Goal: Transaction & Acquisition: Purchase product/service

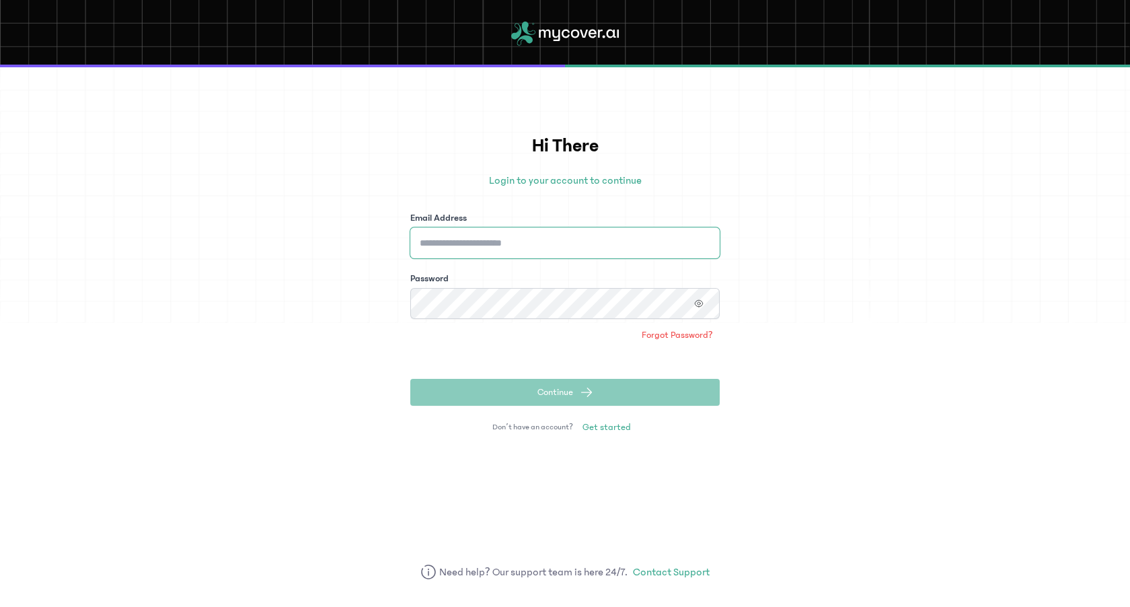
type input "**********"
click at [564, 392] on button "Continue" at bounding box center [564, 392] width 309 height 27
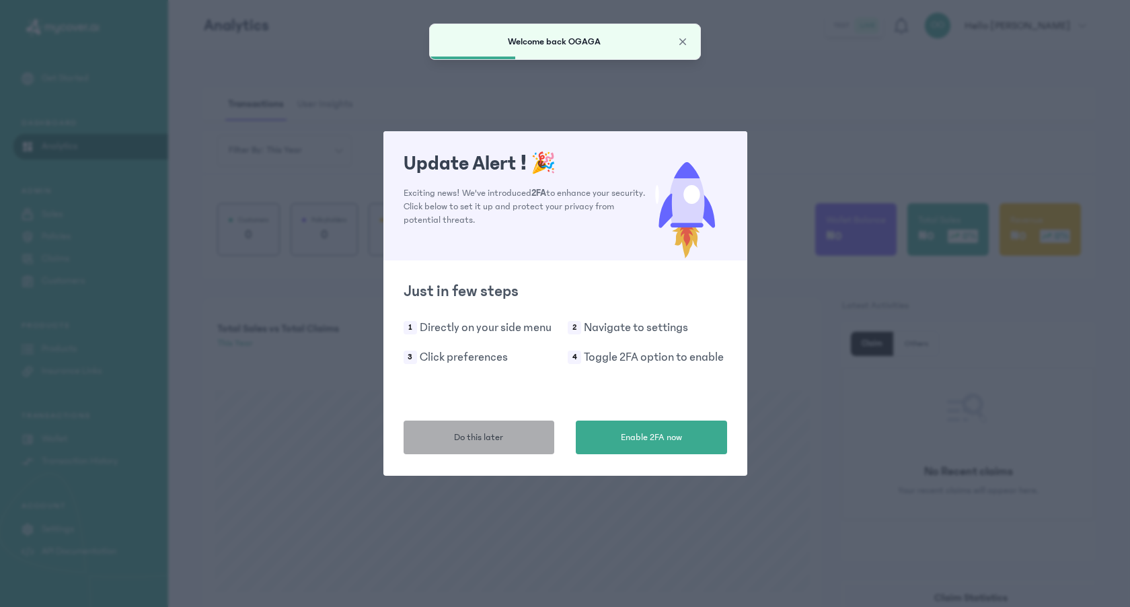
click at [531, 434] on button "Do this later" at bounding box center [478, 437] width 151 height 34
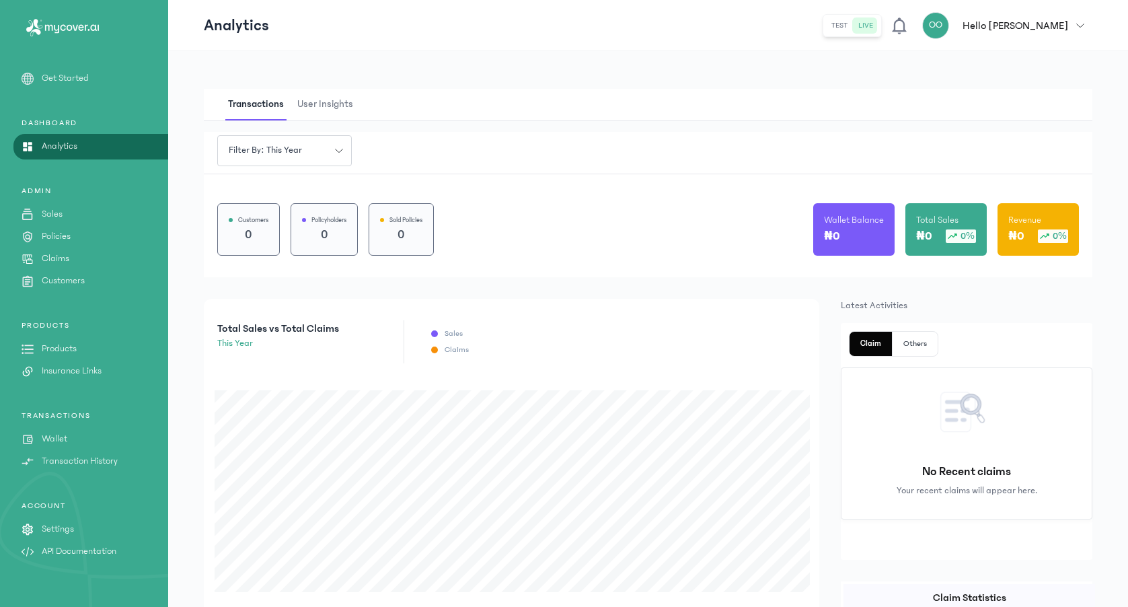
click at [68, 77] on p "Get Started" at bounding box center [65, 78] width 47 height 14
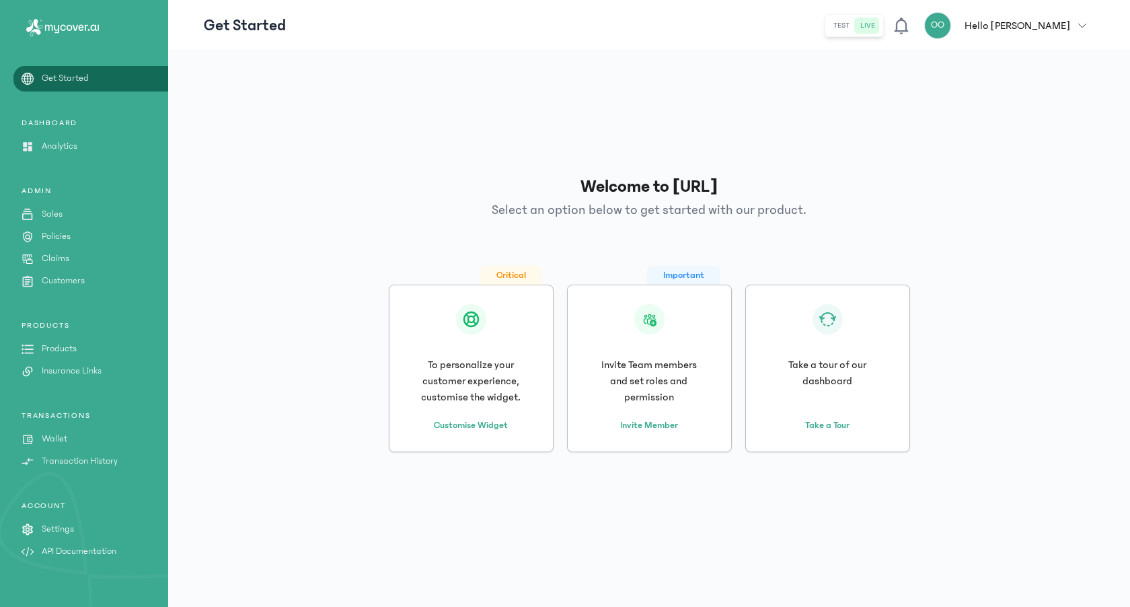
click at [51, 349] on p "Products" at bounding box center [59, 349] width 35 height 14
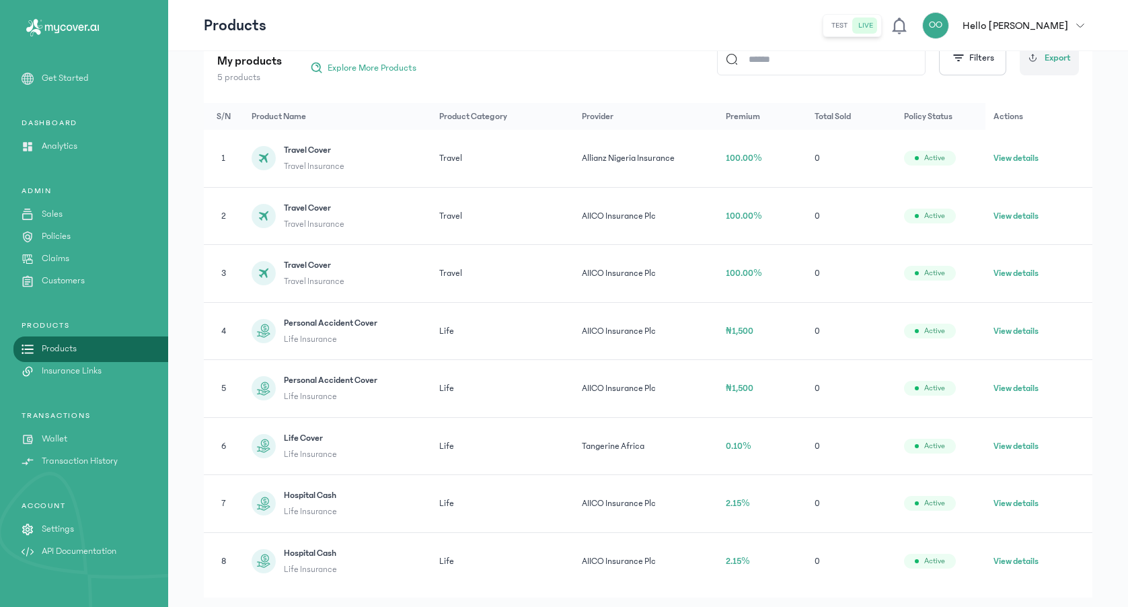
scroll to position [182, 0]
click at [1014, 161] on button "View details" at bounding box center [1015, 159] width 45 height 13
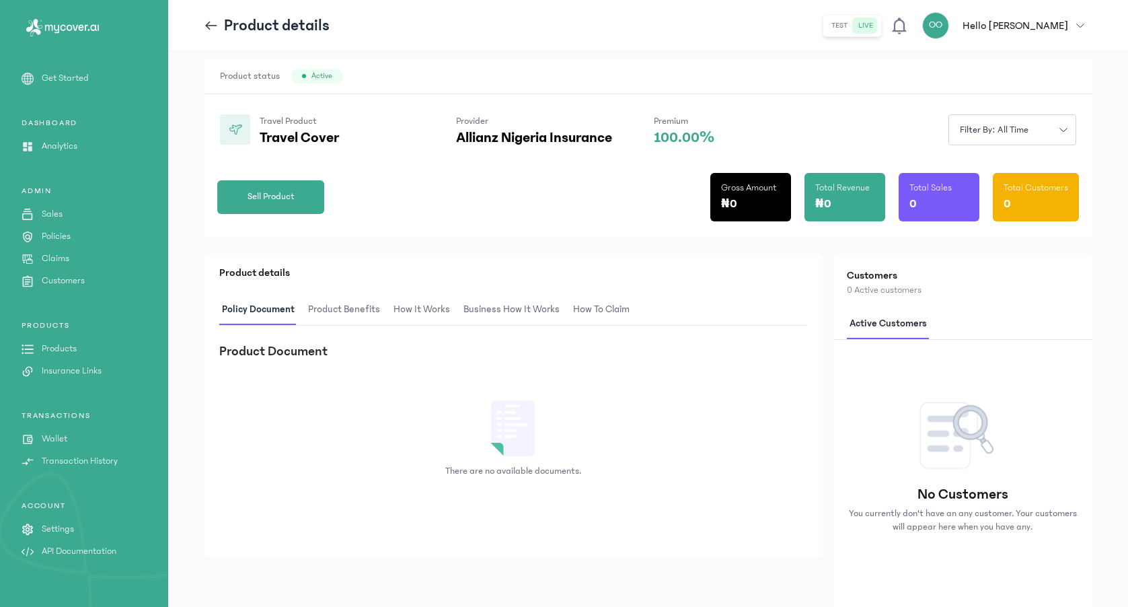
scroll to position [76, 0]
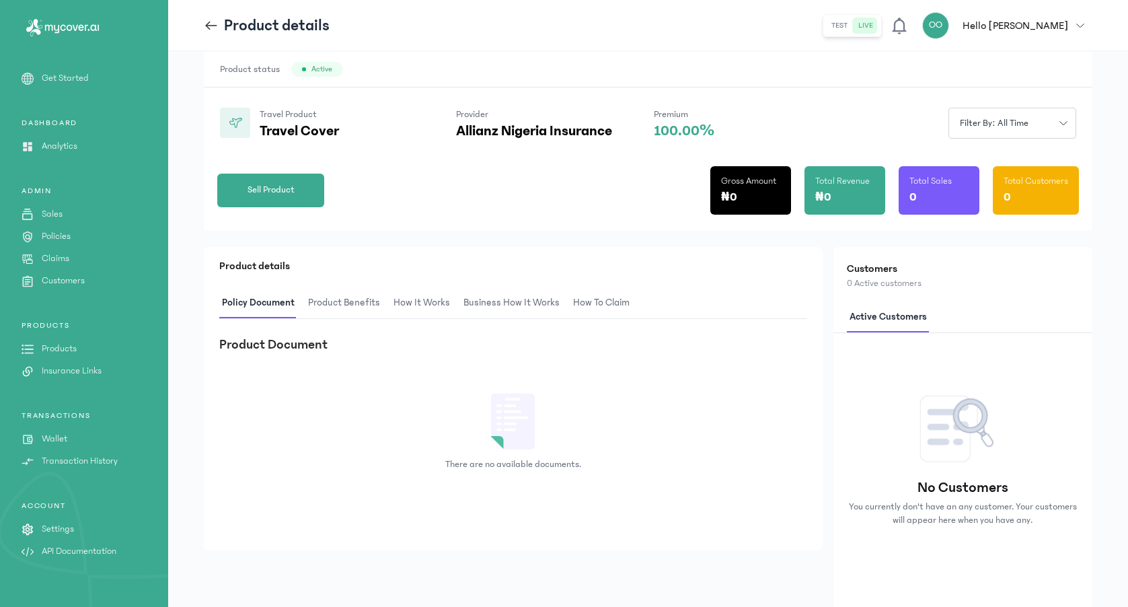
click at [346, 301] on span "Product Benefits" at bounding box center [343, 303] width 77 height 32
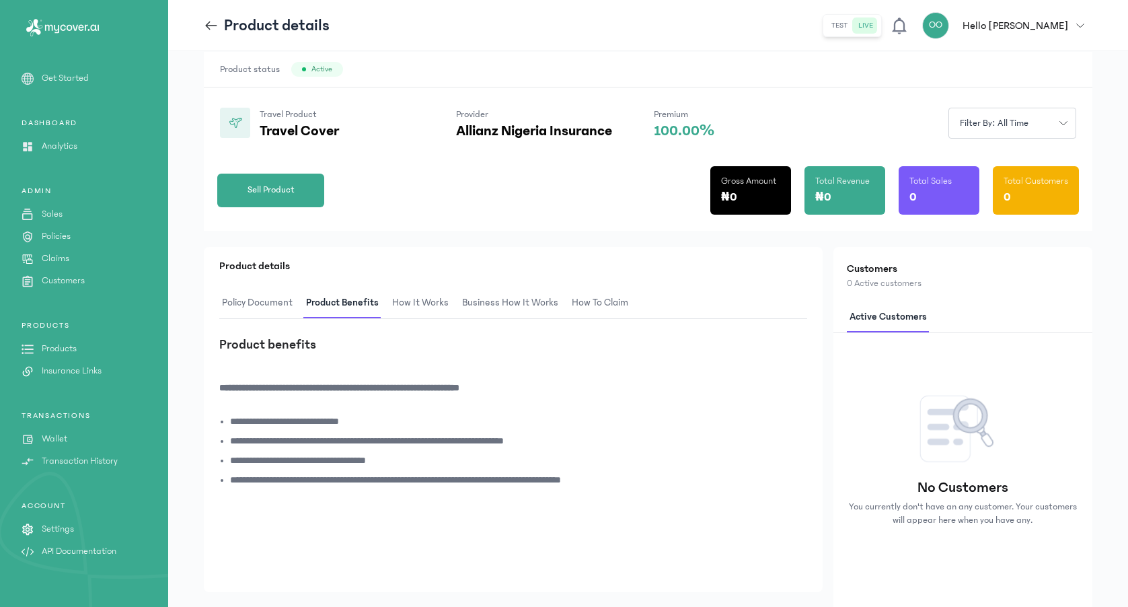
click at [405, 295] on span "How It Works" at bounding box center [420, 303] width 62 height 32
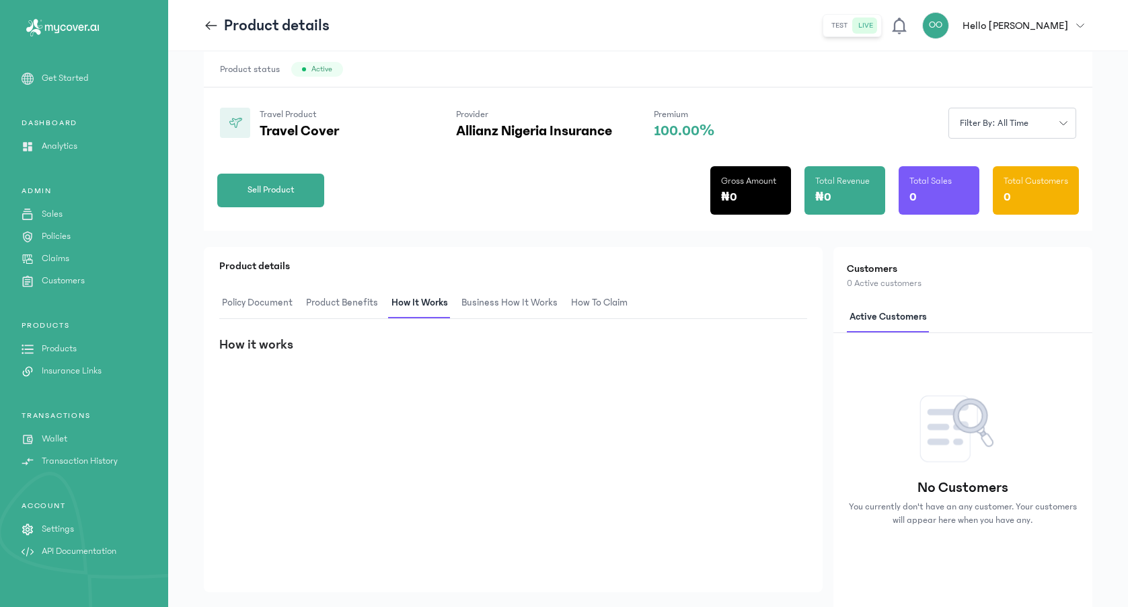
click at [469, 299] on span "Business How It Works" at bounding box center [510, 303] width 102 height 32
click at [598, 309] on span "How to claim" at bounding box center [600, 303] width 62 height 32
click at [291, 183] on span "Sell Product" at bounding box center [270, 190] width 47 height 14
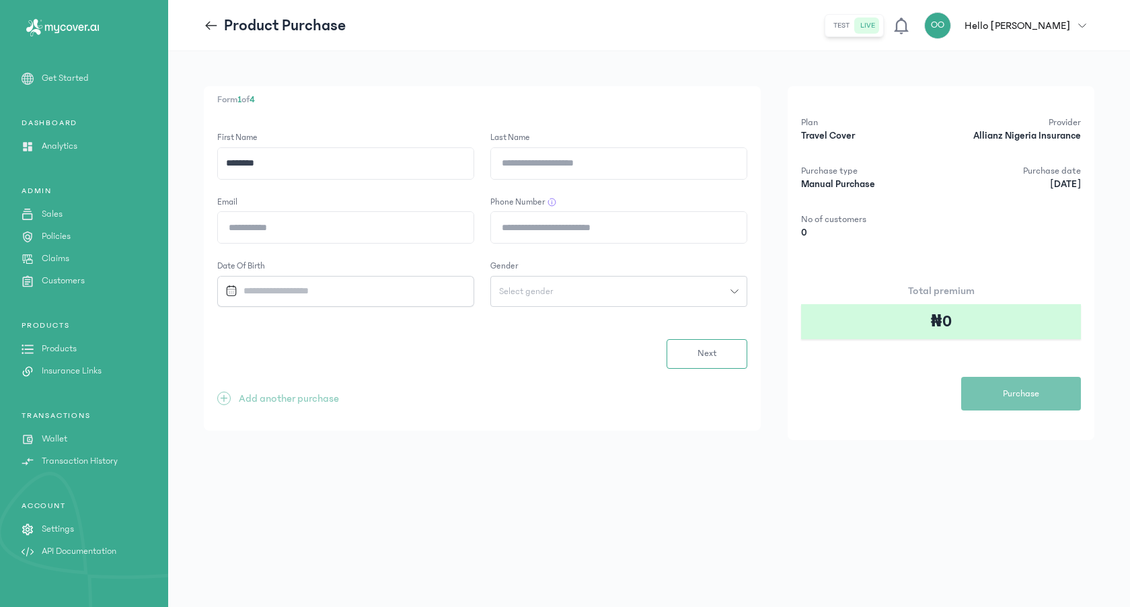
type input "********"
type input "**********"
type input "*"
click at [495, 226] on input "**********" at bounding box center [619, 227] width 256 height 31
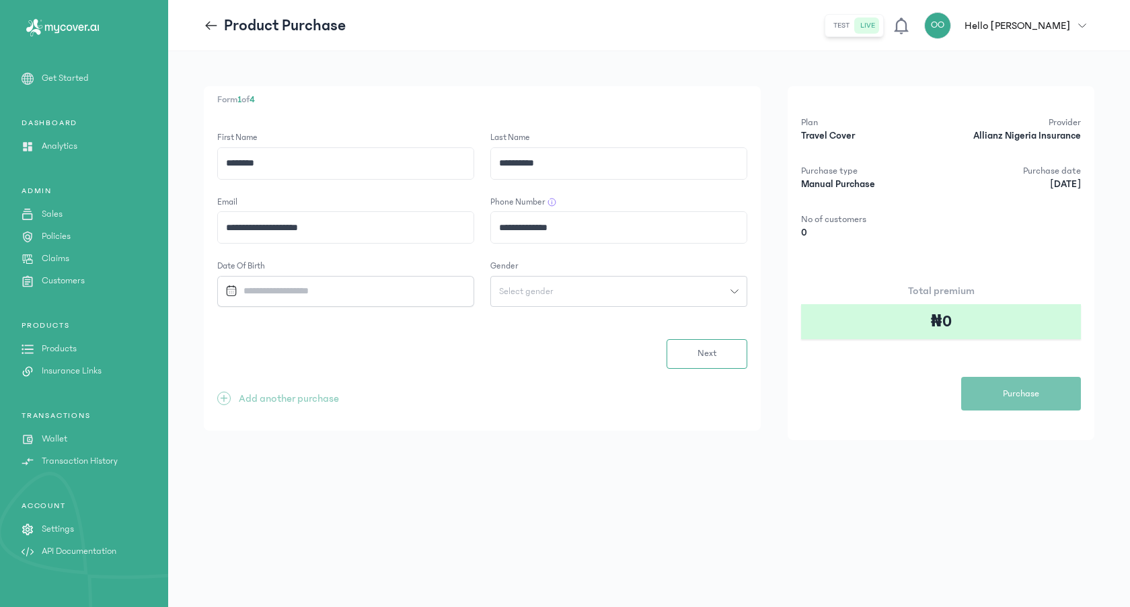
type input "**********"
click at [379, 294] on input "Datepicker input" at bounding box center [338, 290] width 237 height 29
click at [362, 414] on div "1998" at bounding box center [363, 423] width 54 height 30
click at [246, 339] on div "Jan" at bounding box center [247, 336] width 54 height 30
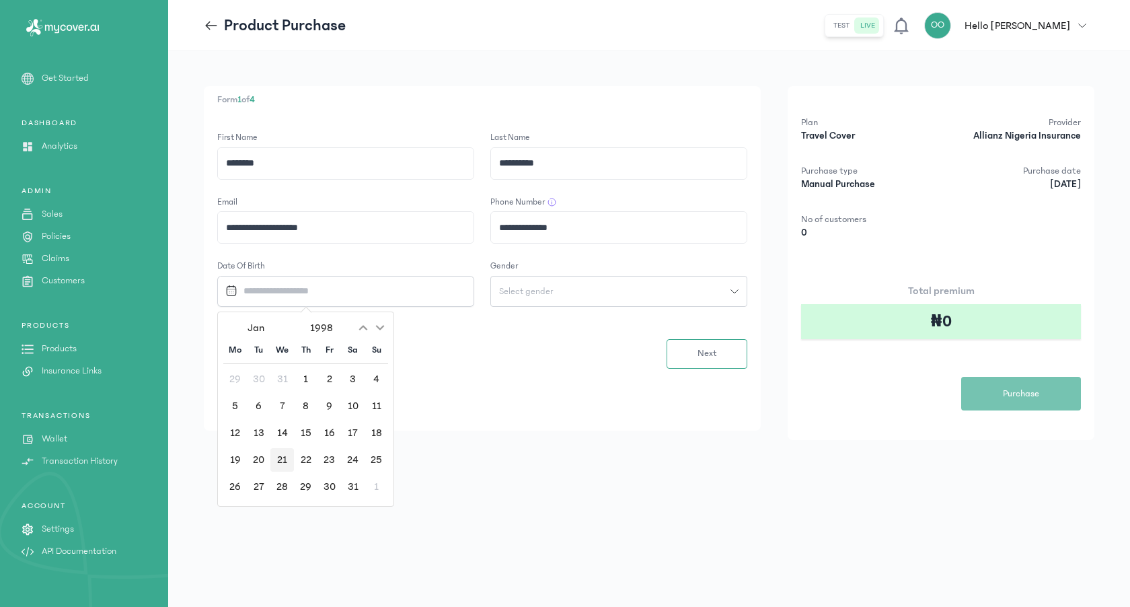
click at [282, 459] on div "21" at bounding box center [282, 460] width 24 height 24
type input "**********"
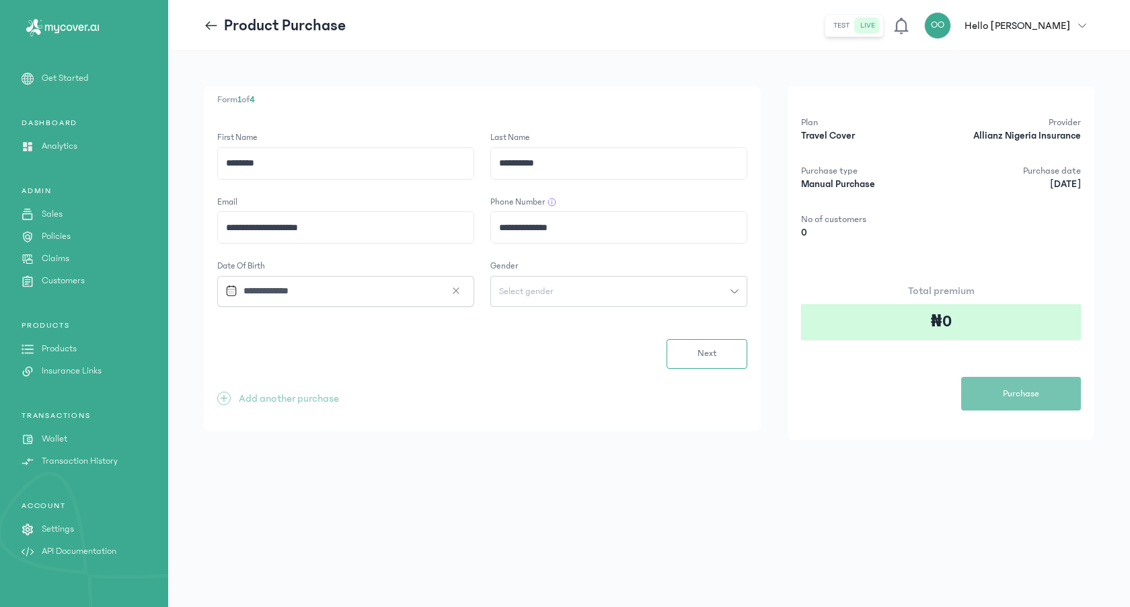
click at [562, 286] on div "Select gender" at bounding box center [610, 290] width 239 height 9
click at [501, 343] on button "[DEMOGRAPHIC_DATA]" at bounding box center [618, 346] width 257 height 25
click at [687, 350] on button "Next" at bounding box center [706, 354] width 81 height 30
click at [381, 165] on input "Address" at bounding box center [346, 163] width 256 height 31
click at [561, 155] on input "Occupation" at bounding box center [619, 163] width 256 height 31
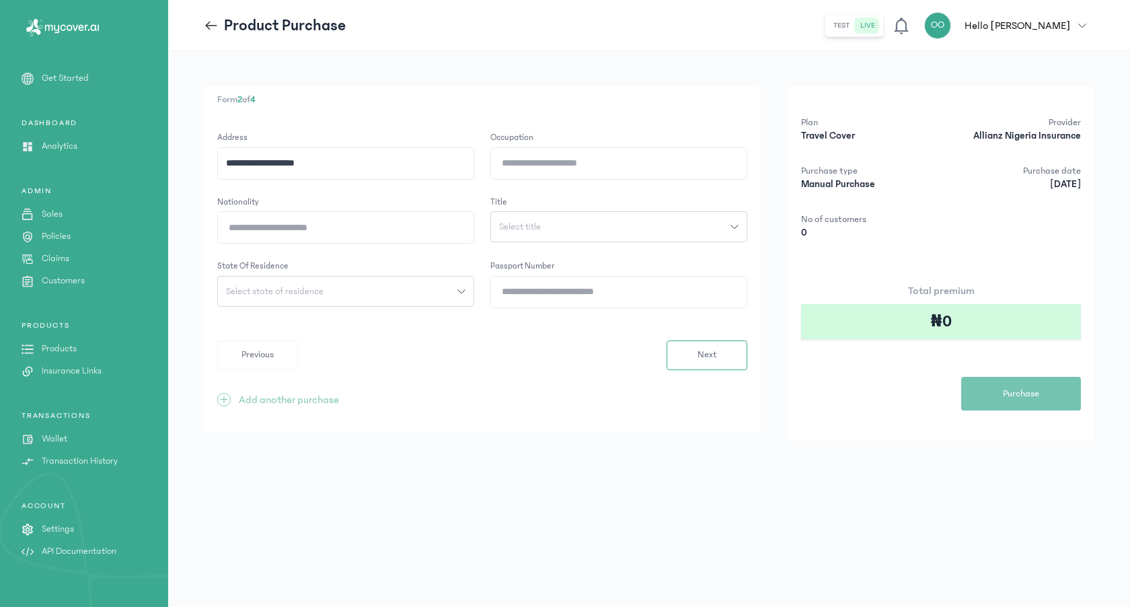
click at [369, 164] on input "**********" at bounding box center [346, 163] width 256 height 31
type input "*"
click at [702, 353] on span "Next" at bounding box center [707, 355] width 20 height 14
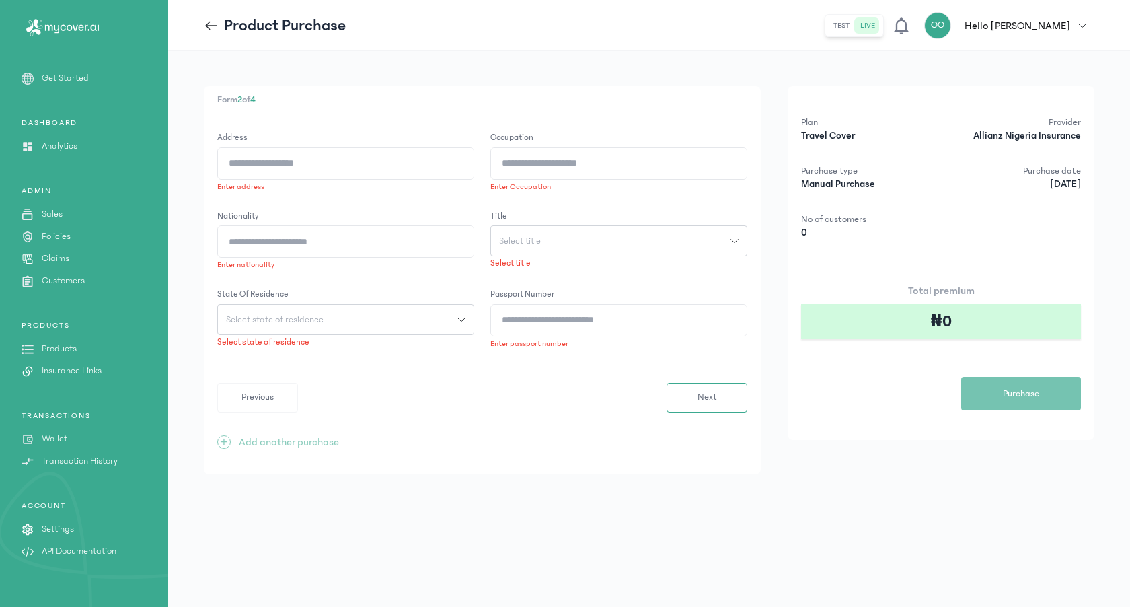
click at [416, 161] on input "Address" at bounding box center [346, 163] width 256 height 31
type input "**********"
click at [587, 157] on input "Occupation" at bounding box center [619, 163] width 256 height 31
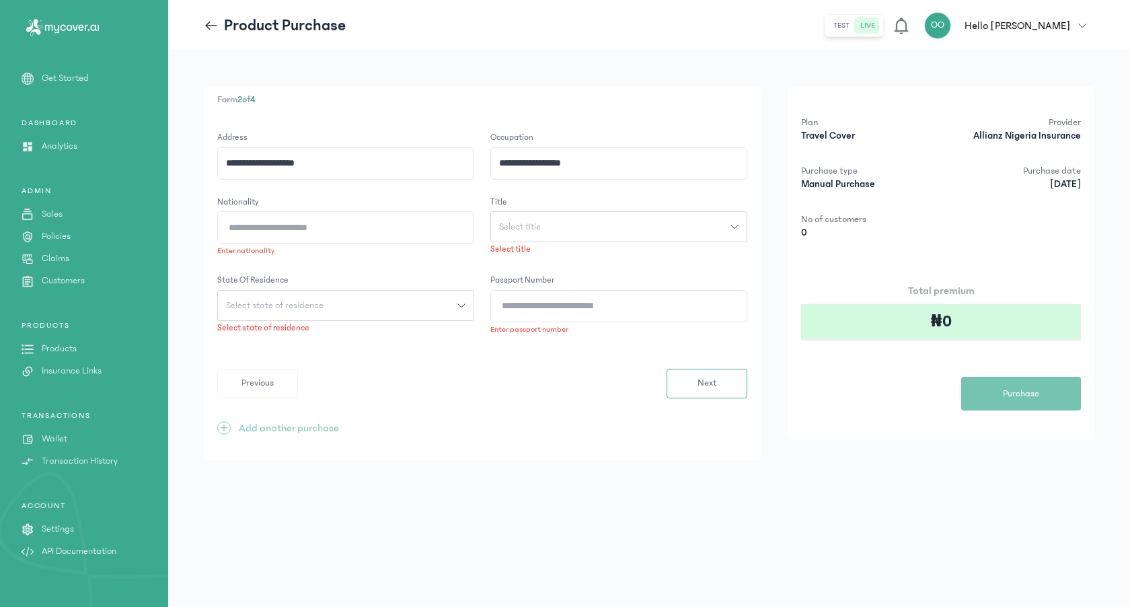
type input "**********"
click at [376, 229] on input "Nationality" at bounding box center [346, 227] width 256 height 31
type input "********"
click at [546, 223] on span "Select title" at bounding box center [520, 226] width 58 height 9
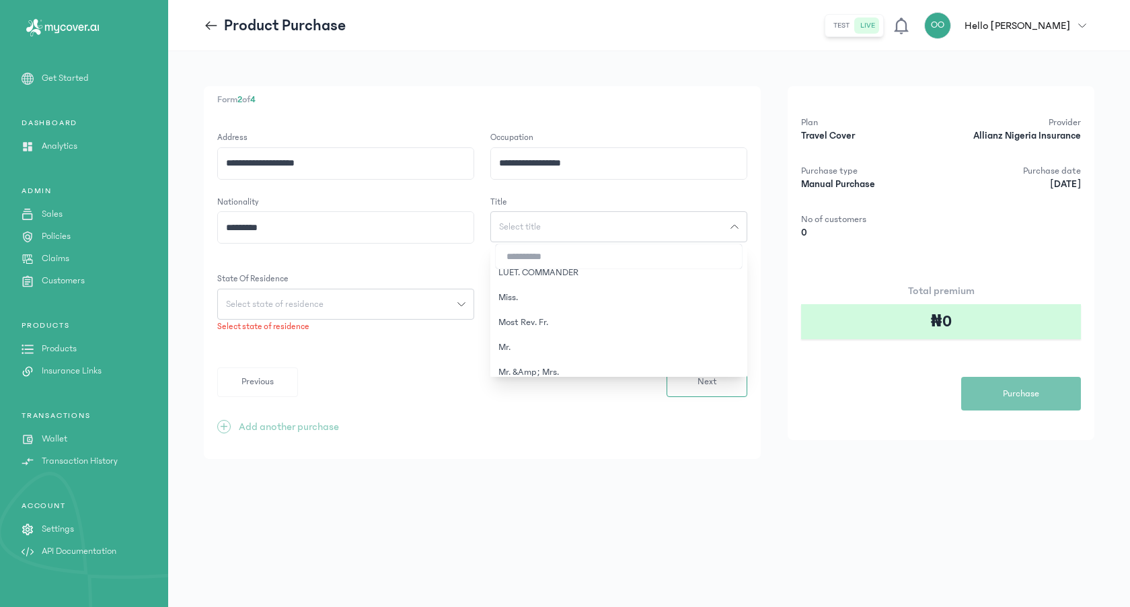
scroll to position [403, 0]
click at [515, 295] on button "Miss." at bounding box center [618, 300] width 257 height 25
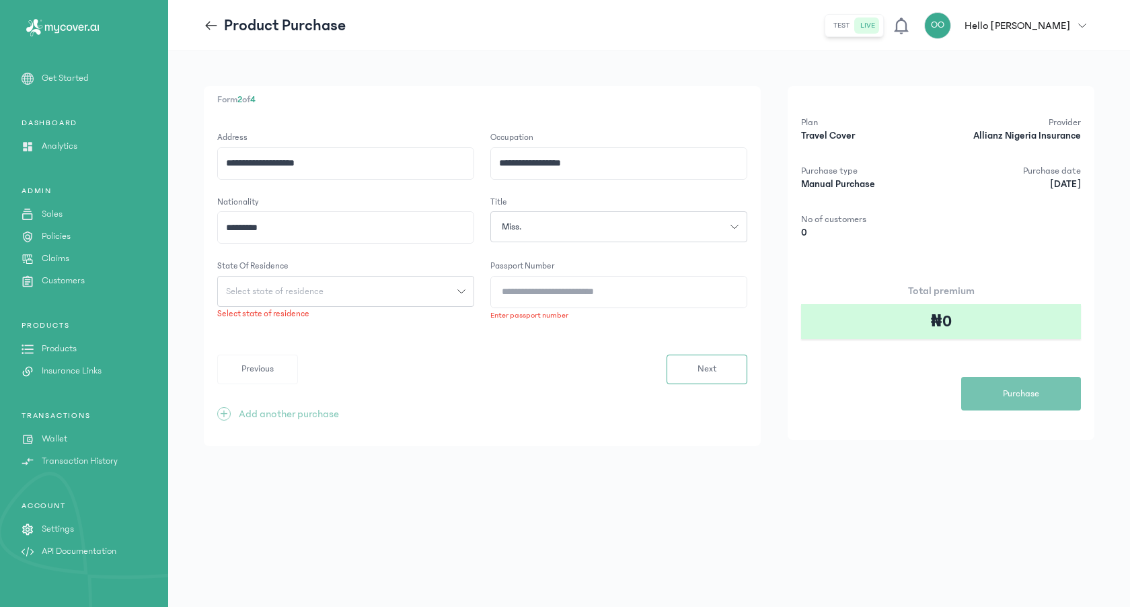
click at [321, 295] on button "Select state of residence" at bounding box center [345, 291] width 257 height 31
click at [323, 332] on input "search" at bounding box center [346, 321] width 246 height 24
type input "*****"
click at [290, 344] on button "[GEOGRAPHIC_DATA]" at bounding box center [345, 345] width 257 height 25
click at [527, 288] on input "Passport Number" at bounding box center [619, 291] width 256 height 31
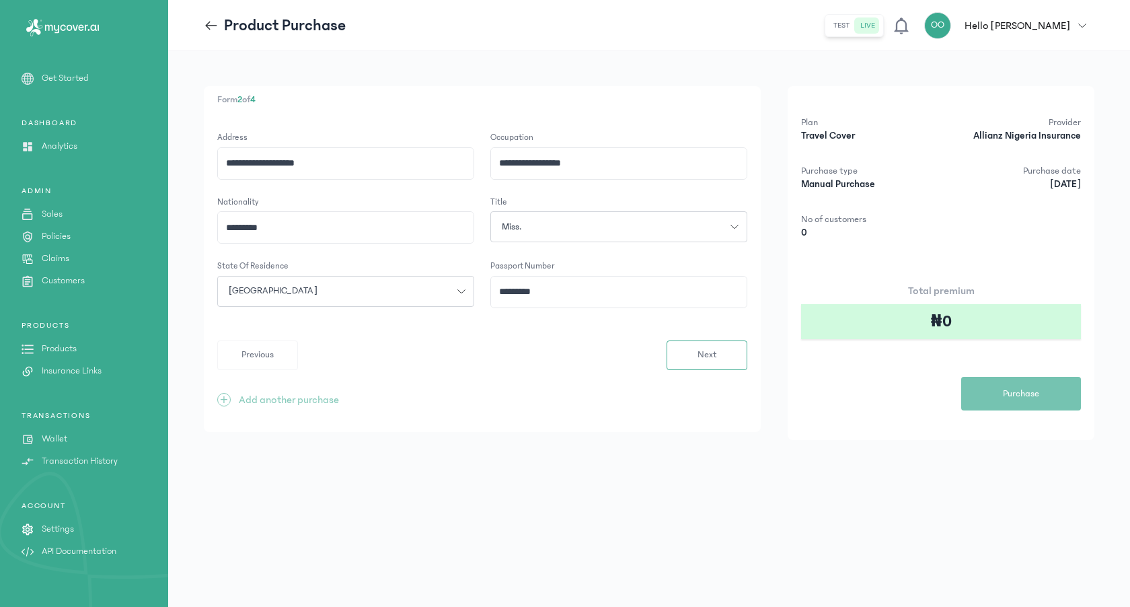
type input "*********"
click at [562, 321] on form "**********" at bounding box center [482, 250] width 530 height 239
click at [681, 352] on button "Next" at bounding box center [706, 355] width 81 height 30
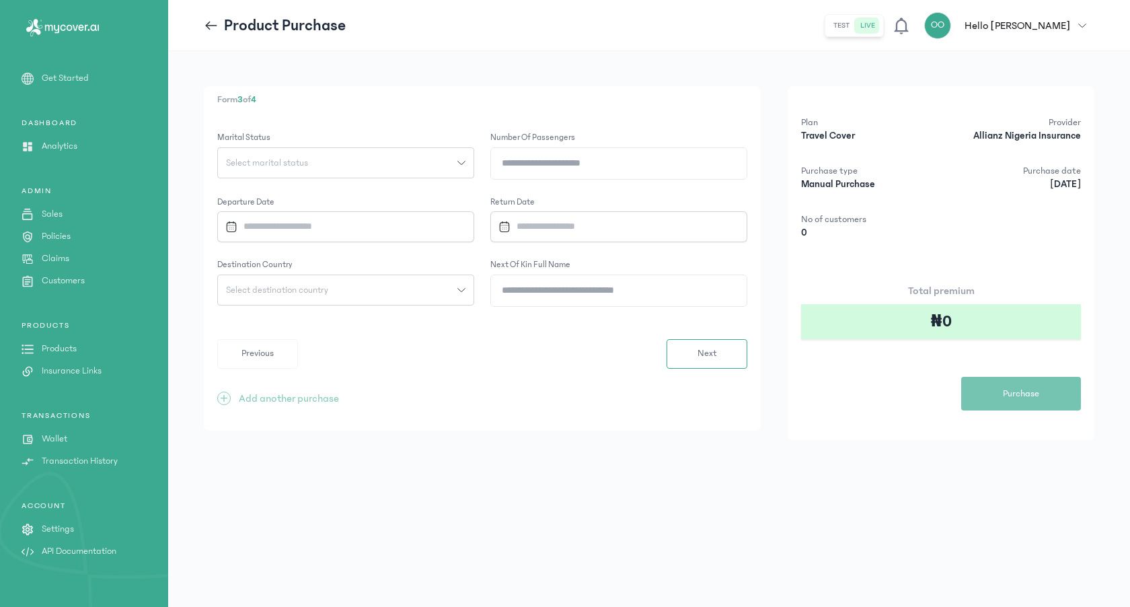
click at [350, 165] on div "Select marital status" at bounding box center [337, 162] width 239 height 9
click at [246, 202] on button "Single" at bounding box center [345, 192] width 257 height 25
click at [520, 168] on input "Number of Passengers" at bounding box center [619, 163] width 256 height 31
type input "*"
click at [405, 235] on input "Datepicker input" at bounding box center [338, 226] width 237 height 29
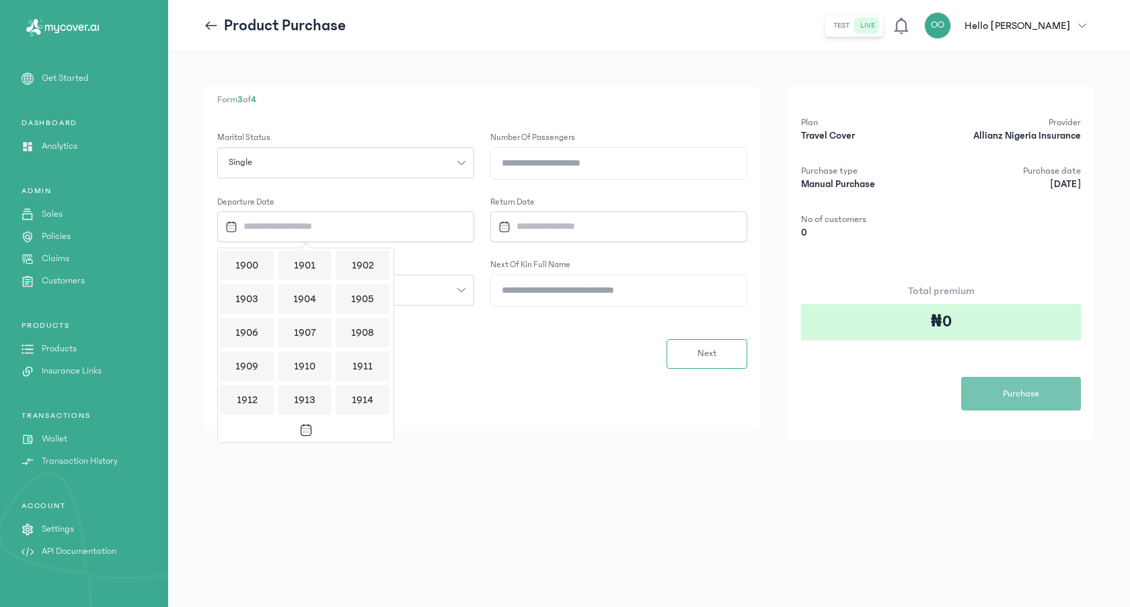
scroll to position [1303, 0]
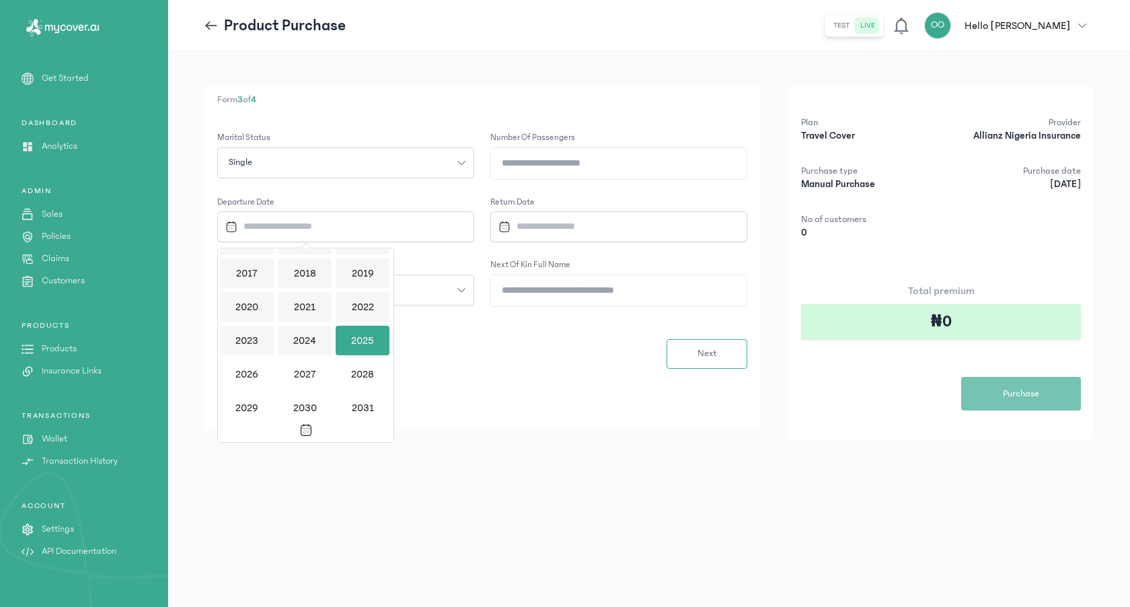
click at [361, 334] on div "2025" at bounding box center [363, 340] width 54 height 30
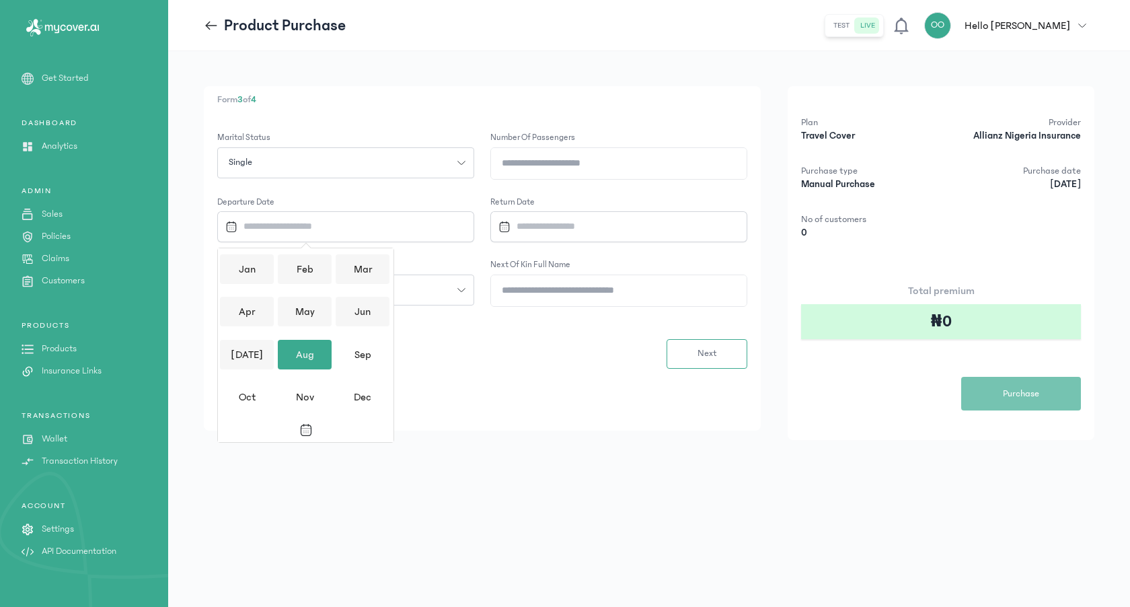
click at [305, 351] on div "Aug" at bounding box center [305, 355] width 54 height 30
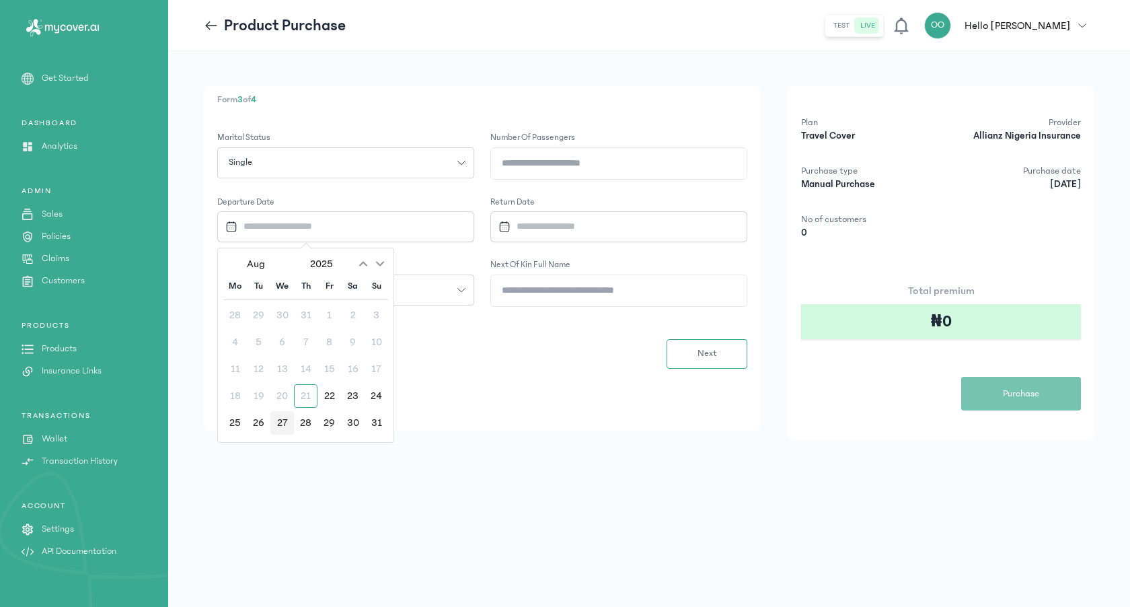
click at [282, 420] on div "27" at bounding box center [282, 423] width 24 height 24
type input "**********"
click at [566, 227] on input "Datepicker input" at bounding box center [611, 226] width 237 height 29
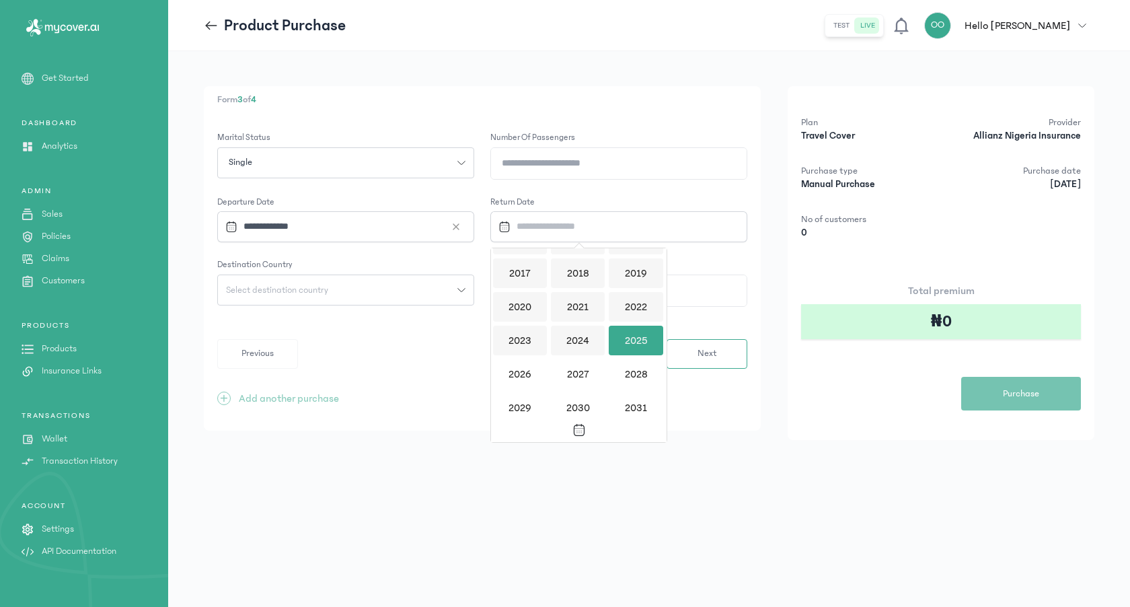
click at [622, 328] on div "2025" at bounding box center [636, 340] width 54 height 30
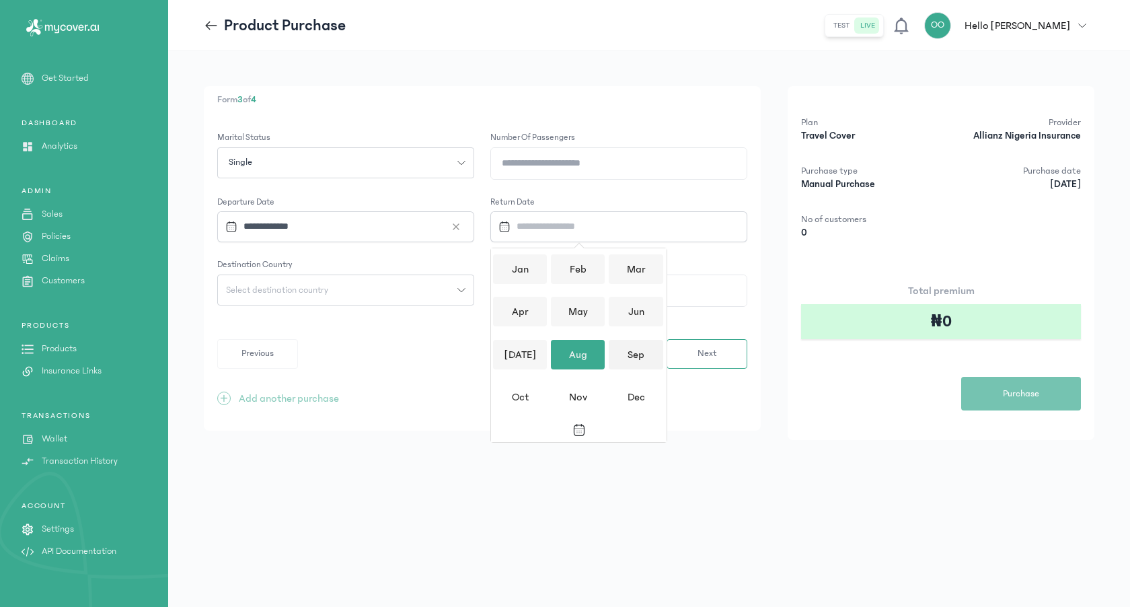
click at [626, 353] on div "Sep" at bounding box center [636, 355] width 54 height 30
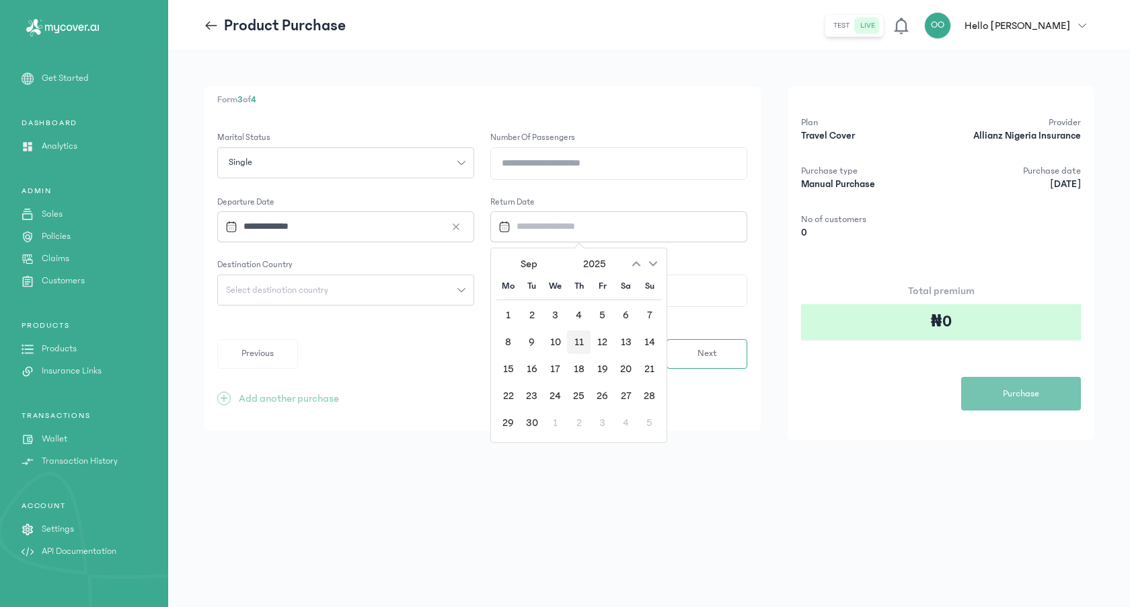
click at [584, 340] on div "11" at bounding box center [579, 342] width 24 height 24
type input "**********"
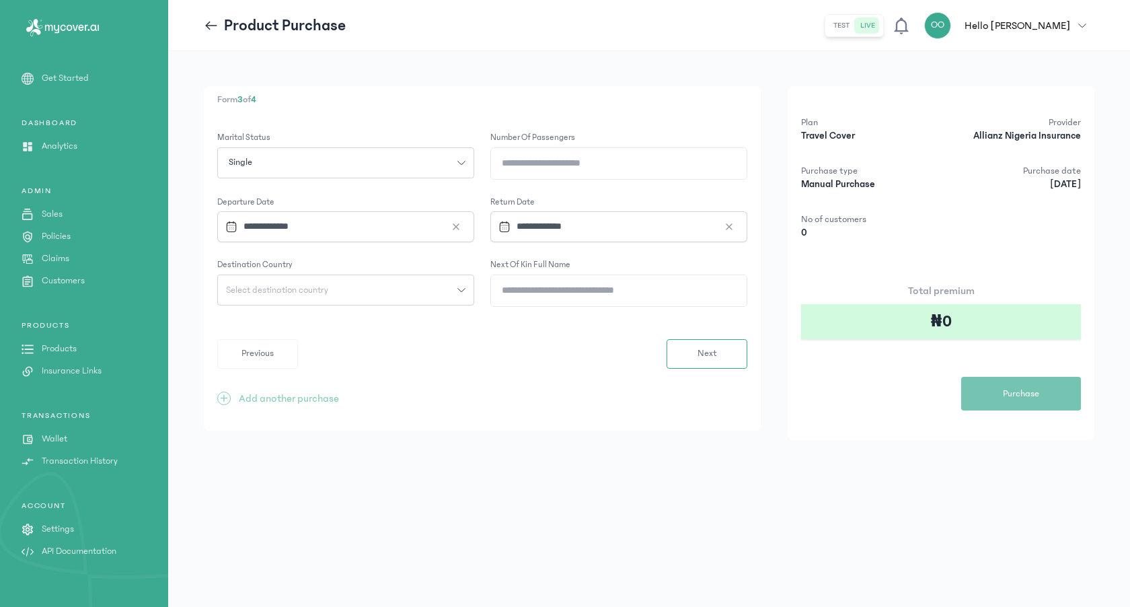
click at [344, 296] on button "Select destination country" at bounding box center [345, 289] width 257 height 31
click at [261, 397] on button "[GEOGRAPHIC_DATA]" at bounding box center [345, 393] width 257 height 25
click at [700, 348] on span "Next" at bounding box center [707, 353] width 20 height 14
click at [576, 293] on input "Next of kin full name" at bounding box center [619, 290] width 256 height 31
type input "**********"
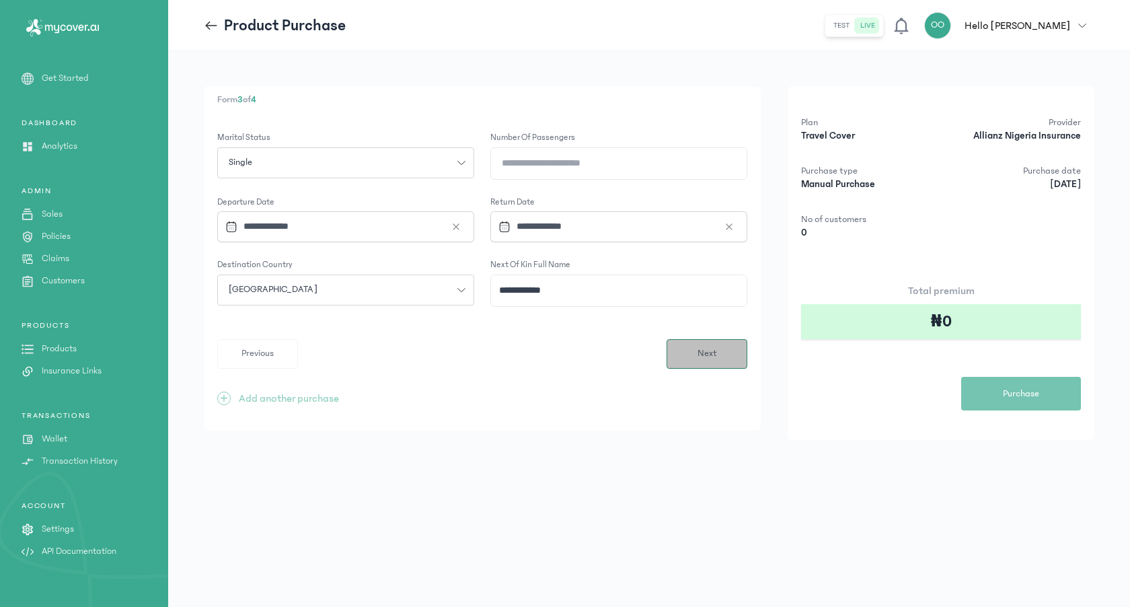
click at [679, 349] on button "Next" at bounding box center [706, 354] width 81 height 30
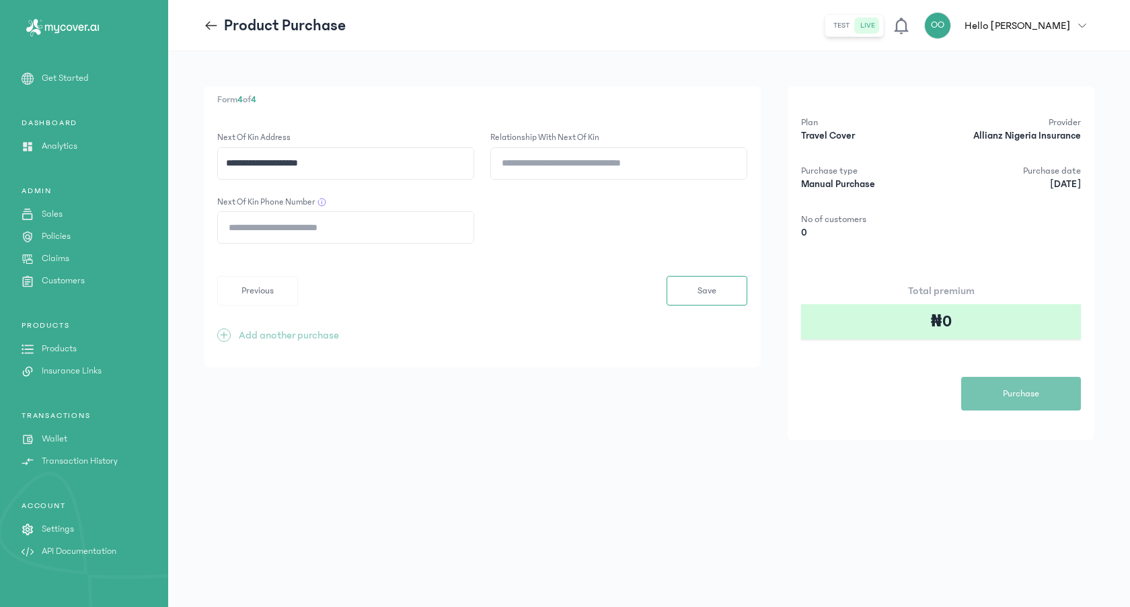
type input "**********"
click at [572, 157] on input "Relationship with Next of kin" at bounding box center [619, 163] width 256 height 31
type input "******"
click at [224, 226] on input "**********" at bounding box center [346, 227] width 256 height 31
type input "**********"
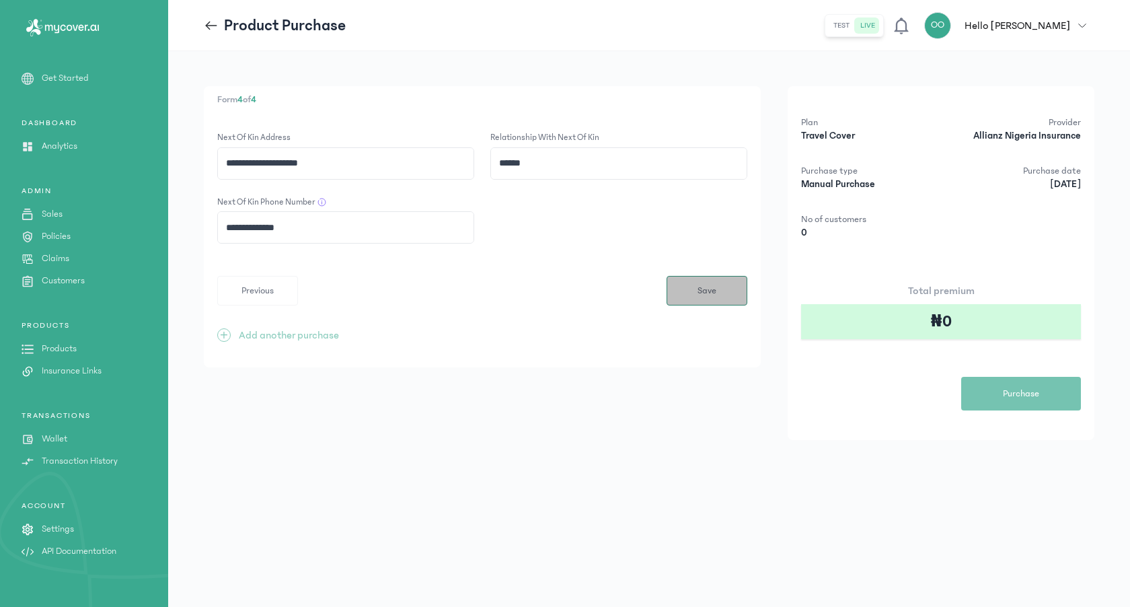
click at [702, 288] on span "Save" at bounding box center [706, 291] width 19 height 14
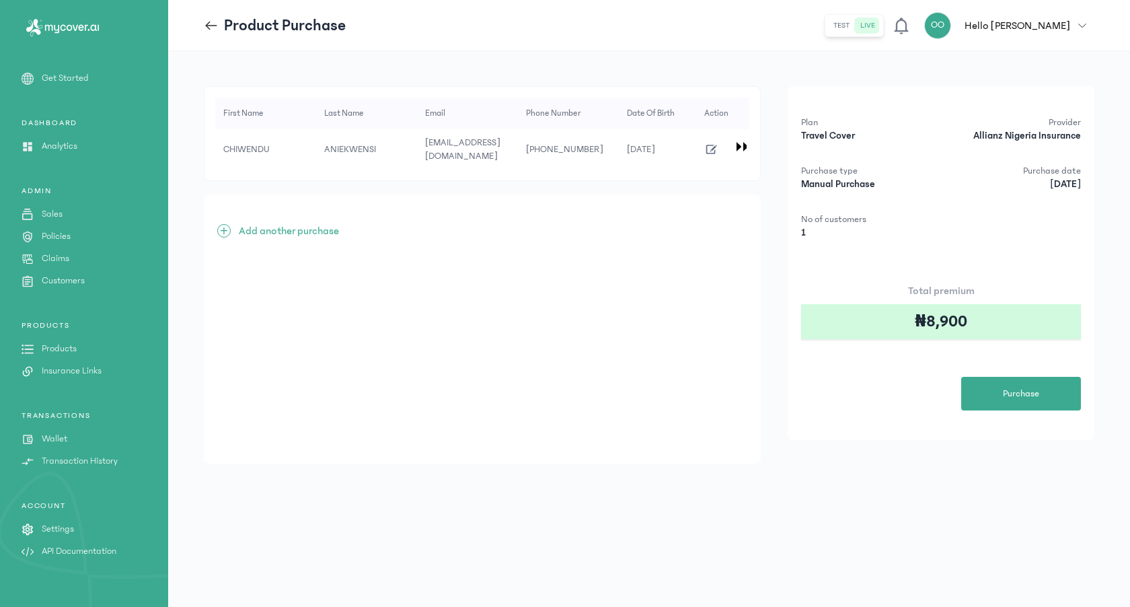
click at [738, 145] on div at bounding box center [742, 146] width 9 height 9
click at [730, 143] on td at bounding box center [722, 149] width 54 height 40
click at [735, 142] on div at bounding box center [739, 147] width 13 height 12
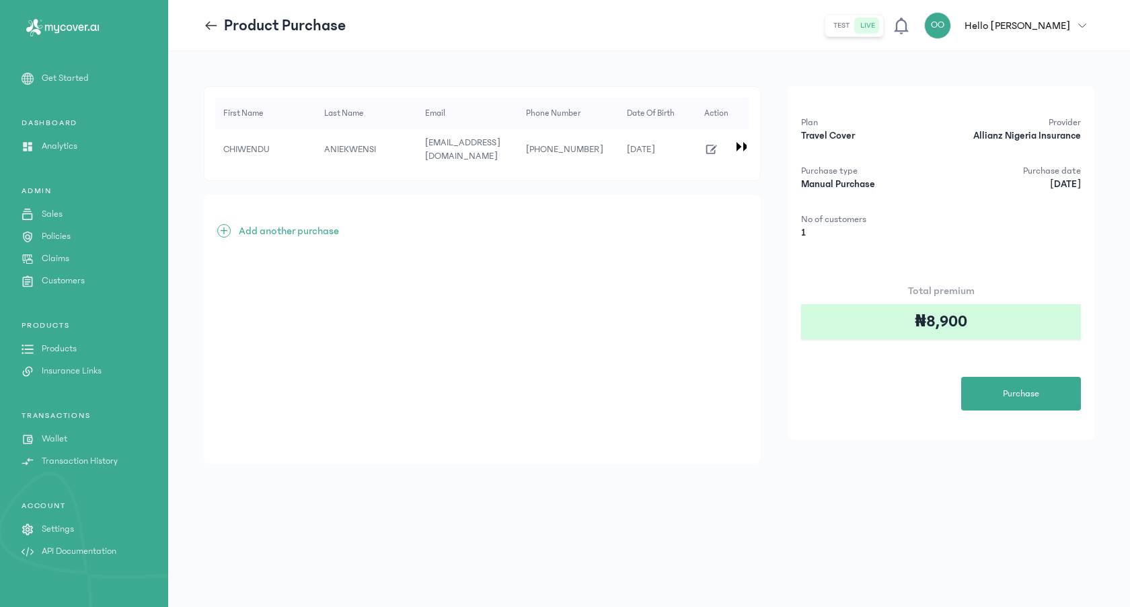
click at [364, 147] on span "ANIEKWENSI" at bounding box center [350, 149] width 52 height 11
drag, startPoint x: 340, startPoint y: 171, endPoint x: 362, endPoint y: 171, distance: 22.2
click at [362, 171] on div "First Name Last Name Email Phone Number Date of Birth Gender Address Occupation…" at bounding box center [482, 133] width 557 height 95
drag, startPoint x: 333, startPoint y: 168, endPoint x: 406, endPoint y: 171, distance: 73.3
click at [406, 171] on div "First Name Last Name Email Phone Number Date of Birth Gender Address Occupation…" at bounding box center [482, 133] width 557 height 95
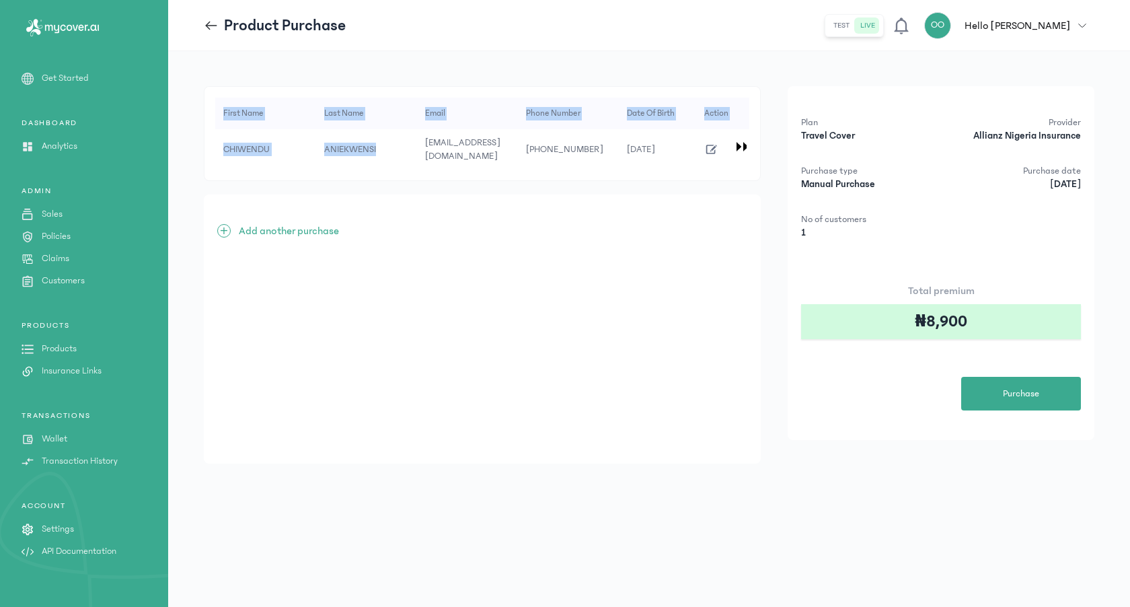
click at [518, 161] on td "[EMAIL_ADDRESS][DOMAIN_NAME]" at bounding box center [568, 149] width 101 height 40
click at [297, 233] on p "Add another purchase" at bounding box center [289, 231] width 100 height 16
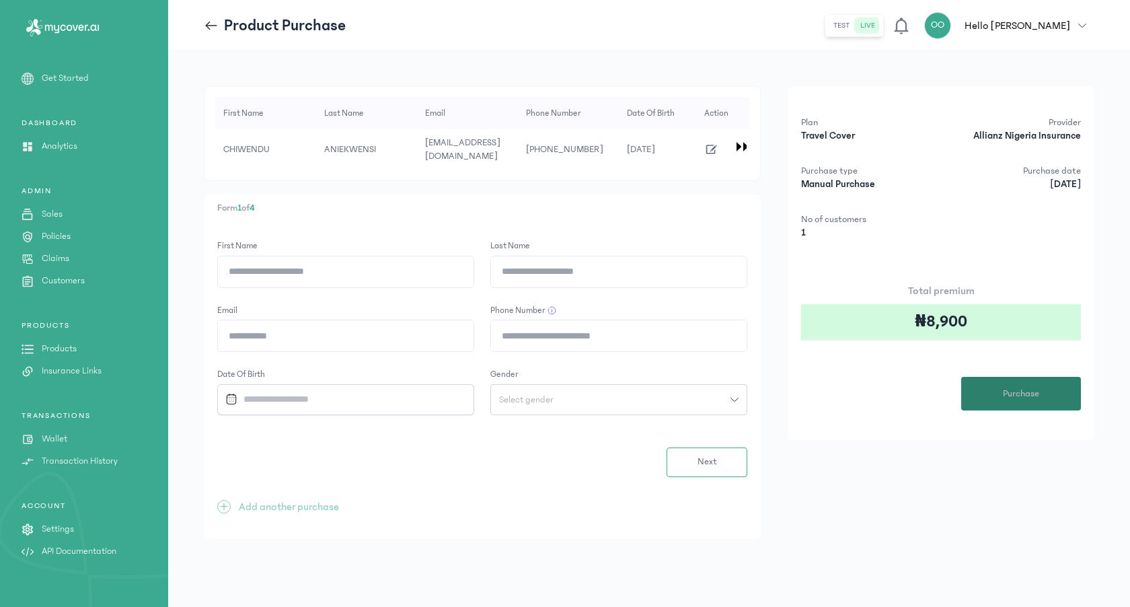
click at [1019, 391] on span "Purchase" at bounding box center [1021, 394] width 36 height 14
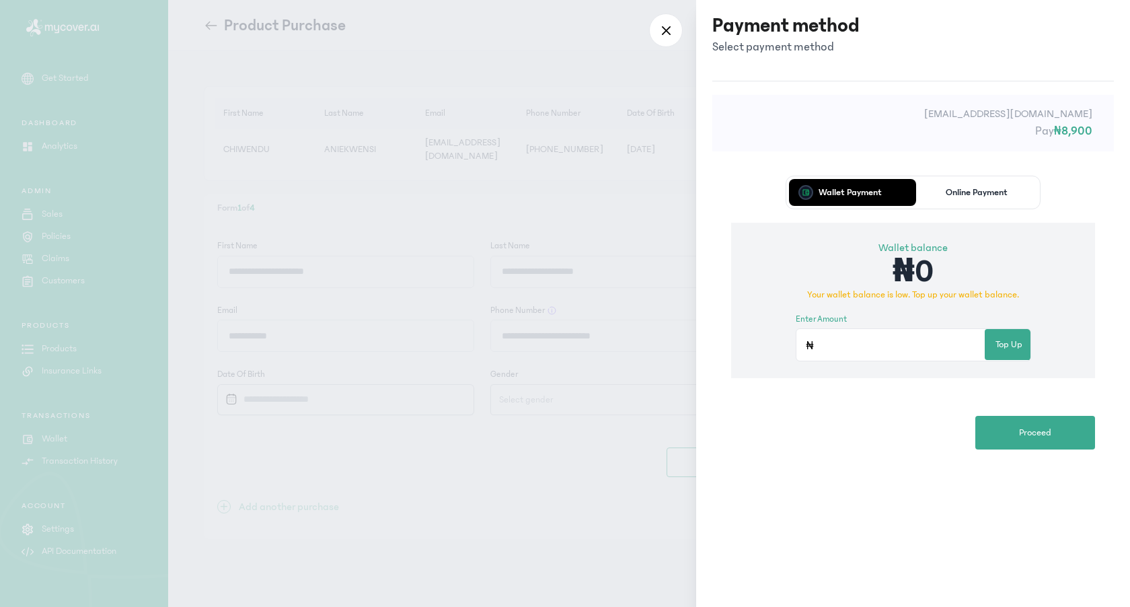
click at [996, 197] on p "Online Payment" at bounding box center [976, 192] width 62 height 9
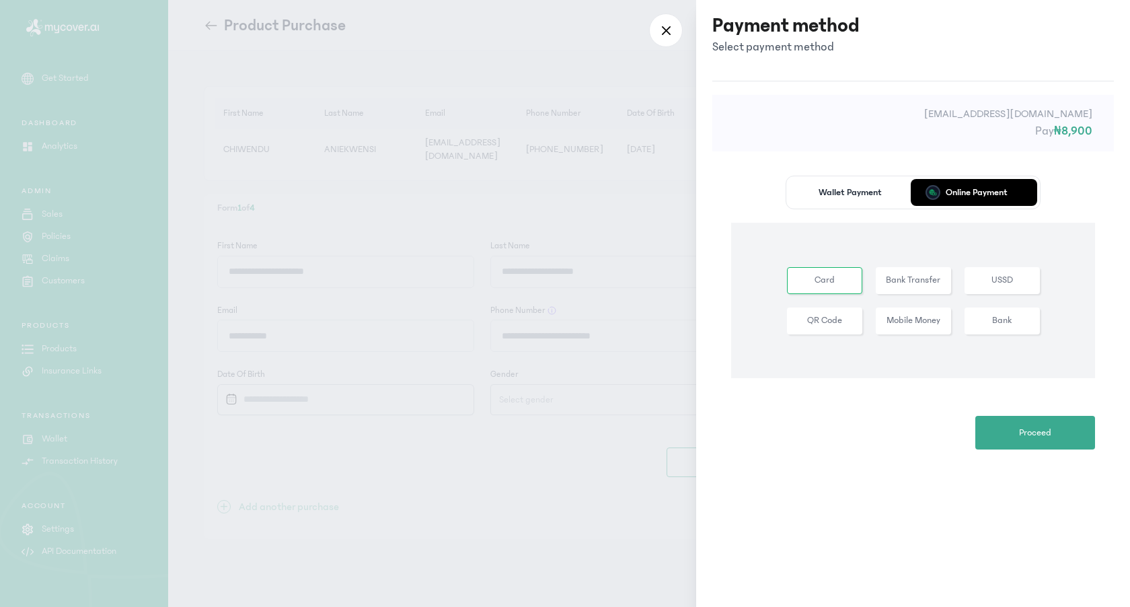
click at [964, 278] on button "Bank Transfer" at bounding box center [1001, 280] width 75 height 27
click at [1034, 434] on span "Proceed" at bounding box center [1035, 433] width 32 height 14
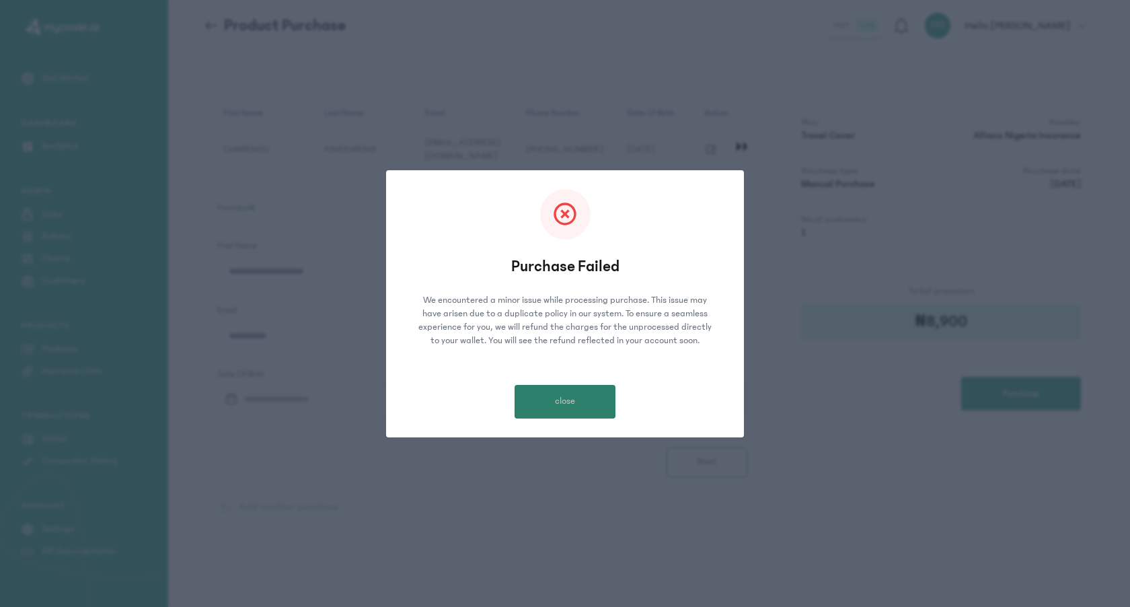
click at [557, 405] on span "close" at bounding box center [565, 401] width 20 height 14
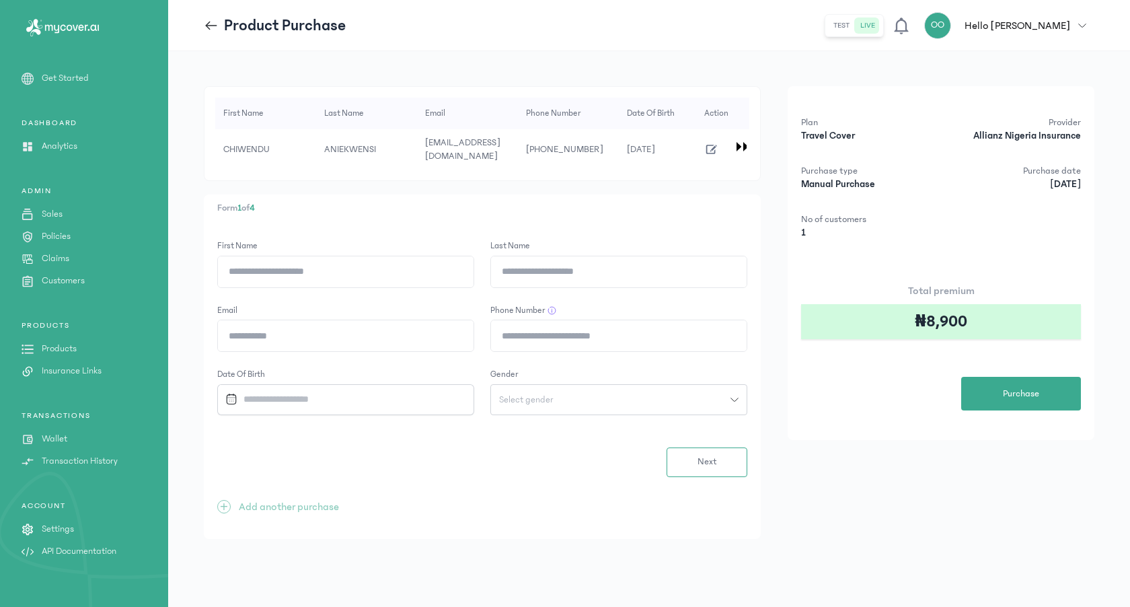
click at [70, 75] on p "Get Started" at bounding box center [65, 78] width 47 height 14
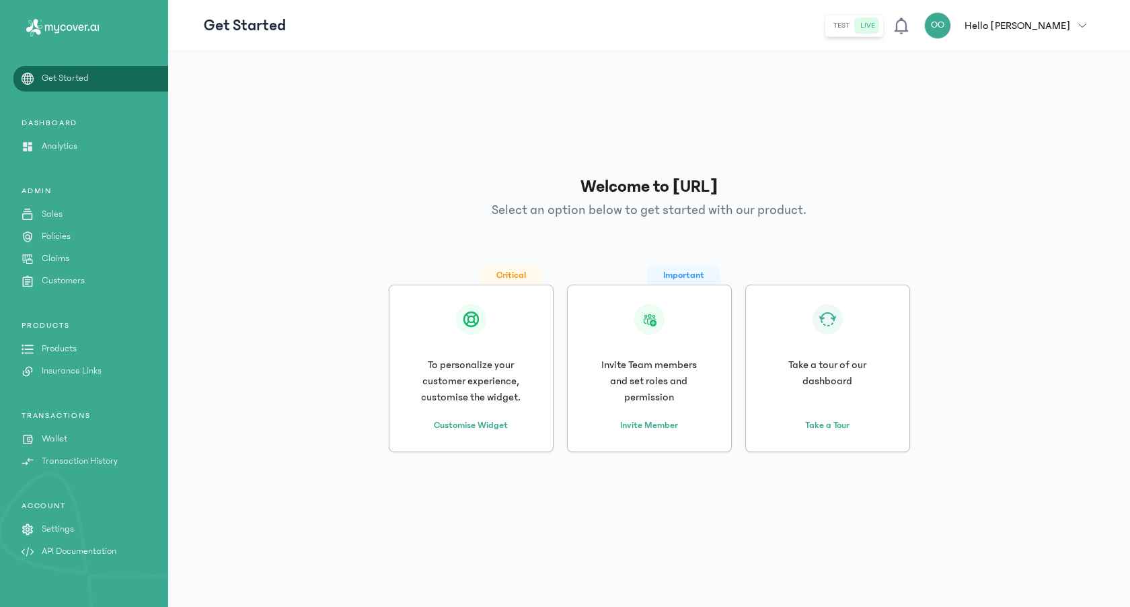
click at [59, 141] on p "Analytics" at bounding box center [60, 146] width 36 height 14
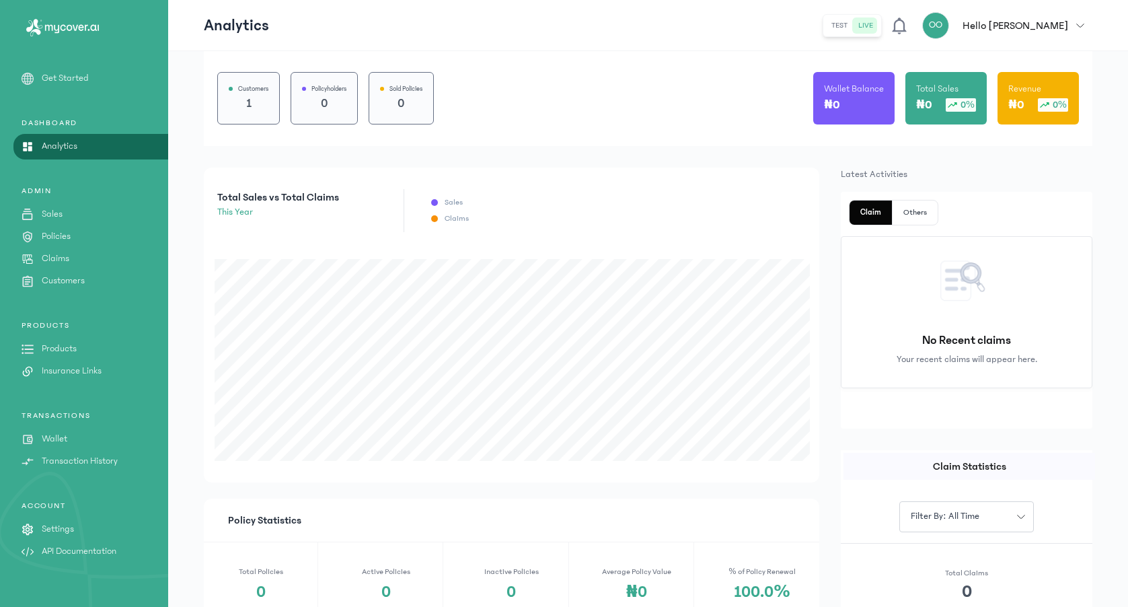
scroll to position [130, 0]
click at [61, 352] on p "Products" at bounding box center [59, 349] width 35 height 14
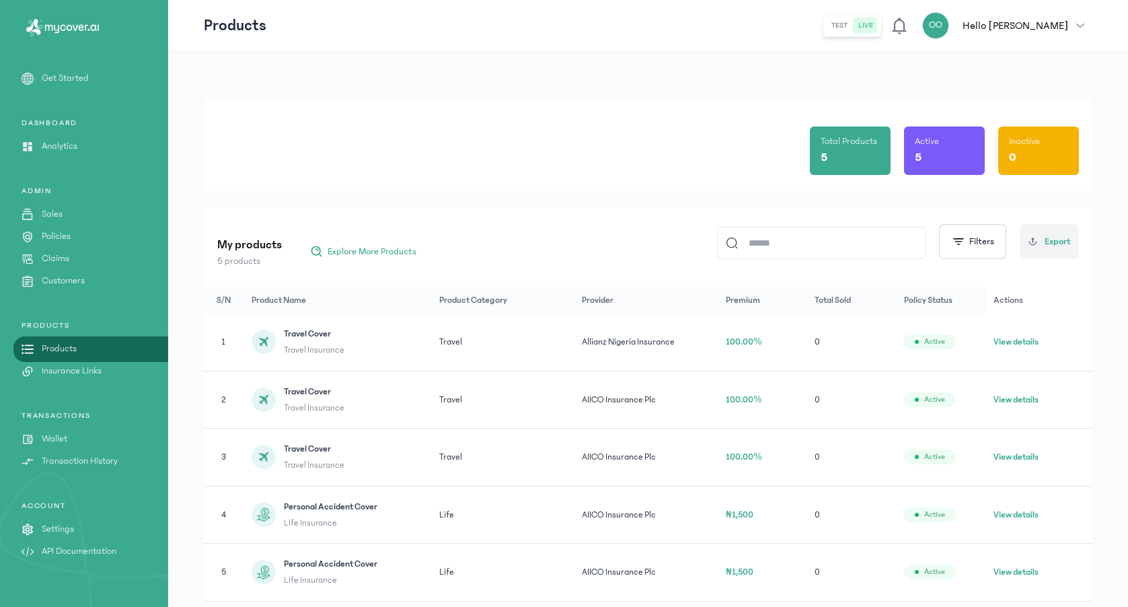
click at [1013, 346] on button "View details" at bounding box center [1015, 341] width 45 height 13
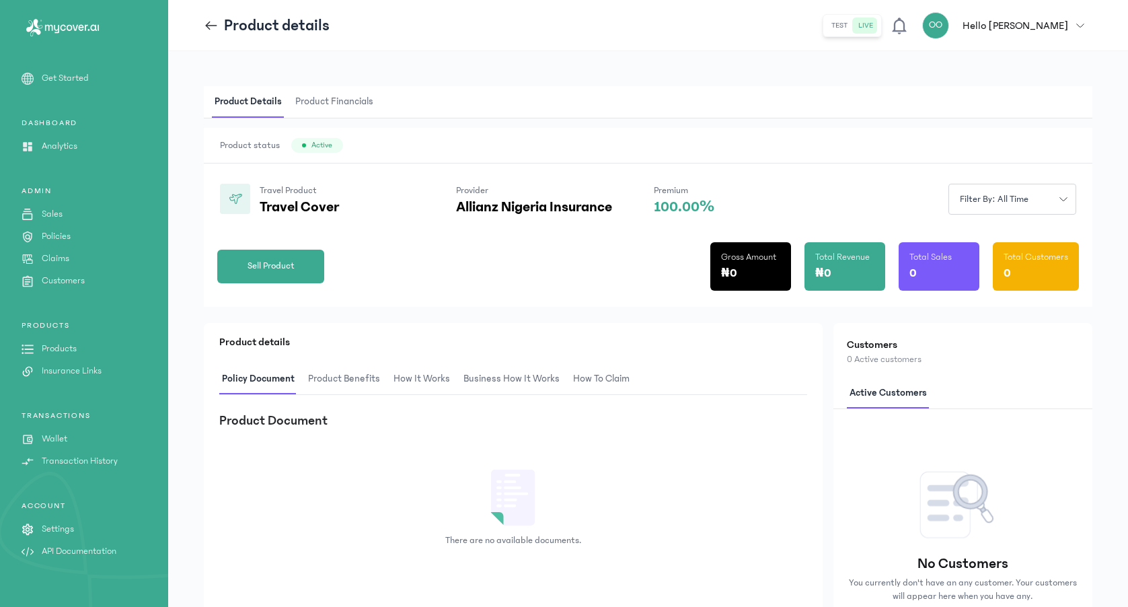
click at [349, 102] on span "Product Financials" at bounding box center [334, 102] width 83 height 32
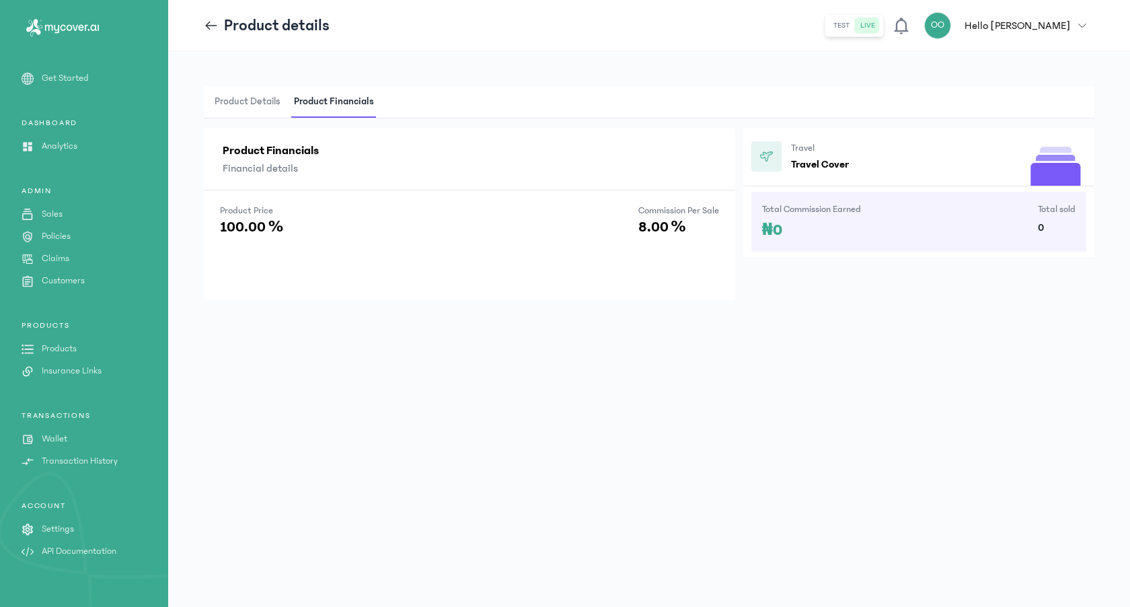
click at [256, 106] on span "Product Details" at bounding box center [247, 102] width 71 height 32
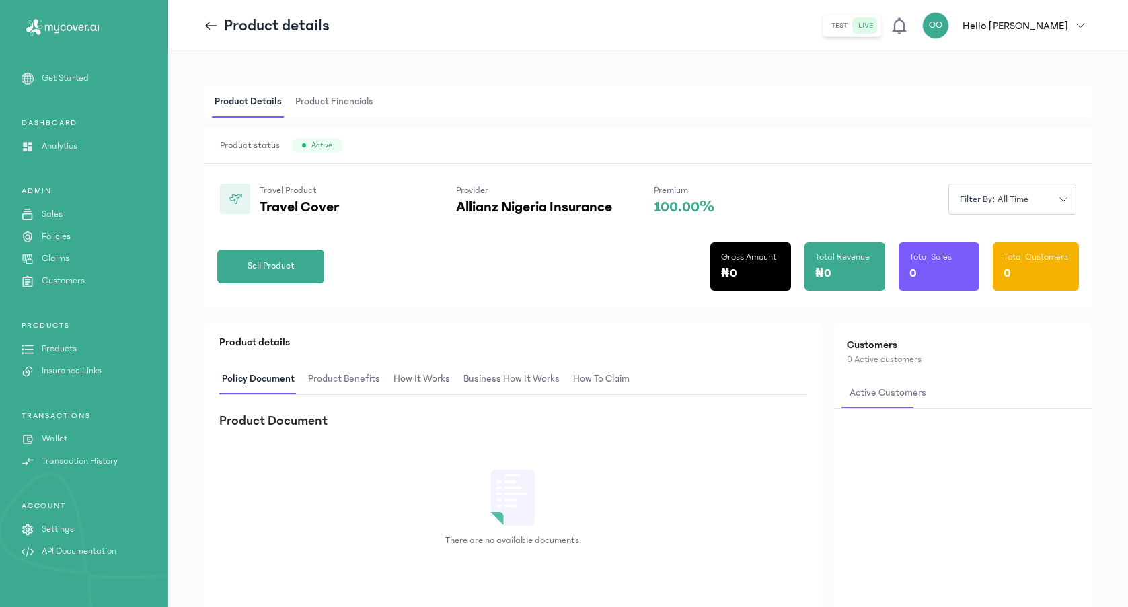
click at [65, 440] on p "Wallet" at bounding box center [55, 439] width 26 height 14
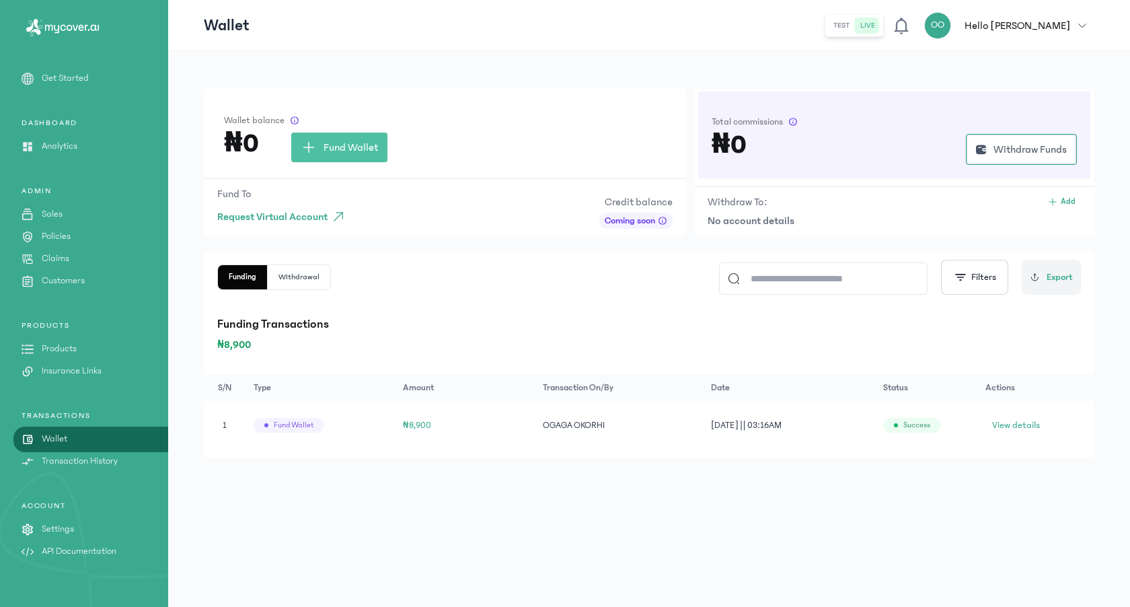
click at [308, 275] on button "Withdrawal" at bounding box center [299, 277] width 63 height 24
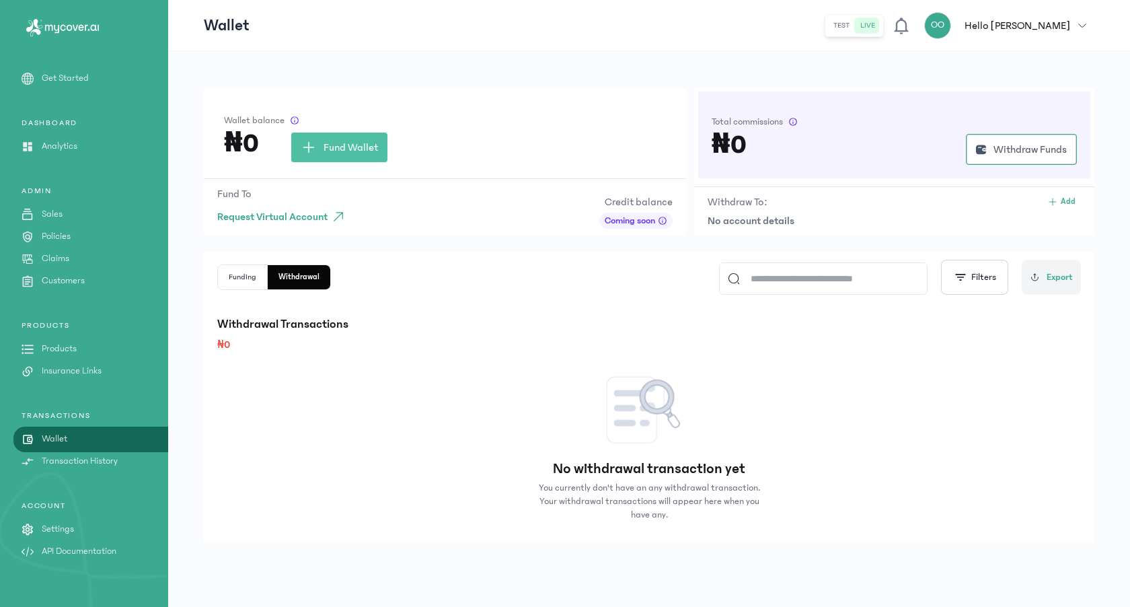
click at [268, 274] on button "Funding" at bounding box center [299, 277] width 63 height 24
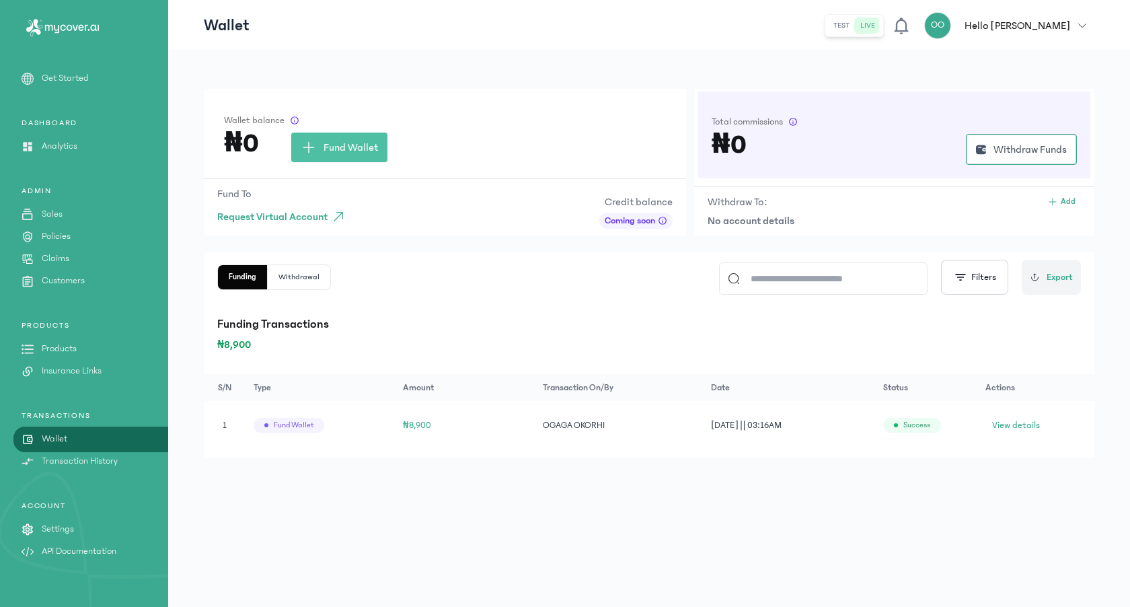
click at [428, 424] on span "₦8,900" at bounding box center [417, 424] width 28 height 9
click at [314, 423] on div "Fund wallet" at bounding box center [289, 425] width 71 height 15
click at [997, 426] on span "View details" at bounding box center [1016, 424] width 48 height 13
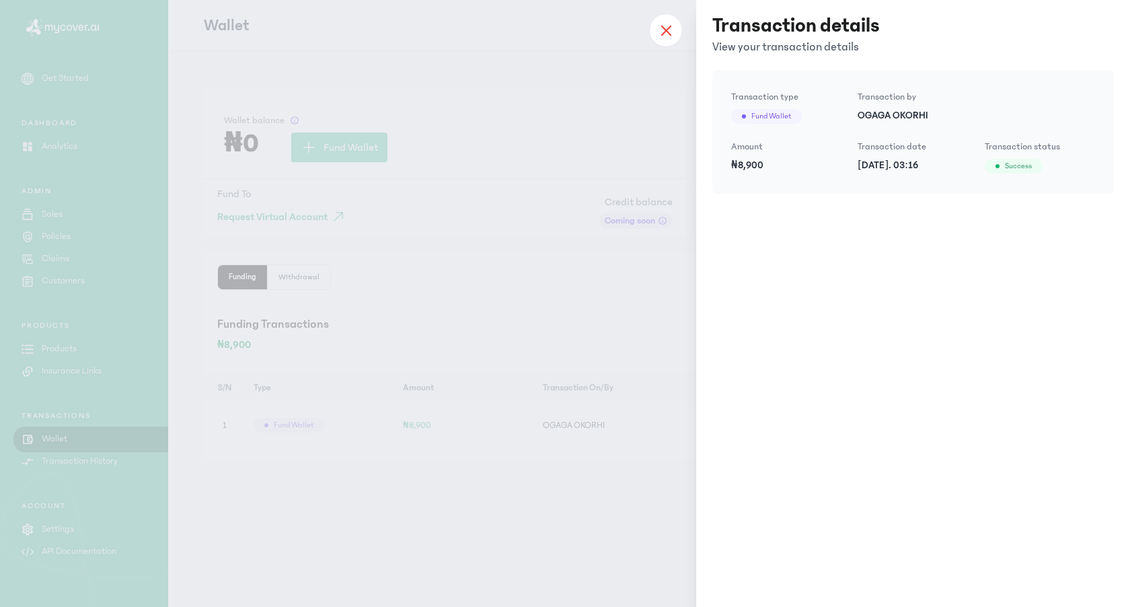
click at [665, 30] on icon at bounding box center [665, 30] width 9 height 9
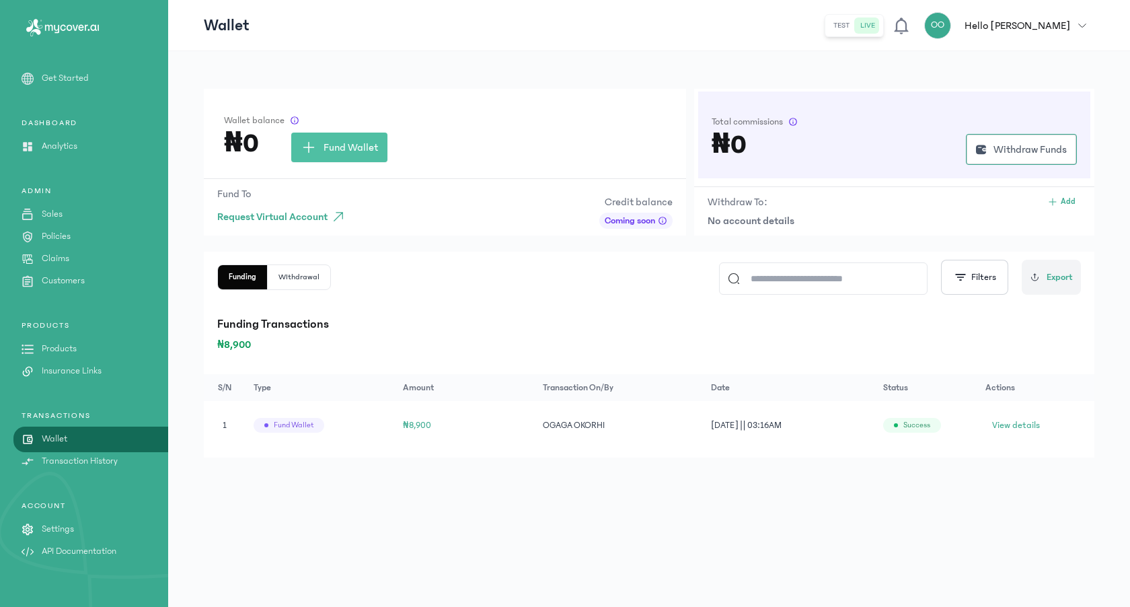
click at [54, 210] on p "Sales" at bounding box center [52, 214] width 21 height 14
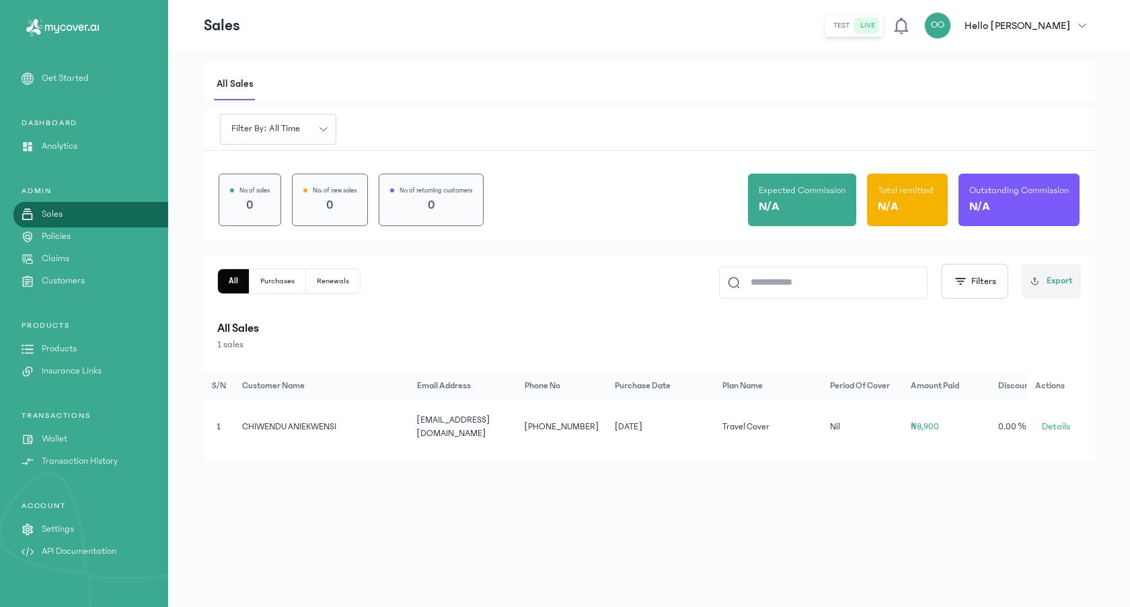
click at [990, 427] on td "[EMAIL_ADDRESS][DOMAIN_NAME]" at bounding box center [1023, 426] width 67 height 54
click at [1054, 425] on span "Details" at bounding box center [1056, 426] width 28 height 13
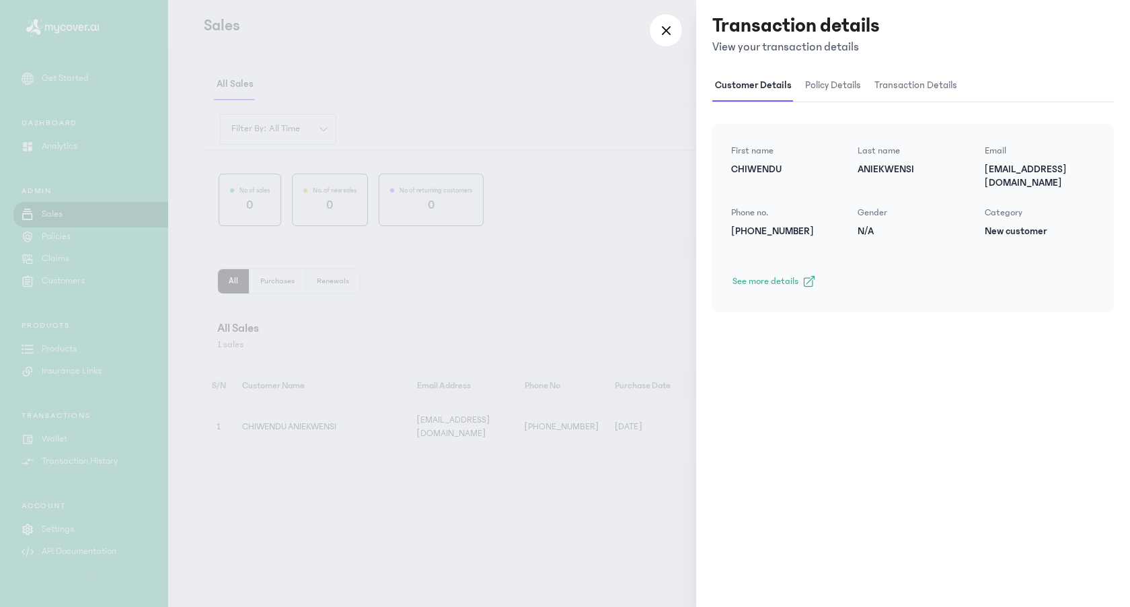
click at [841, 91] on span "policy details" at bounding box center [832, 86] width 61 height 32
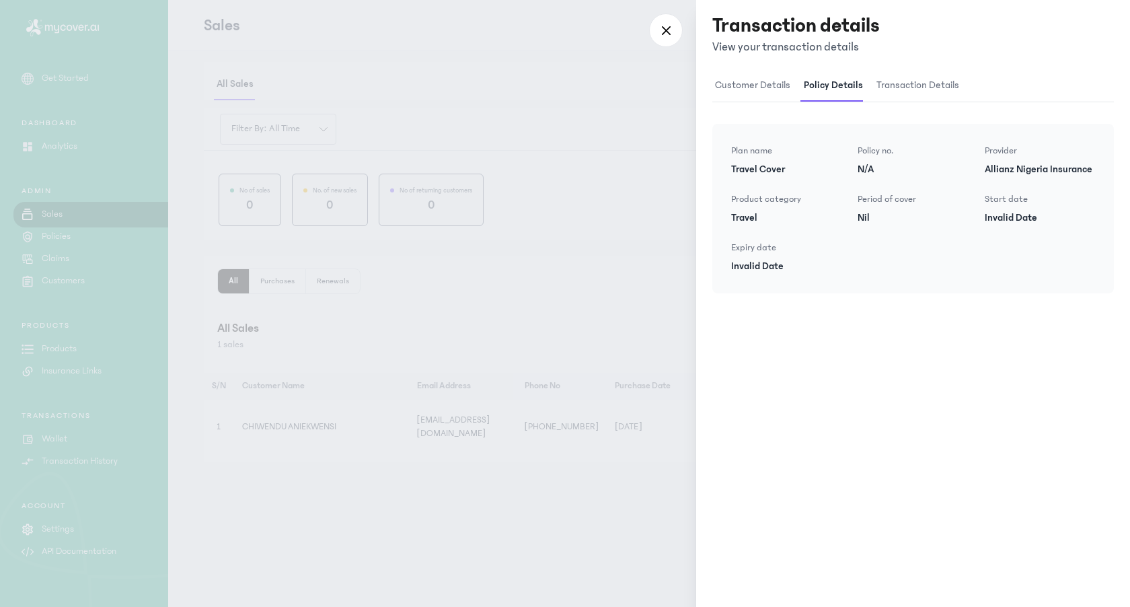
click at [908, 93] on span "transaction details" at bounding box center [918, 86] width 88 height 32
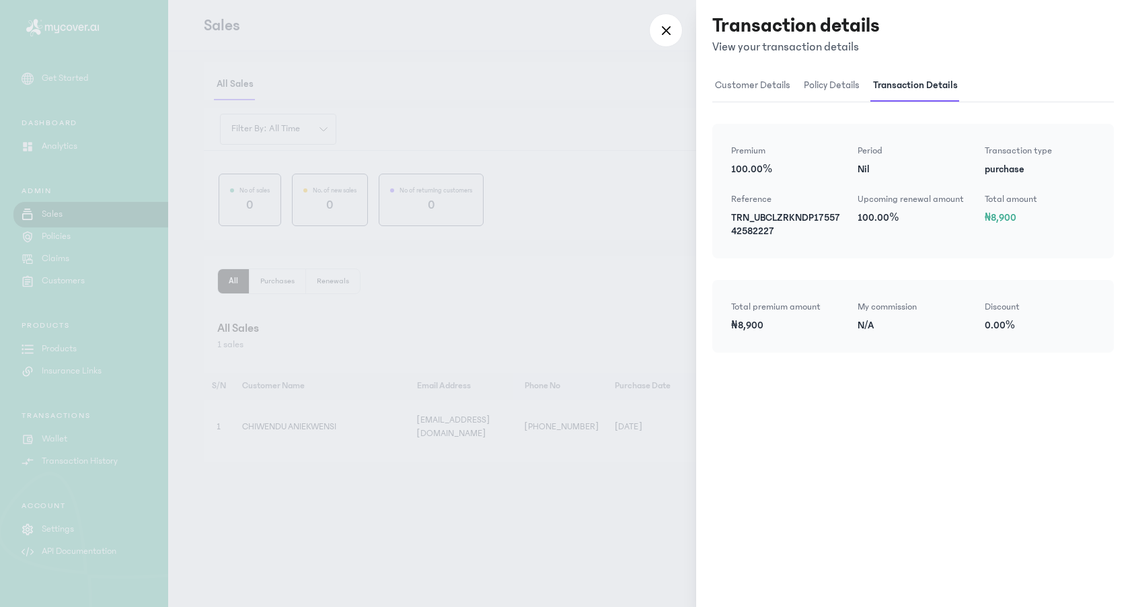
click at [761, 83] on span "customer details" at bounding box center [752, 86] width 81 height 32
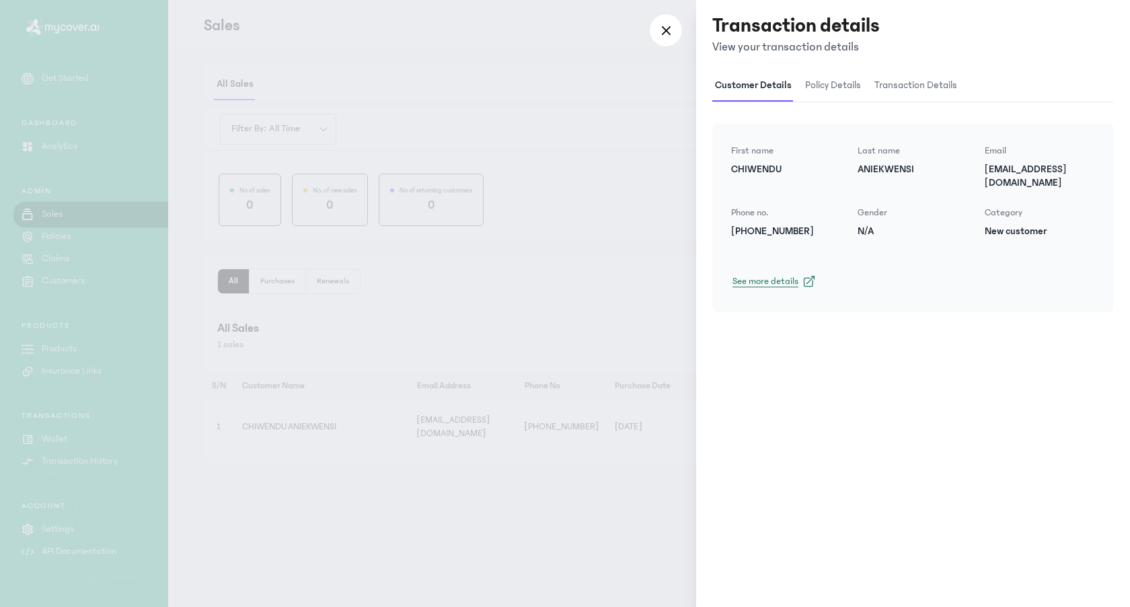
click at [783, 274] on span "See more details" at bounding box center [765, 280] width 66 height 13
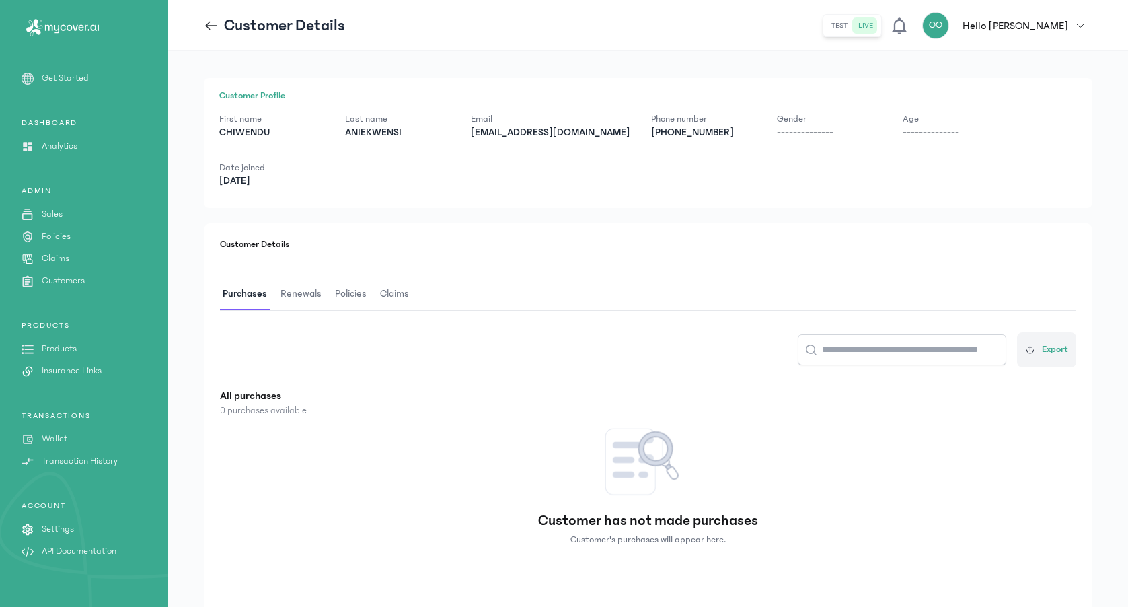
click at [752, 141] on div "Customer Profile First name [PERSON_NAME] Last name ANIEKWENSI Email [EMAIL_ADD…" at bounding box center [648, 143] width 888 height 130
click at [777, 123] on p "Gender" at bounding box center [829, 118] width 104 height 13
click at [694, 123] on p "Phone number" at bounding box center [703, 118] width 104 height 13
click at [318, 278] on span "Renewals" at bounding box center [301, 294] width 46 height 32
click at [354, 278] on span "Policies" at bounding box center [351, 294] width 37 height 32
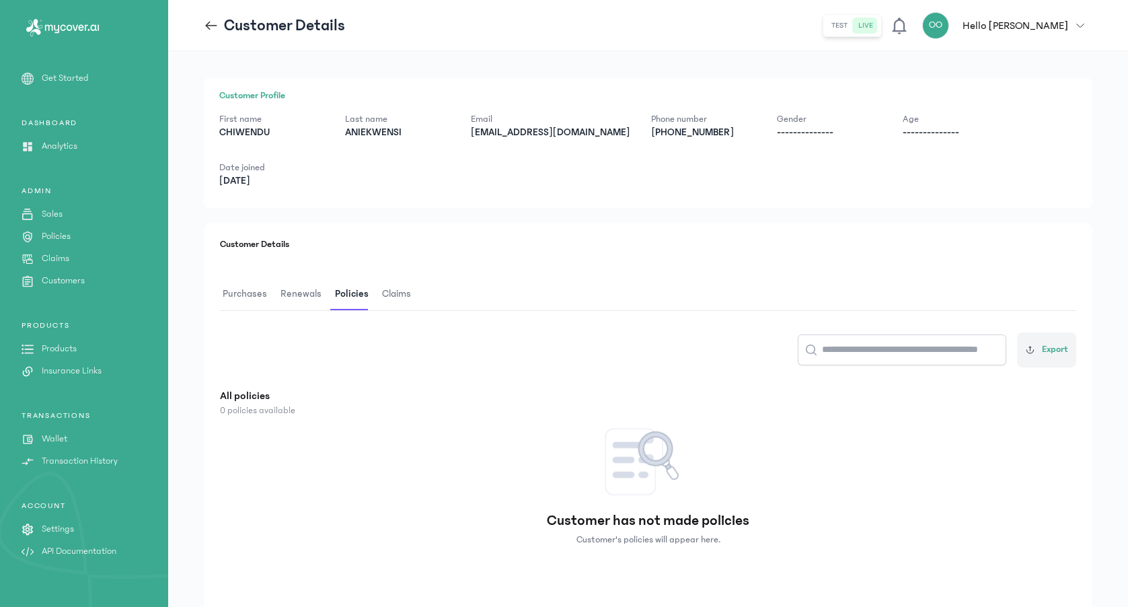
click at [385, 278] on span "Claims" at bounding box center [396, 294] width 34 height 32
click at [73, 80] on p "Get Started" at bounding box center [65, 78] width 47 height 14
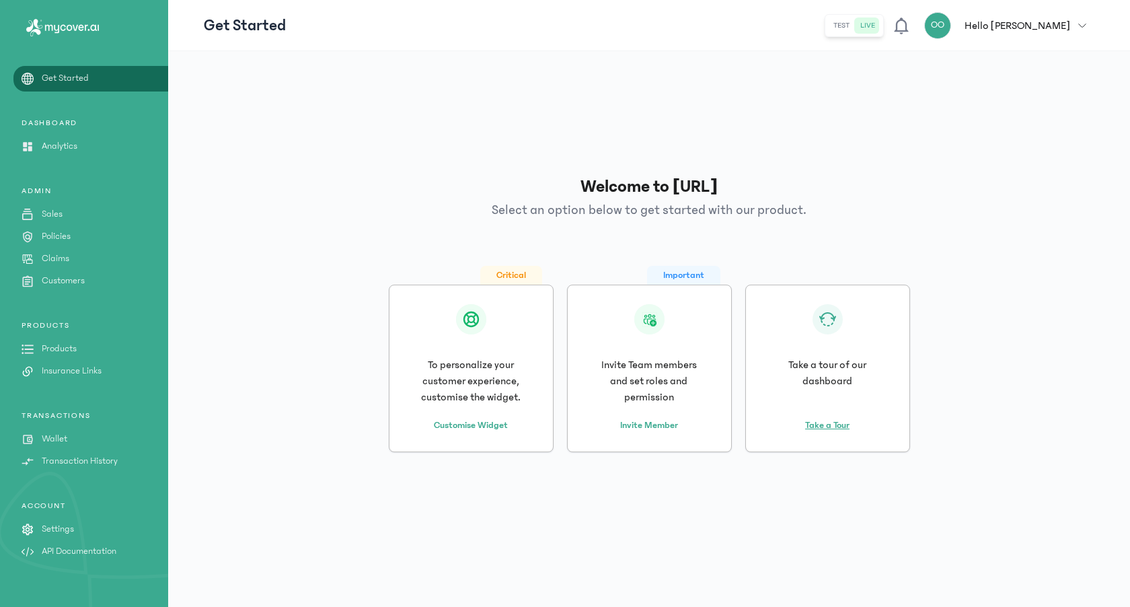
click at [818, 404] on button "Take a Tour" at bounding box center [827, 417] width 44 height 30
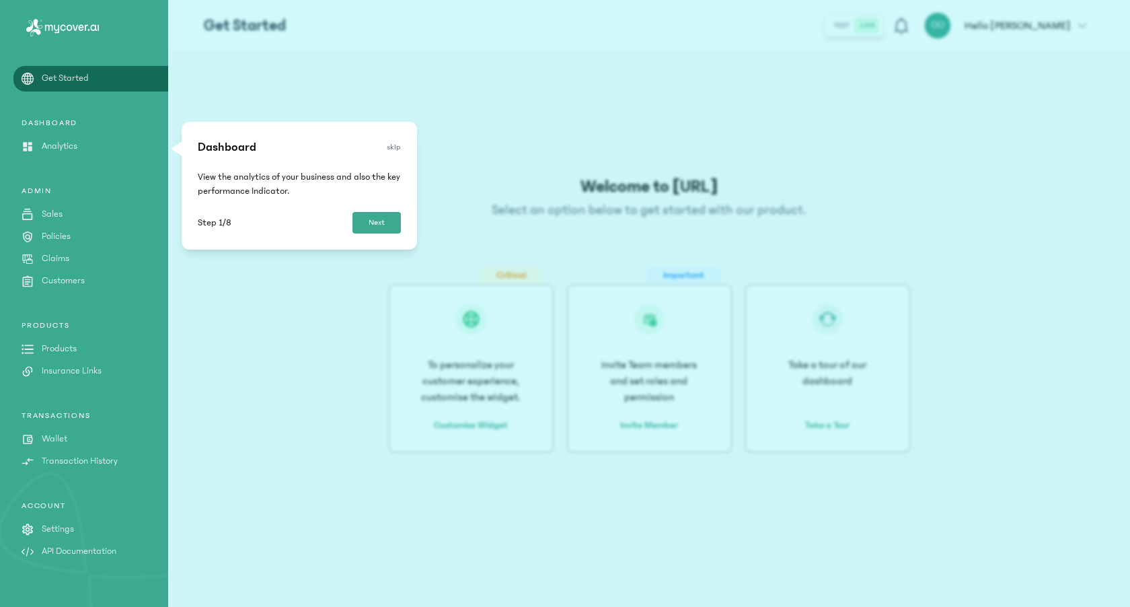
click at [366, 221] on button "Next" at bounding box center [376, 223] width 48 height 22
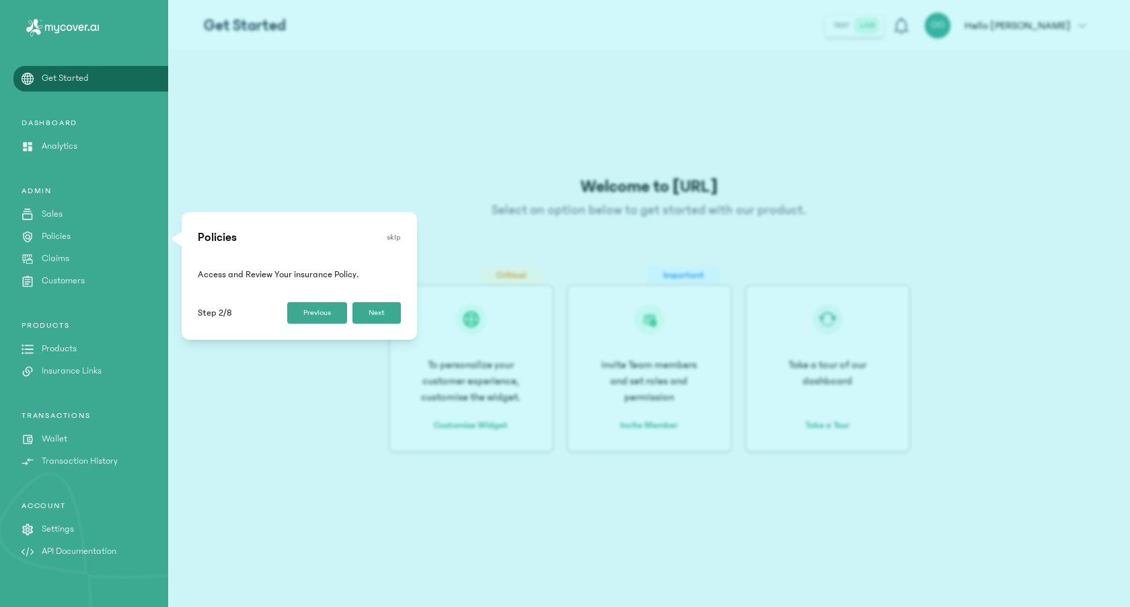
click at [387, 311] on button "Next" at bounding box center [376, 313] width 48 height 22
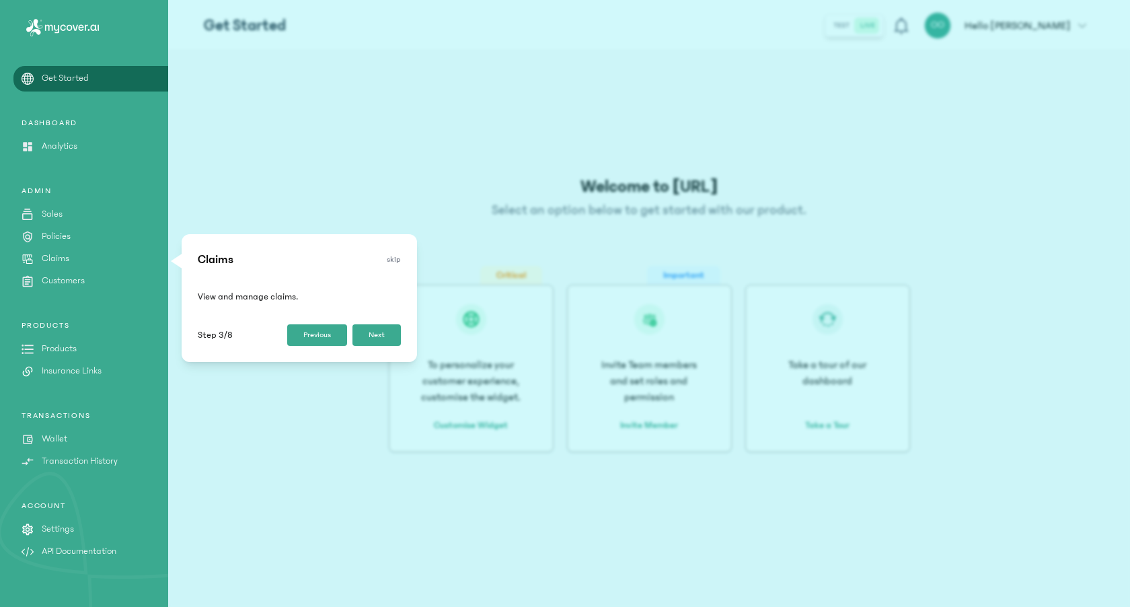
click at [396, 332] on button "Next" at bounding box center [376, 335] width 48 height 22
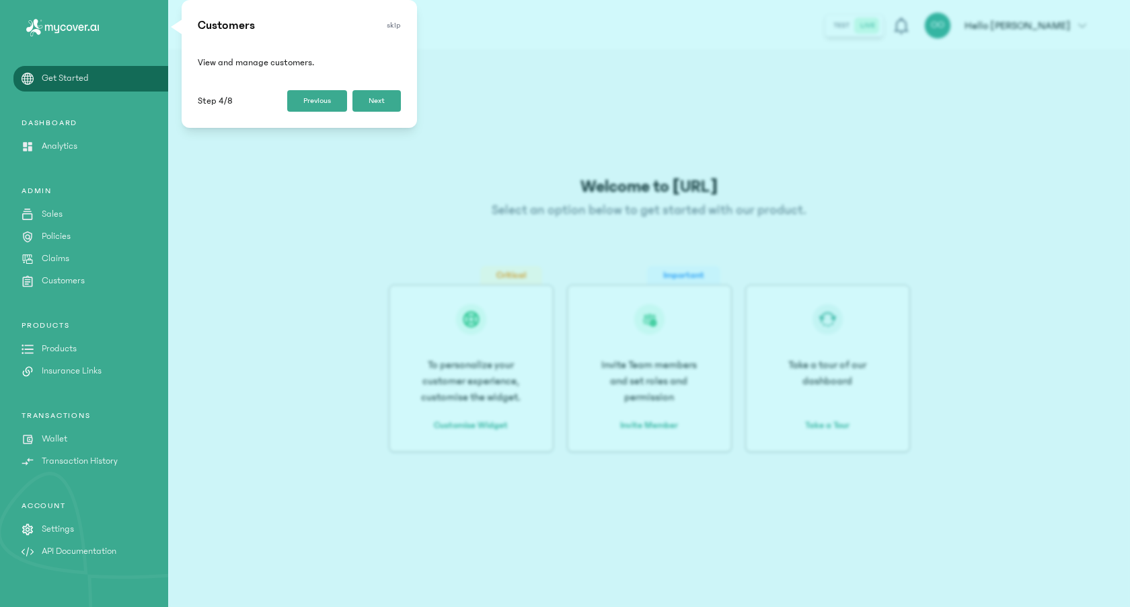
click at [369, 97] on button "Next" at bounding box center [376, 101] width 48 height 22
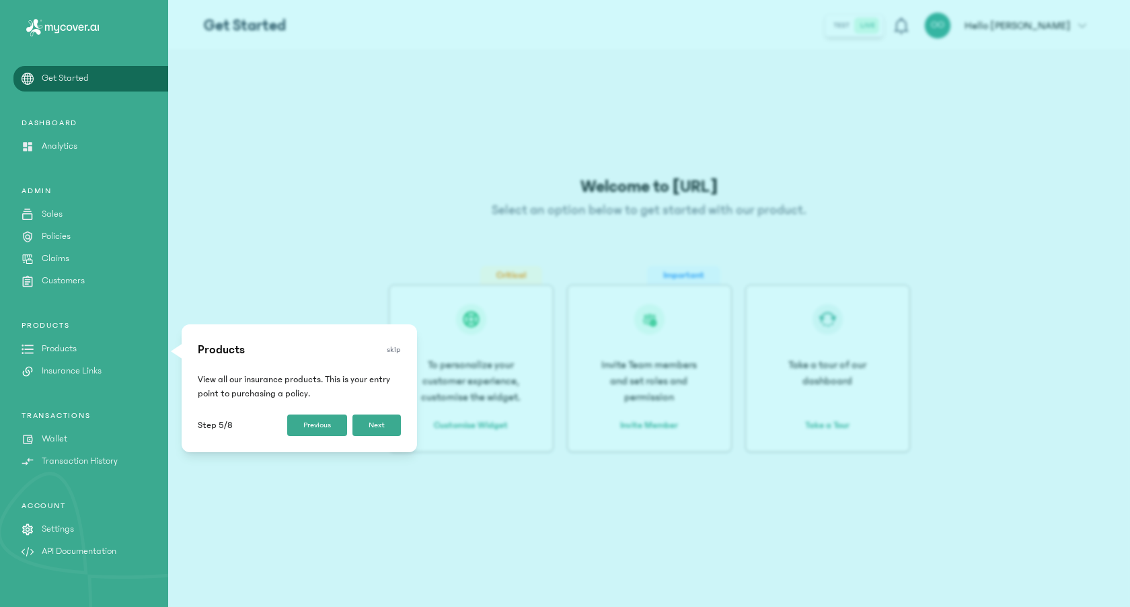
click at [370, 424] on button "Next" at bounding box center [376, 425] width 48 height 22
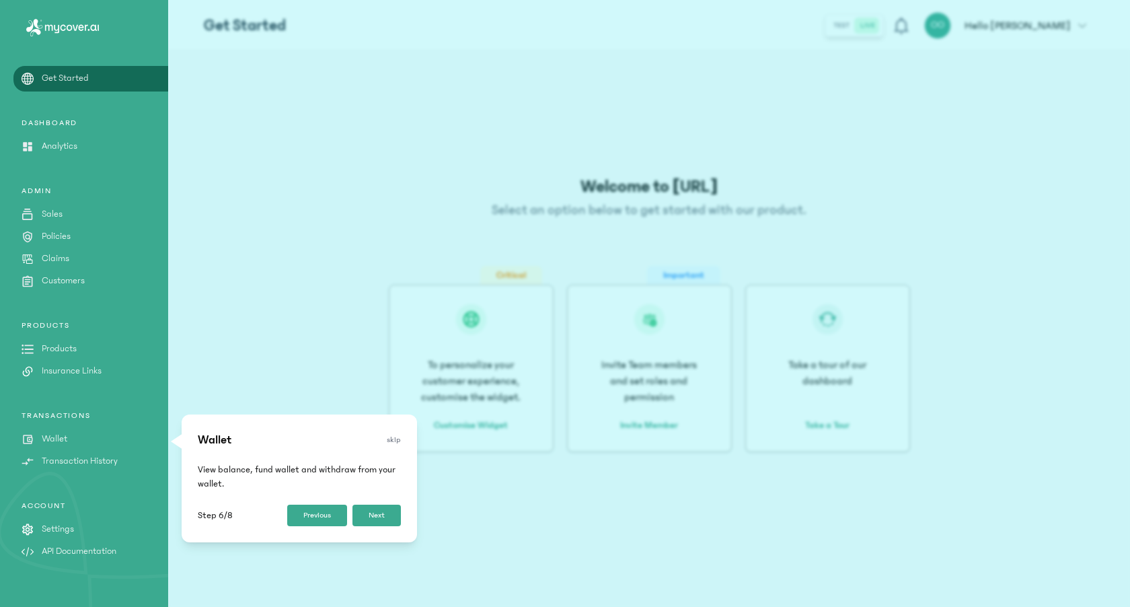
click at [391, 515] on button "Next" at bounding box center [376, 515] width 48 height 22
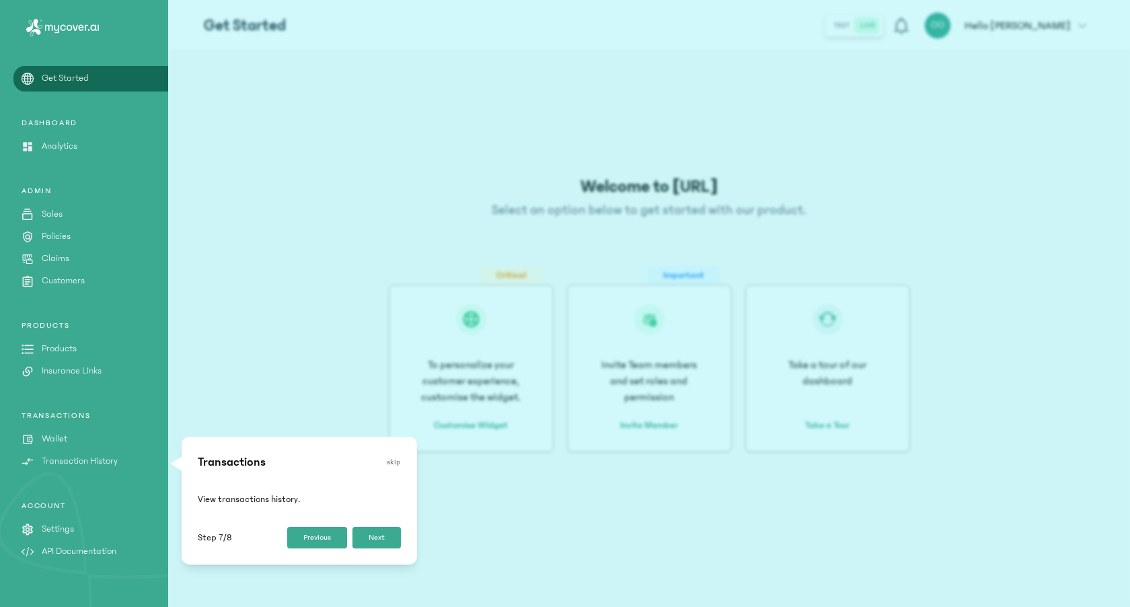
click at [391, 515] on p "View transactions history." at bounding box center [299, 499] width 203 height 44
click at [393, 537] on button "Next" at bounding box center [376, 538] width 48 height 22
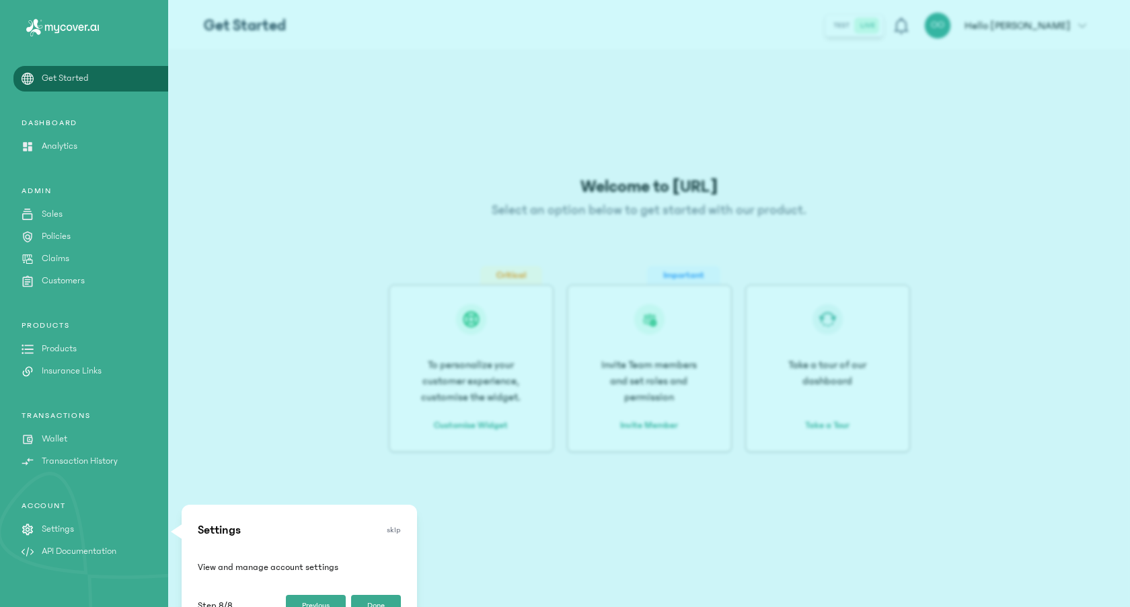
click at [384, 597] on button "Done" at bounding box center [376, 605] width 50 height 22
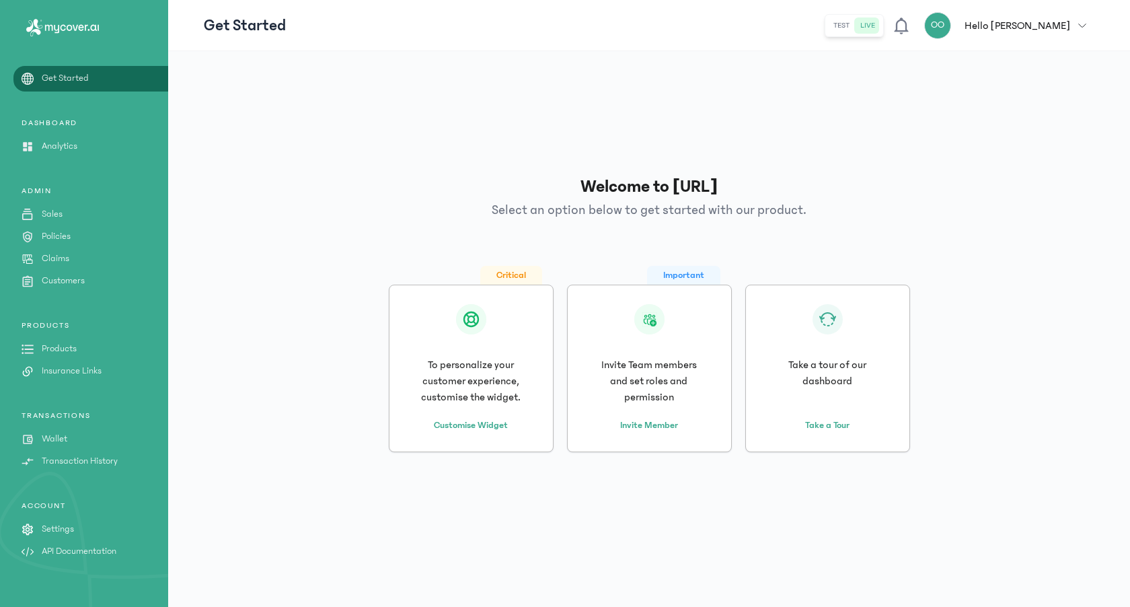
click at [65, 366] on p "Insurance Links" at bounding box center [72, 371] width 60 height 14
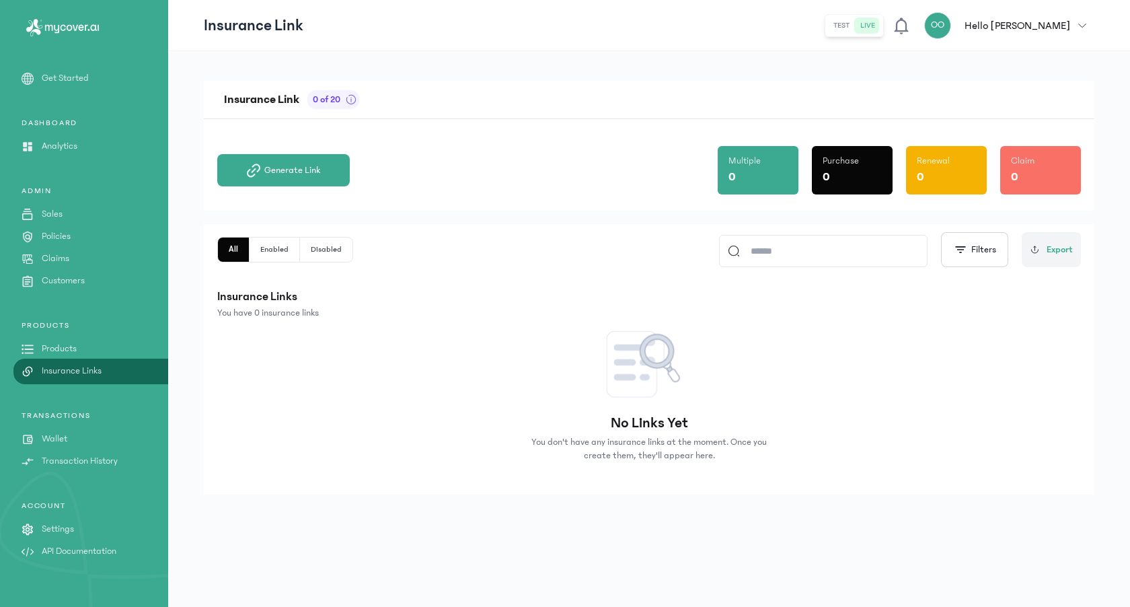
click at [54, 410] on div "PRODUCTS Products Insurance Links" at bounding box center [84, 439] width 168 height 58
click at [62, 347] on p "Products" at bounding box center [59, 349] width 35 height 14
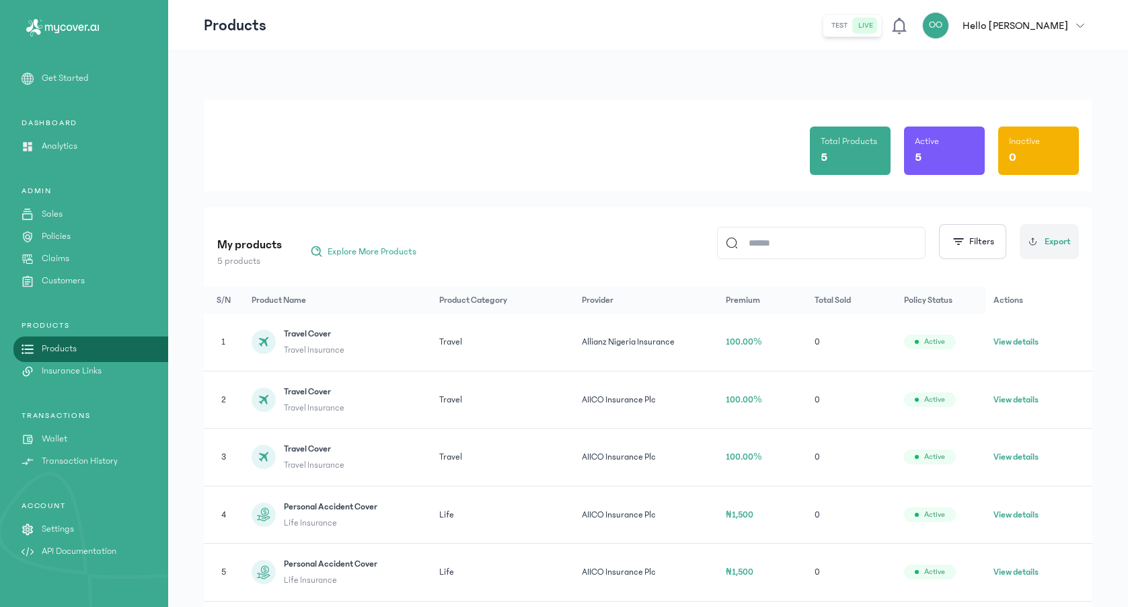
click at [1009, 343] on button "View details" at bounding box center [1015, 341] width 45 height 13
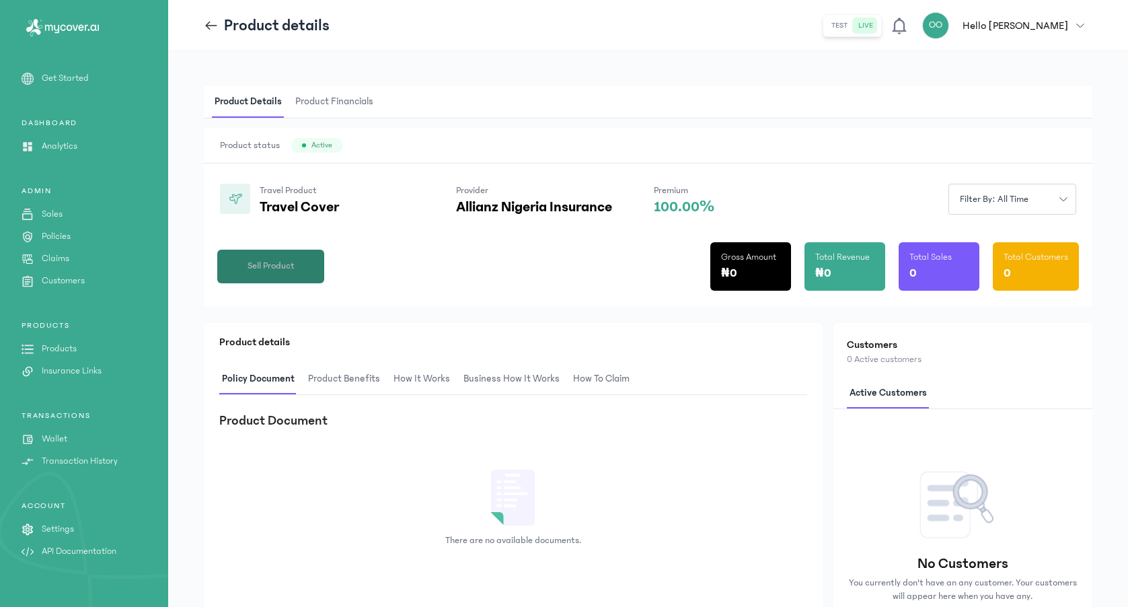
click at [313, 257] on button "Sell Product" at bounding box center [270, 266] width 107 height 34
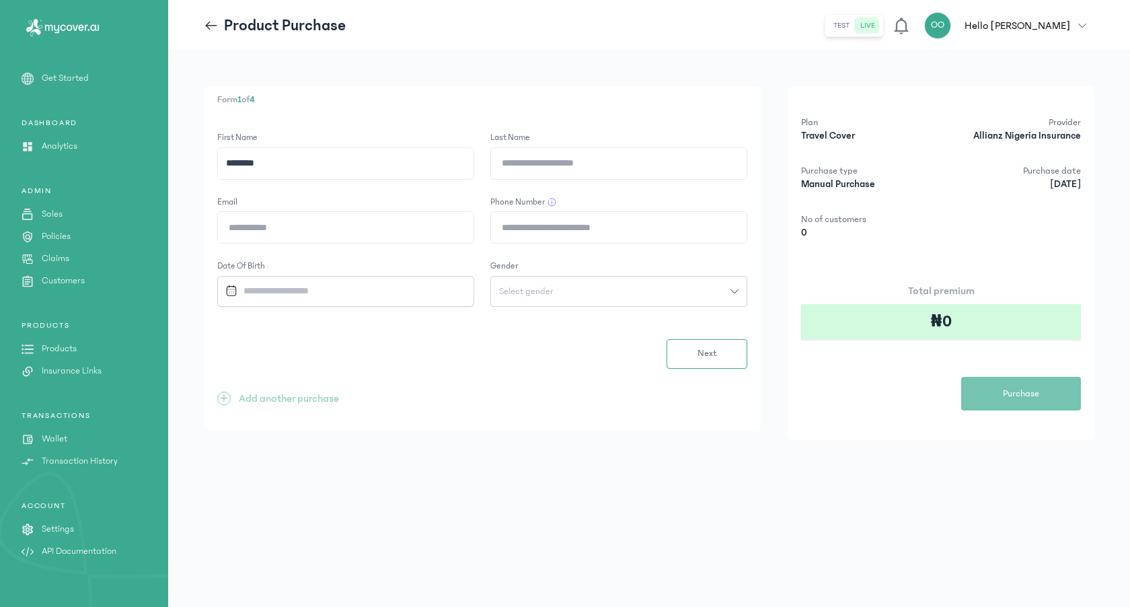
type input "********"
type input "**********"
click at [1089, 27] on span "button" at bounding box center [1082, 26] width 24 height 8
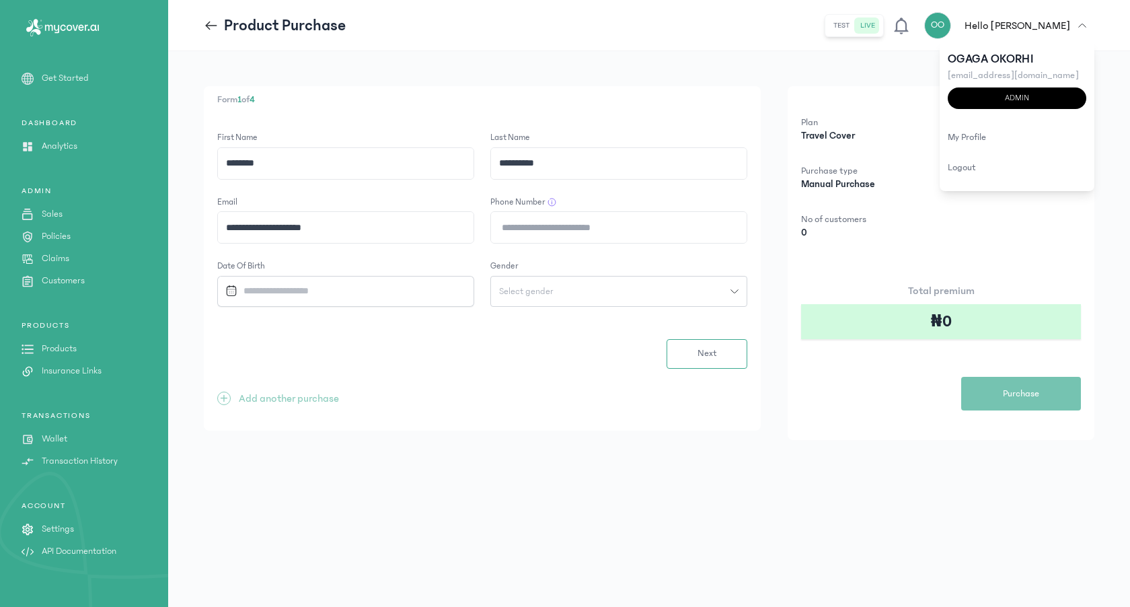
click at [1073, 25] on span "button" at bounding box center [1082, 26] width 24 height 8
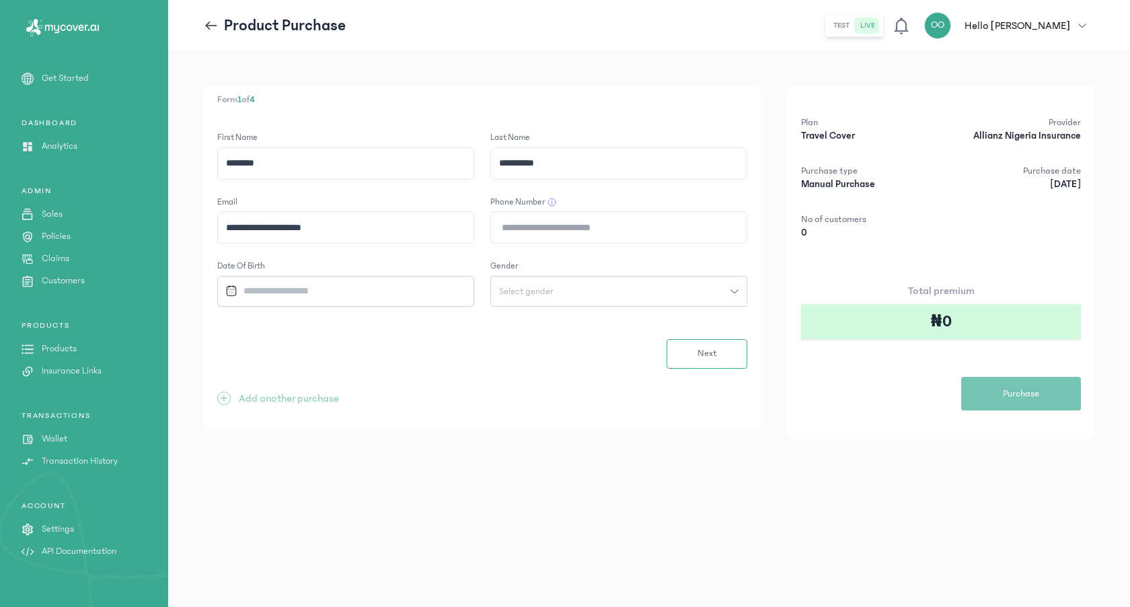
click at [367, 227] on input "**********" at bounding box center [346, 227] width 256 height 31
type input "*"
type input "**********"
click at [502, 226] on input "**********" at bounding box center [619, 227] width 256 height 31
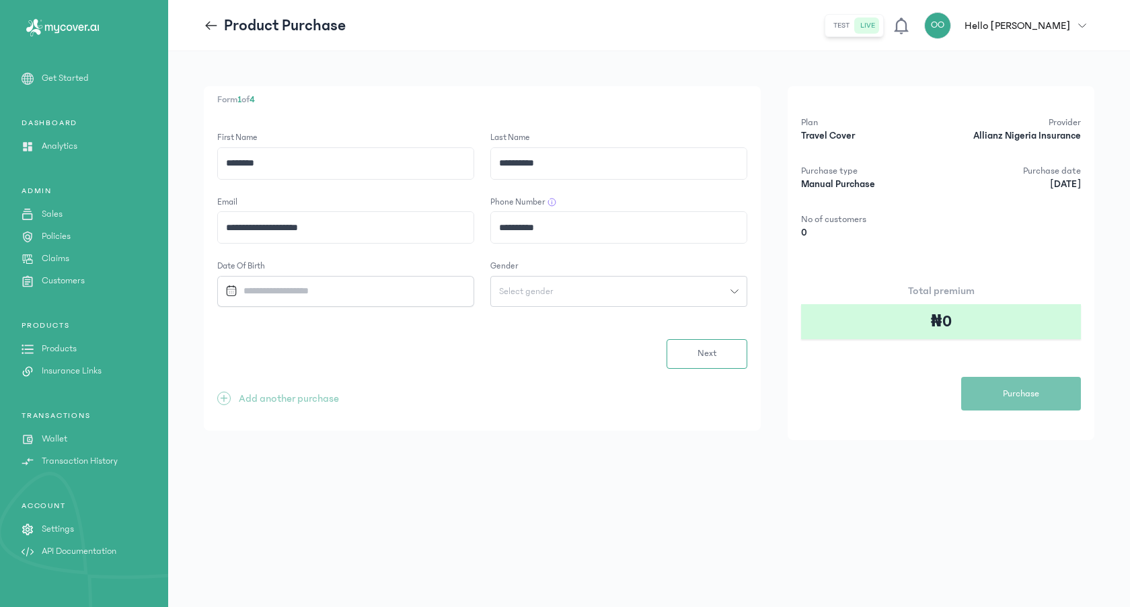
click at [499, 227] on input "**********" at bounding box center [619, 227] width 256 height 31
type input "**********"
click at [373, 286] on input "Datepicker input" at bounding box center [338, 290] width 237 height 29
click at [364, 413] on div "1998" at bounding box center [363, 414] width 54 height 30
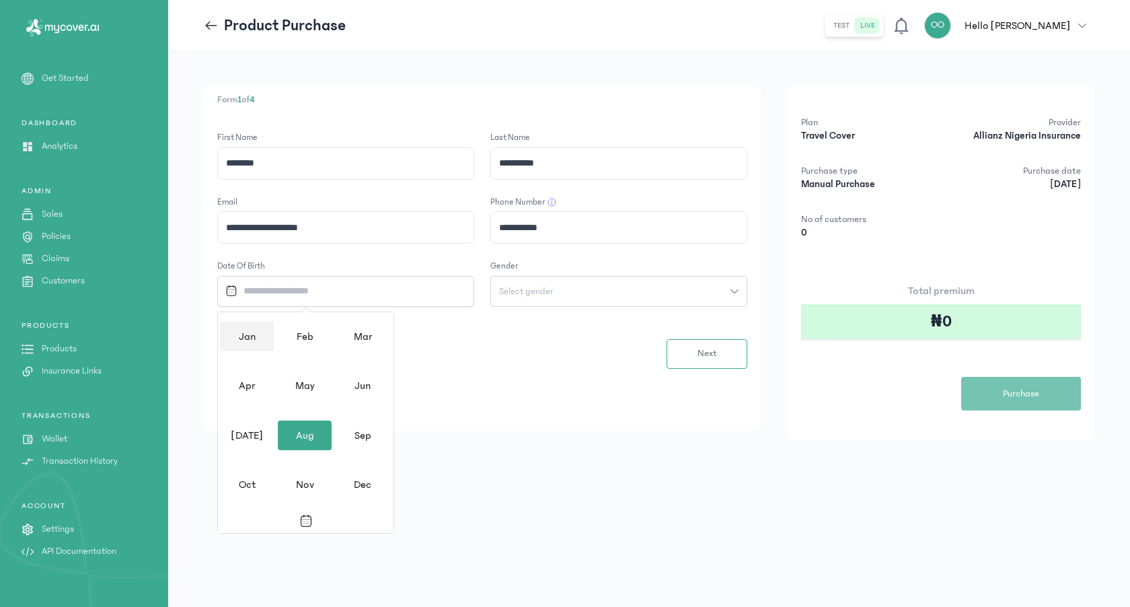
click at [247, 342] on div "Jan" at bounding box center [247, 336] width 54 height 30
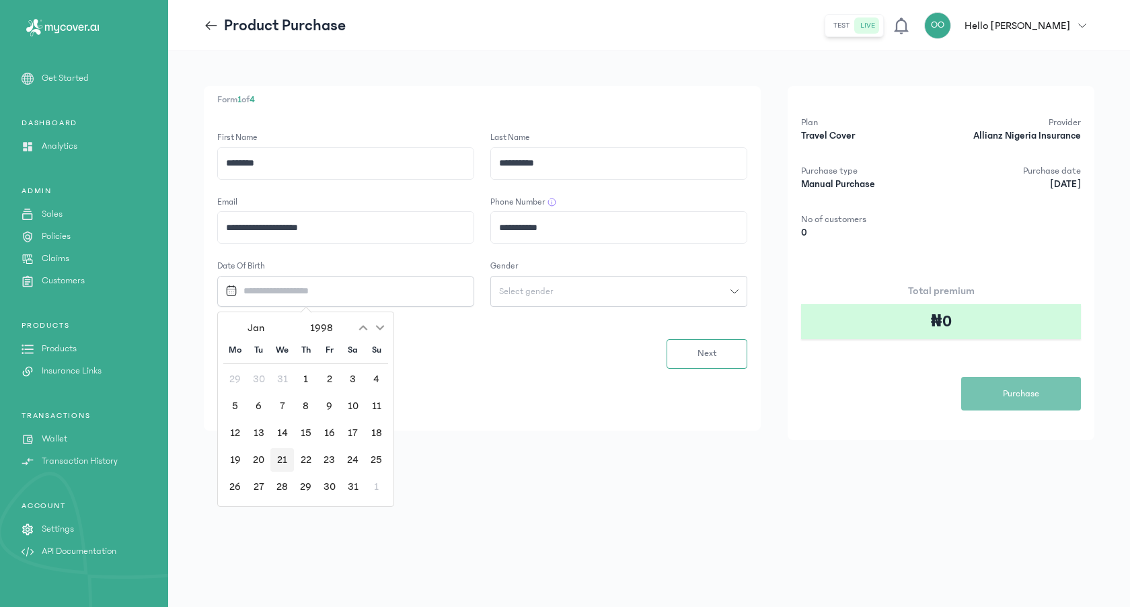
click at [282, 465] on div "21" at bounding box center [282, 460] width 24 height 24
type input "**********"
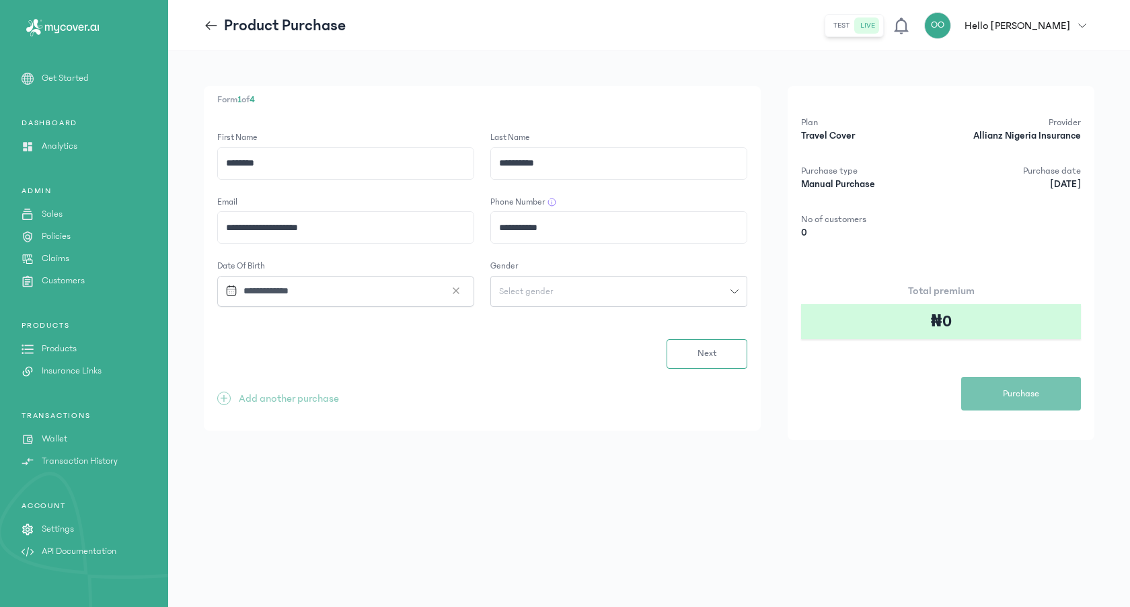
click at [555, 300] on button "Select gender" at bounding box center [618, 291] width 257 height 31
click at [533, 340] on button "[DEMOGRAPHIC_DATA]" at bounding box center [618, 346] width 257 height 25
click at [699, 359] on span "Next" at bounding box center [707, 353] width 20 height 14
click at [344, 178] on div at bounding box center [345, 163] width 257 height 32
click at [330, 165] on input "Address" at bounding box center [346, 163] width 256 height 31
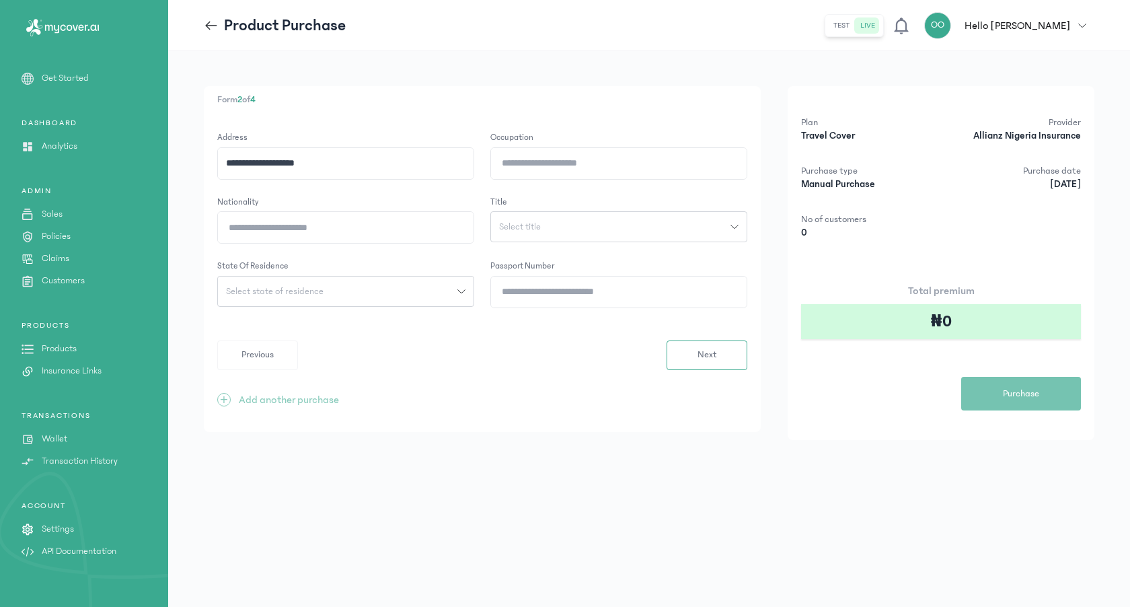
type input "**********"
type input "*******"
click at [295, 227] on input "Nationality" at bounding box center [346, 227] width 256 height 31
type input "********"
click at [518, 221] on button "Select title" at bounding box center [618, 226] width 257 height 31
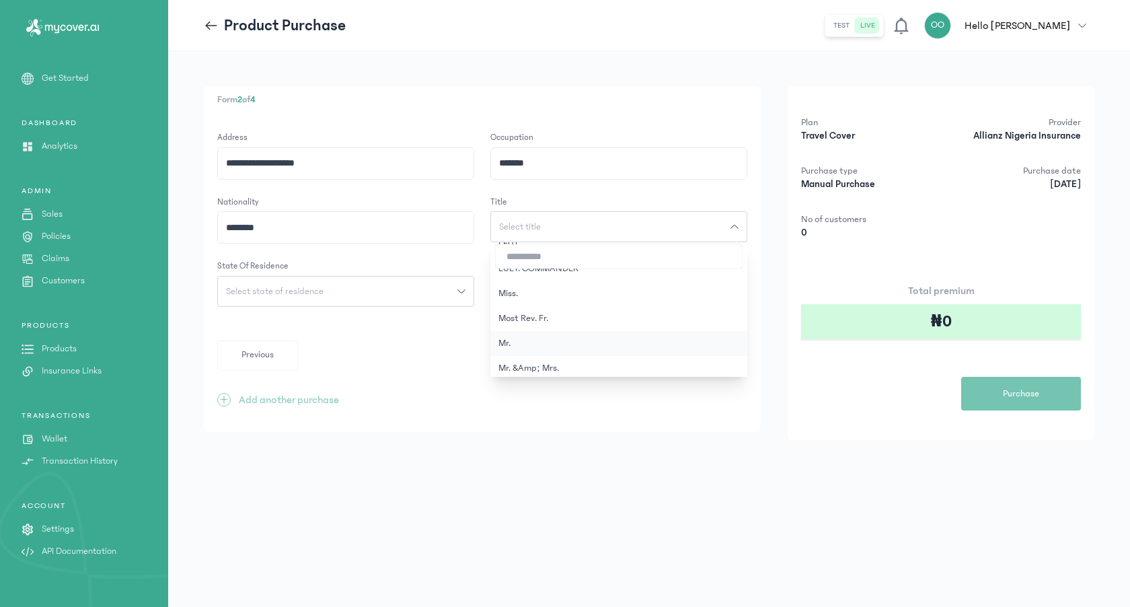
scroll to position [405, 0]
click at [527, 299] on button "Miss." at bounding box center [618, 298] width 257 height 25
click at [527, 286] on button "LUET. COMMANDER" at bounding box center [618, 274] width 257 height 25
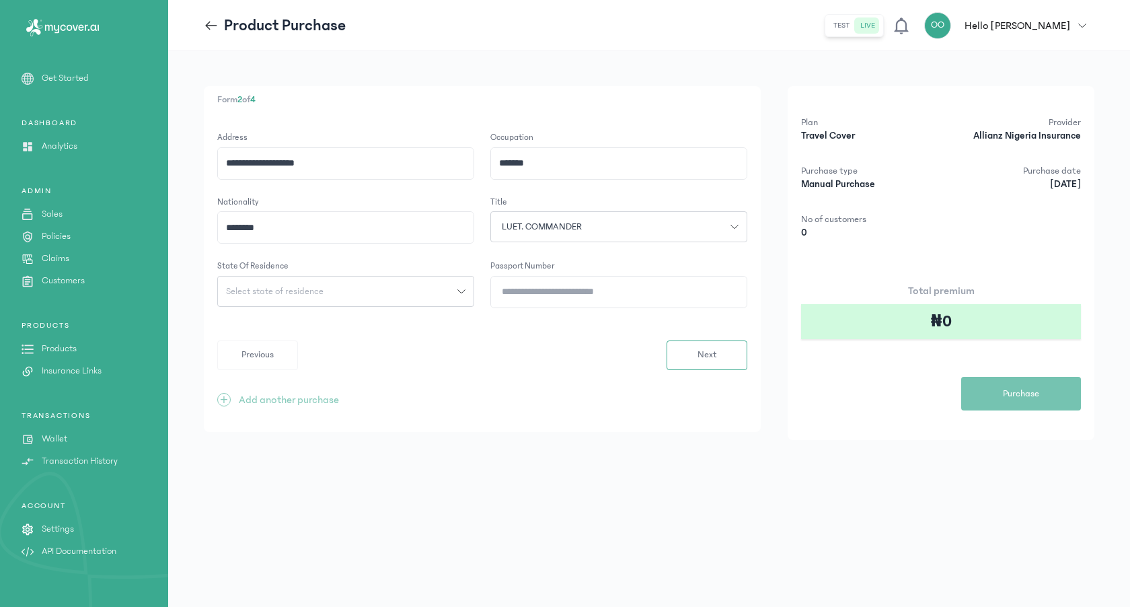
click at [338, 289] on div "Select state of residence" at bounding box center [337, 290] width 239 height 9
click at [321, 321] on input "search" at bounding box center [346, 321] width 246 height 24
type input "*****"
click at [310, 342] on button "[GEOGRAPHIC_DATA]" at bounding box center [345, 345] width 257 height 25
click at [510, 293] on input "Passport Number" at bounding box center [619, 291] width 256 height 31
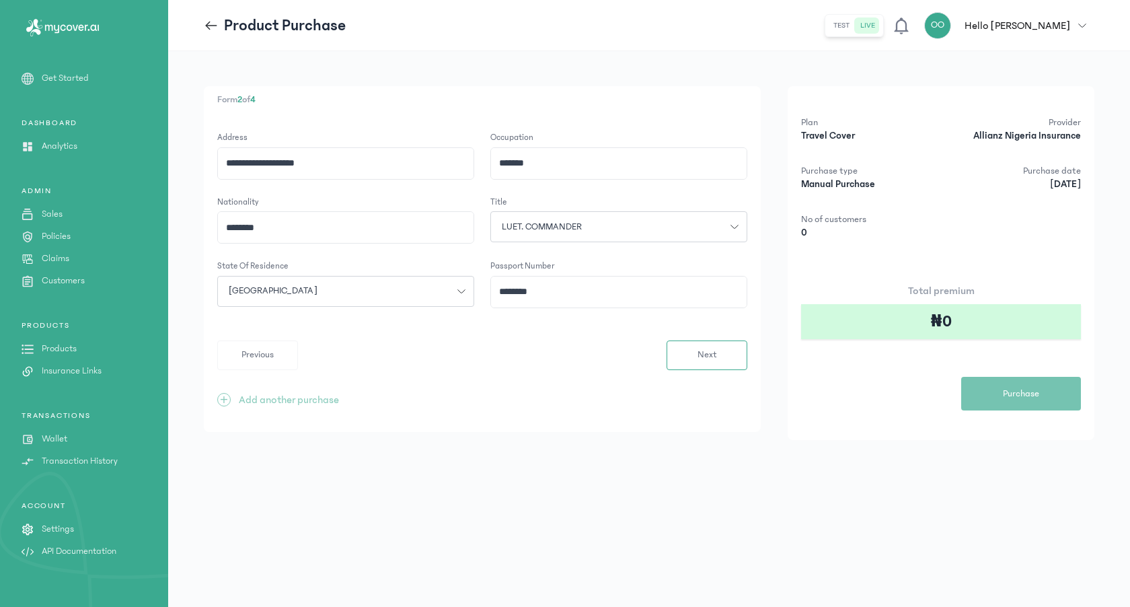
type input "*********"
click at [698, 350] on span "Next" at bounding box center [707, 355] width 20 height 14
click at [377, 159] on div "Select marital status" at bounding box center [337, 162] width 239 height 9
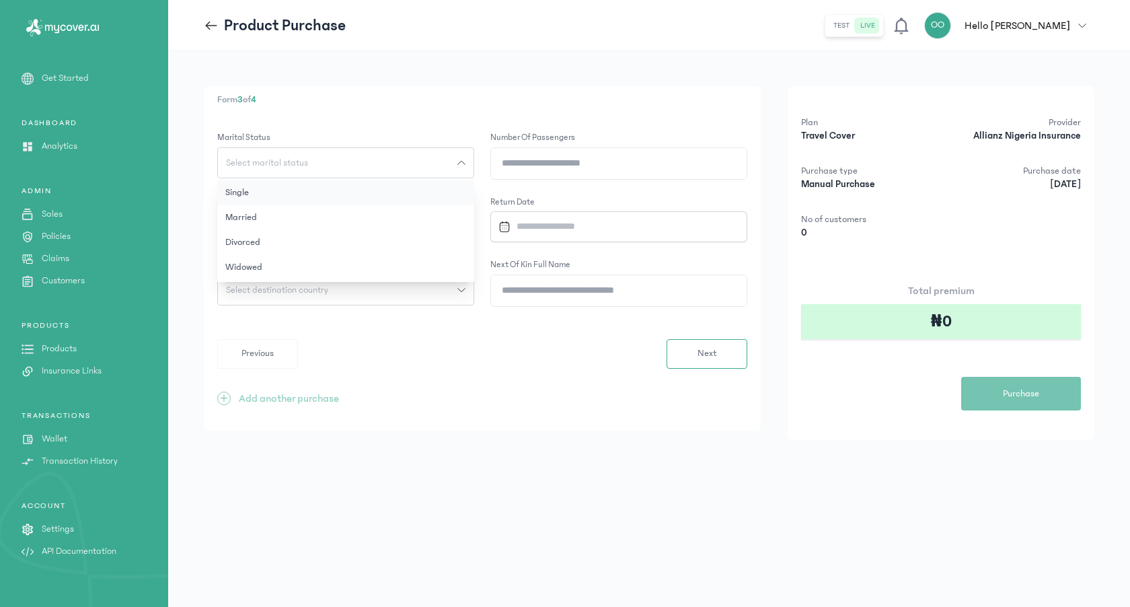
click at [249, 190] on button "Single" at bounding box center [345, 192] width 257 height 25
click at [596, 165] on input "Number of Passengers" at bounding box center [619, 163] width 256 height 31
type input "*"
click at [436, 232] on input "Datepicker input" at bounding box center [338, 226] width 237 height 29
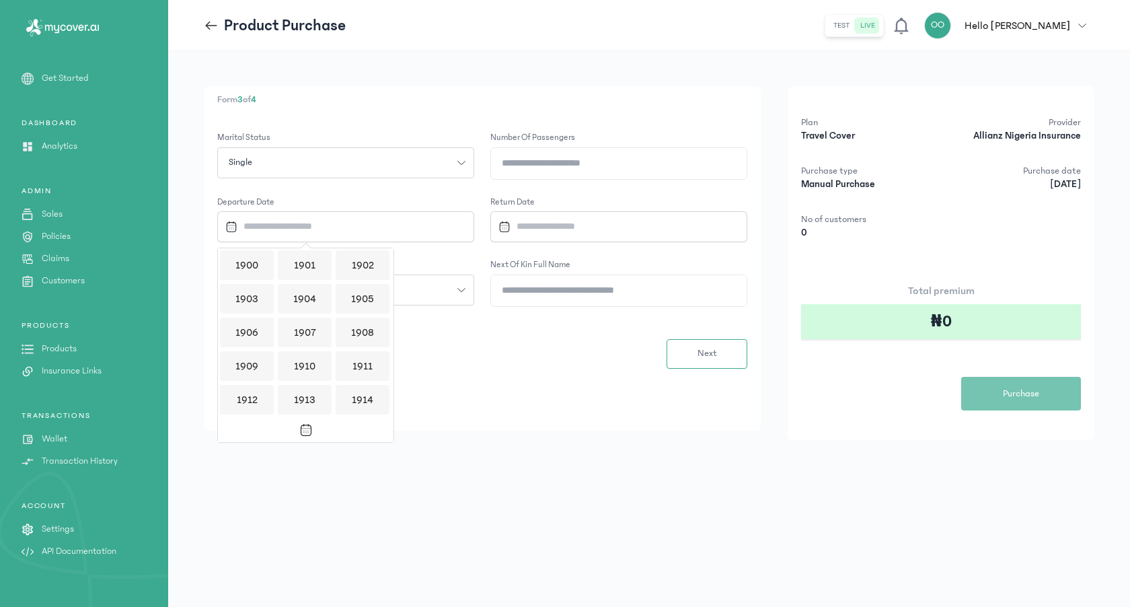
scroll to position [1303, 0]
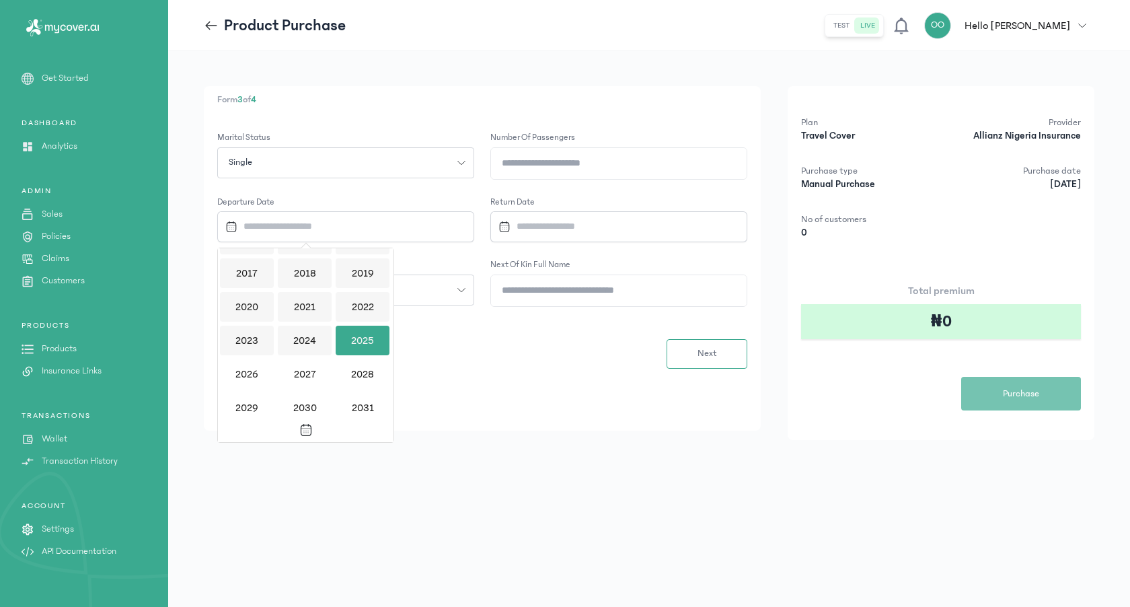
click at [523, 167] on input "*" at bounding box center [619, 163] width 256 height 31
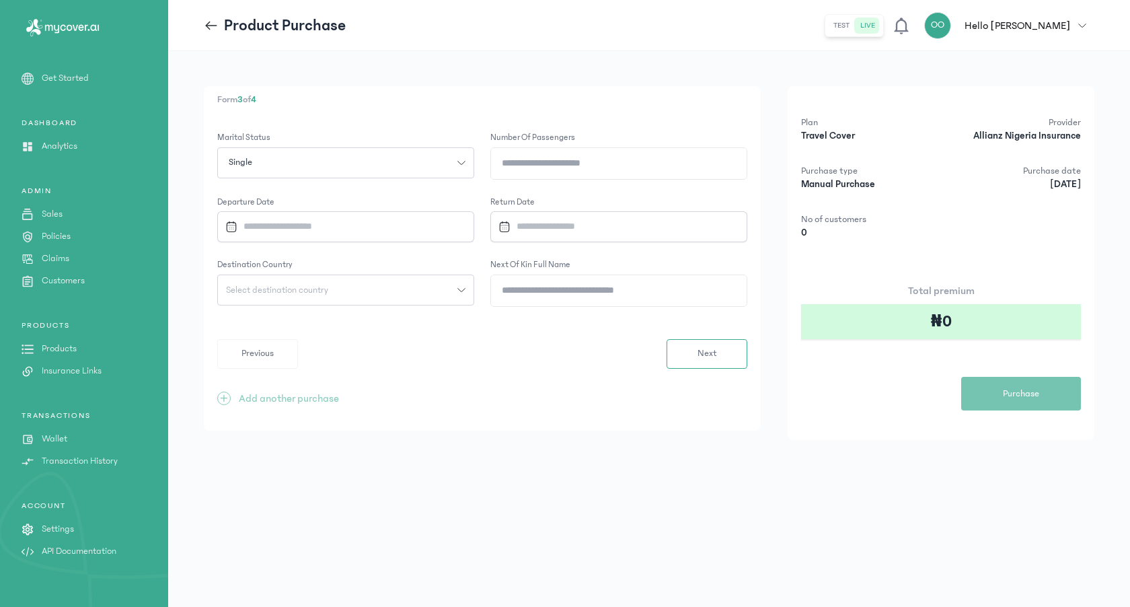
type input "*"
click at [371, 220] on input "Datepicker input" at bounding box center [338, 226] width 237 height 29
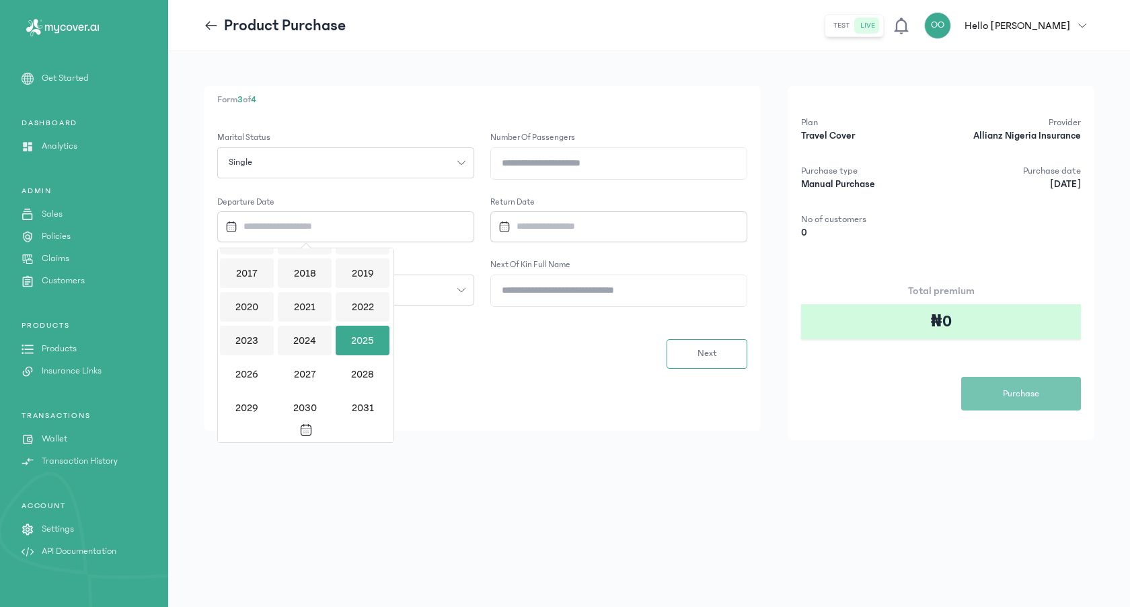
click at [373, 338] on div "2025" at bounding box center [363, 340] width 54 height 30
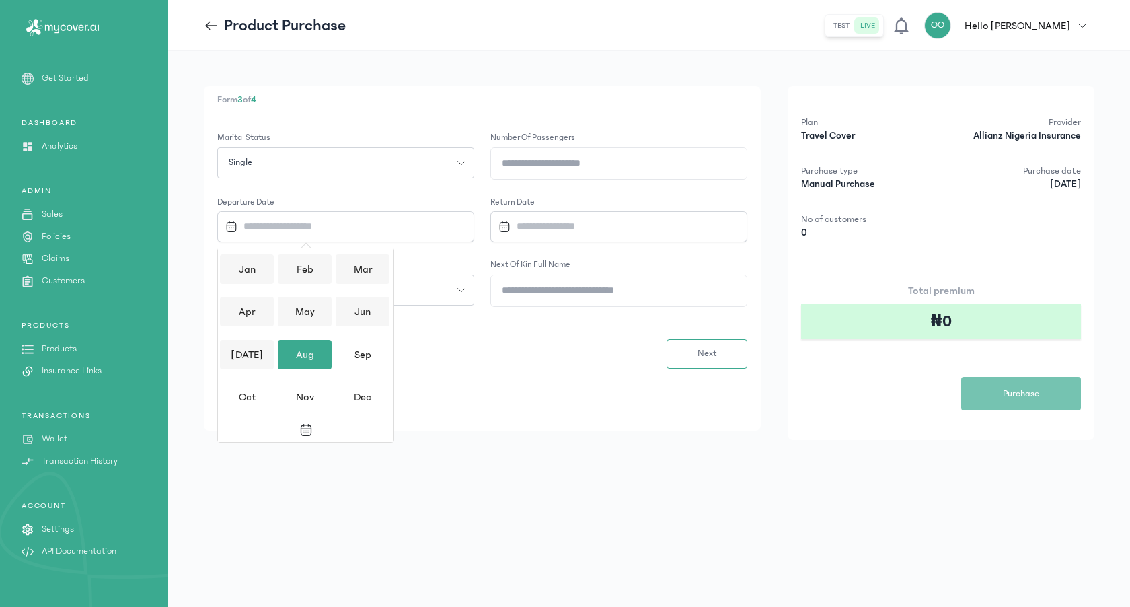
click at [303, 356] on div "Aug" at bounding box center [305, 355] width 54 height 30
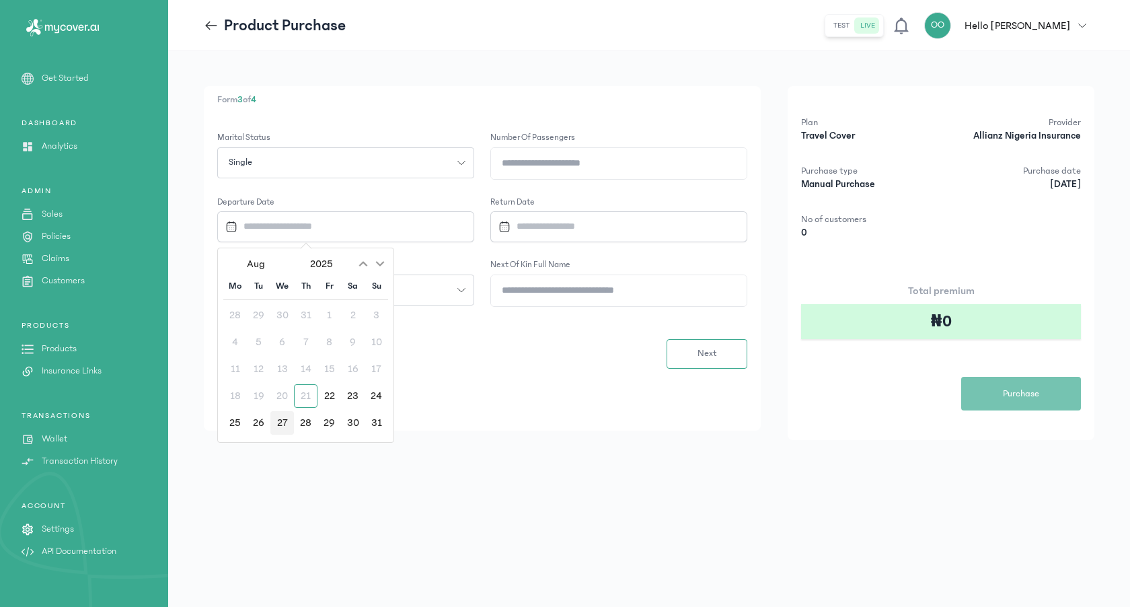
click at [280, 425] on div "27" at bounding box center [282, 423] width 24 height 24
type input "**********"
click at [592, 223] on input "Datepicker input" at bounding box center [611, 226] width 237 height 29
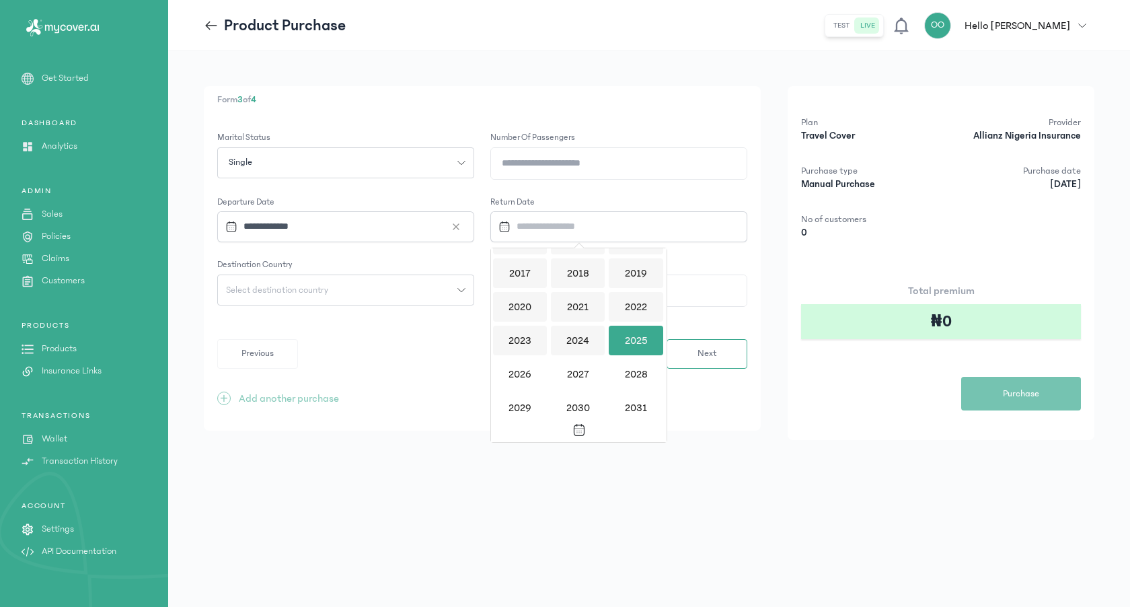
click at [637, 327] on div "2025" at bounding box center [636, 340] width 54 height 30
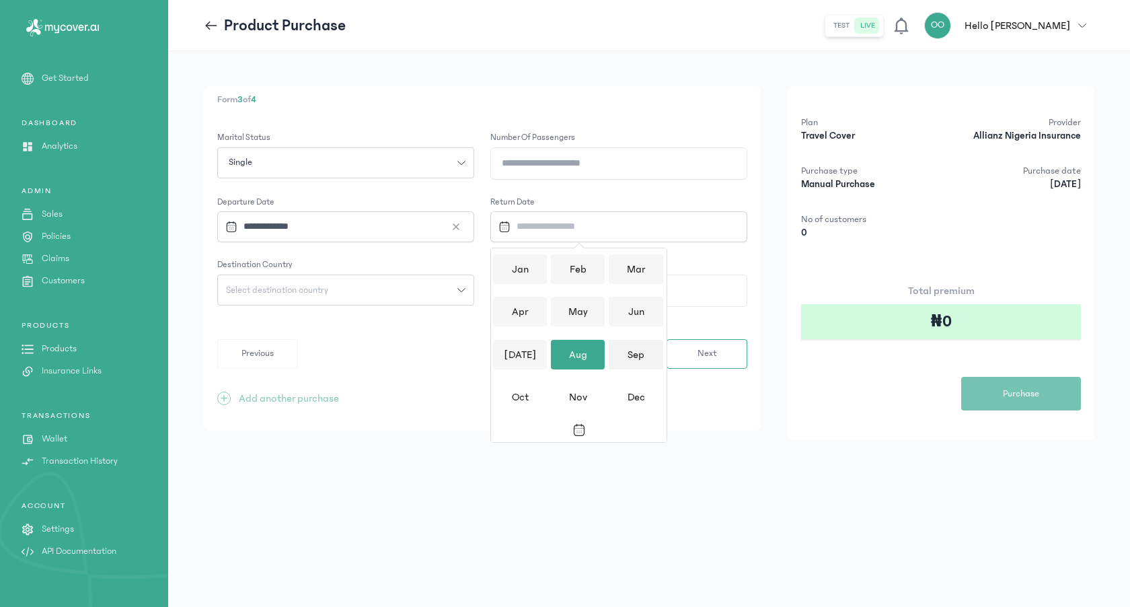
click at [628, 361] on div "Sep" at bounding box center [636, 355] width 54 height 30
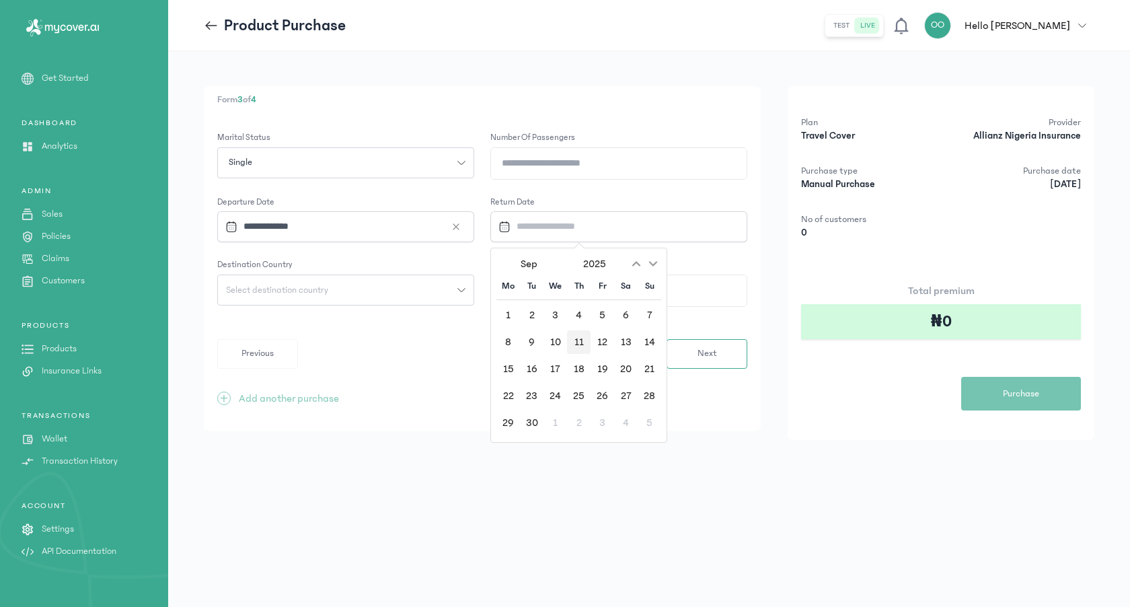
click at [580, 342] on div "11" at bounding box center [579, 342] width 24 height 24
type input "**********"
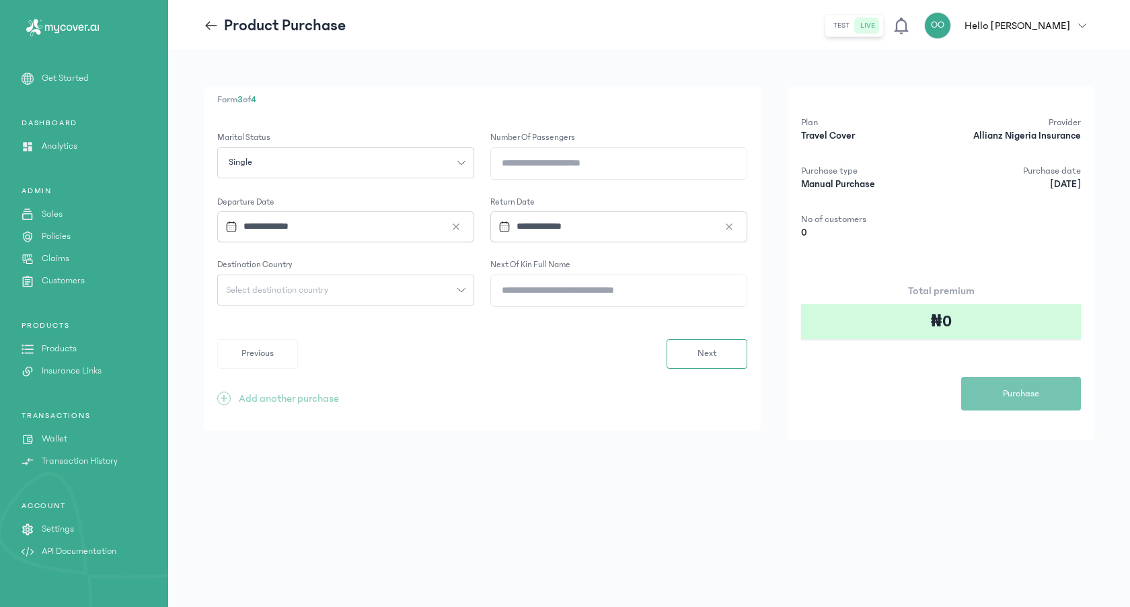
click at [414, 293] on div "Select destination country" at bounding box center [337, 289] width 239 height 9
click at [259, 391] on button "[GEOGRAPHIC_DATA]" at bounding box center [345, 393] width 257 height 25
click at [586, 291] on input "Next of kin full name" at bounding box center [619, 290] width 256 height 31
type input "*"
type input "**********"
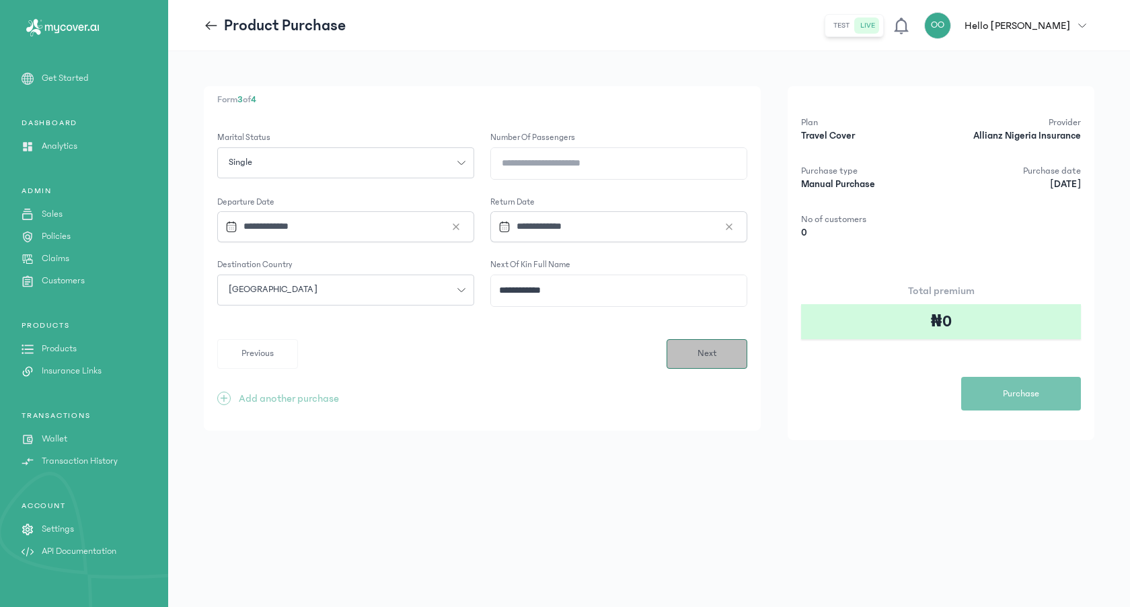
click at [722, 344] on button "Next" at bounding box center [706, 354] width 81 height 30
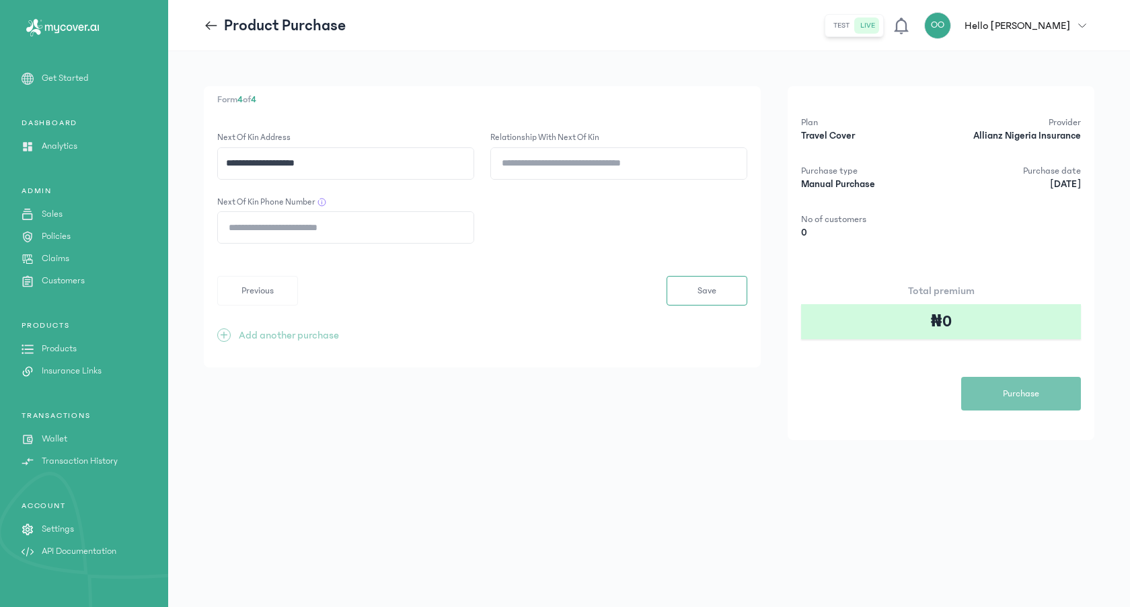
type input "**********"
click at [532, 157] on input "Relationship with Next of kin" at bounding box center [619, 163] width 256 height 31
type input "*******"
click at [225, 221] on input "**********" at bounding box center [346, 227] width 256 height 31
type input "**********"
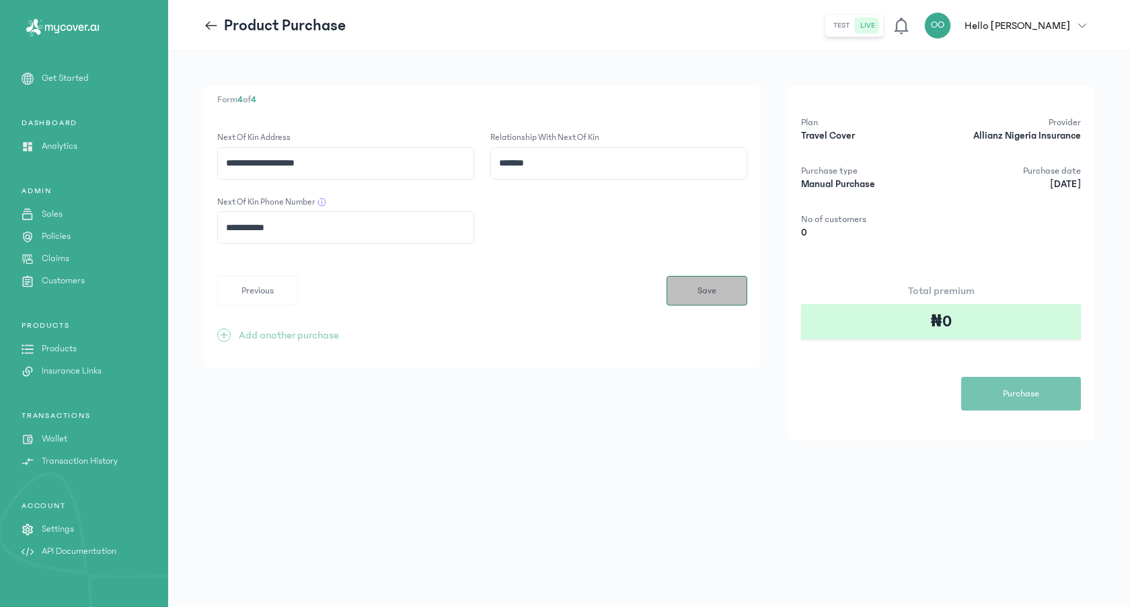
click at [722, 287] on button "Save" at bounding box center [706, 291] width 81 height 30
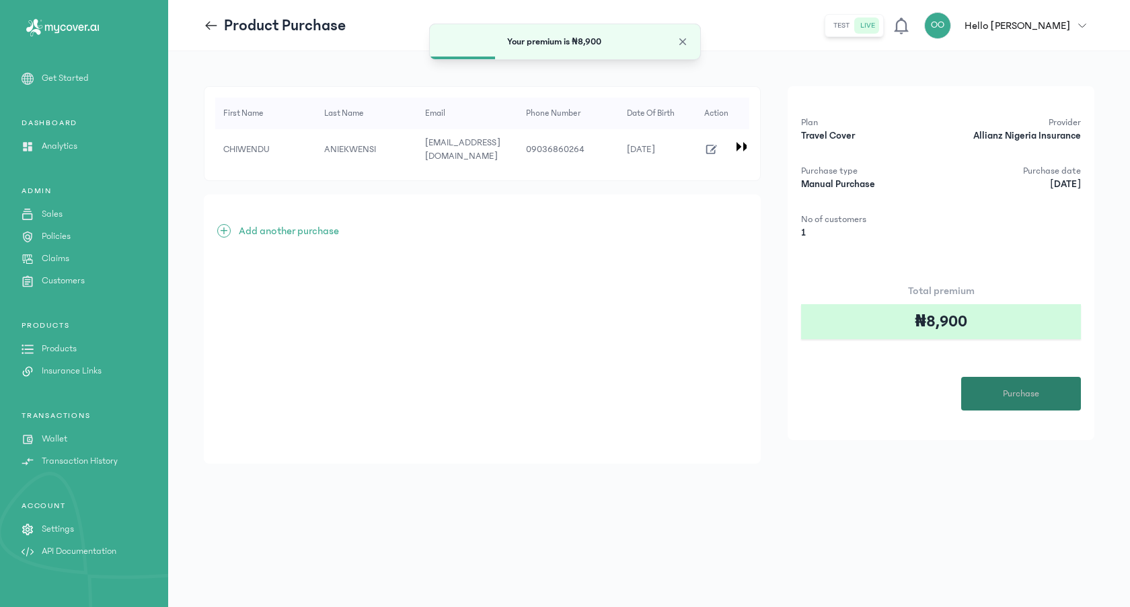
click at [1030, 387] on span "Purchase" at bounding box center [1021, 394] width 36 height 14
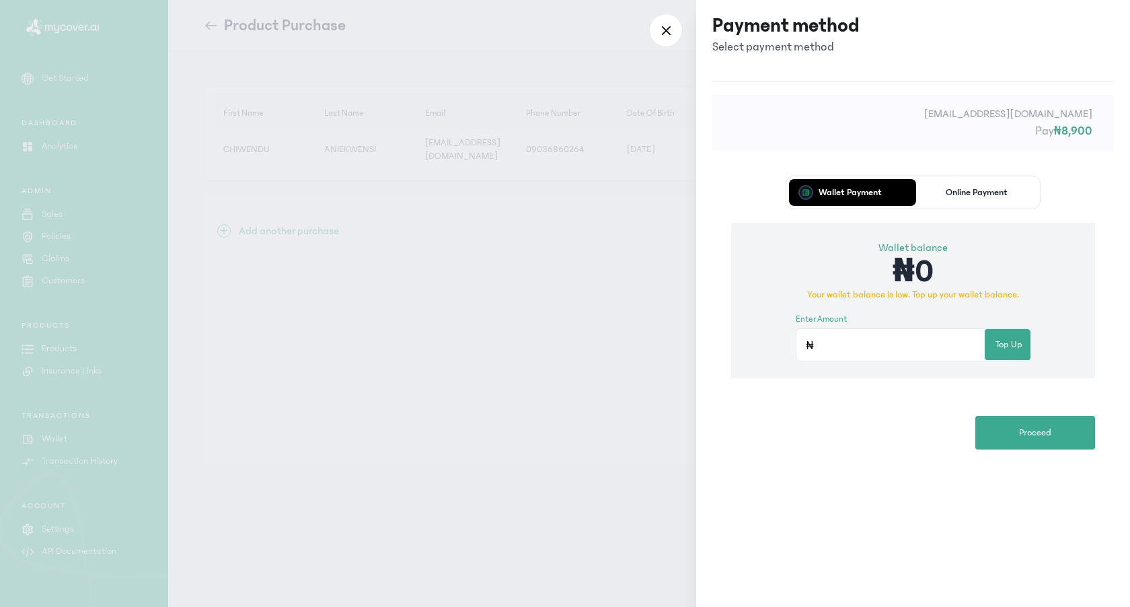
click at [976, 200] on button "Online Payment" at bounding box center [977, 192] width 122 height 27
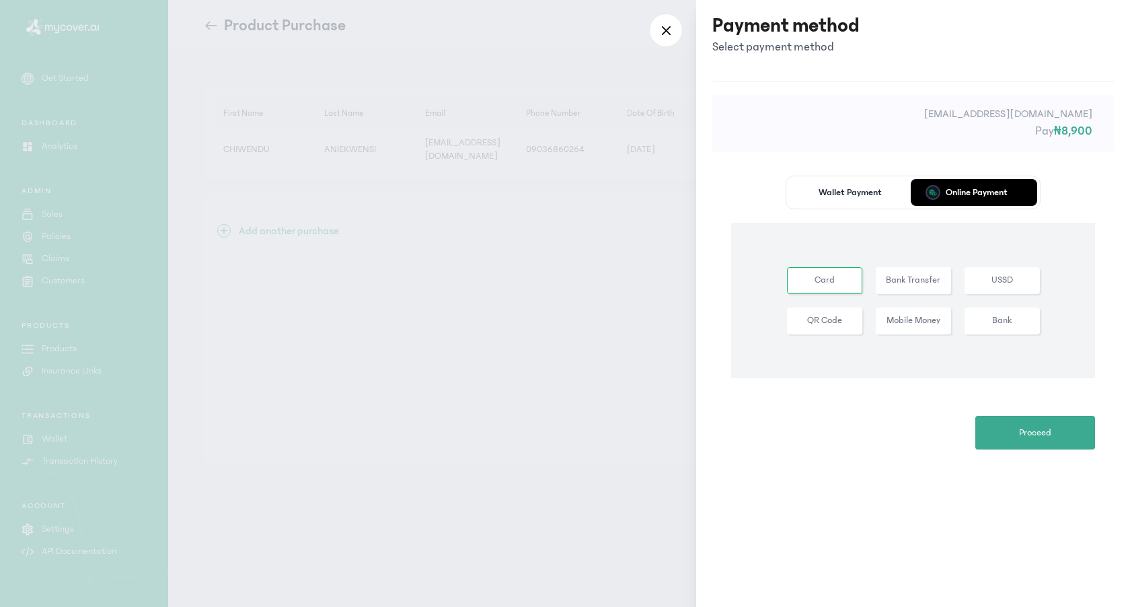
click at [846, 196] on p "Wallet Payment" at bounding box center [849, 192] width 63 height 9
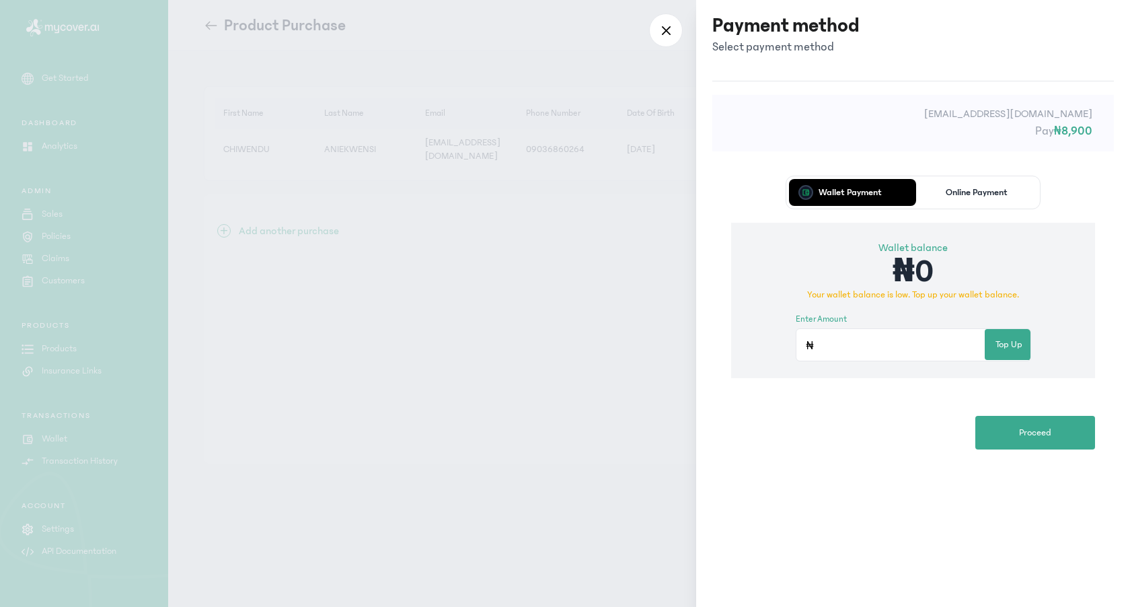
click at [915, 263] on p "₦0" at bounding box center [913, 272] width 235 height 32
click at [863, 344] on input "Enter amount" at bounding box center [899, 345] width 169 height 31
type input "*****"
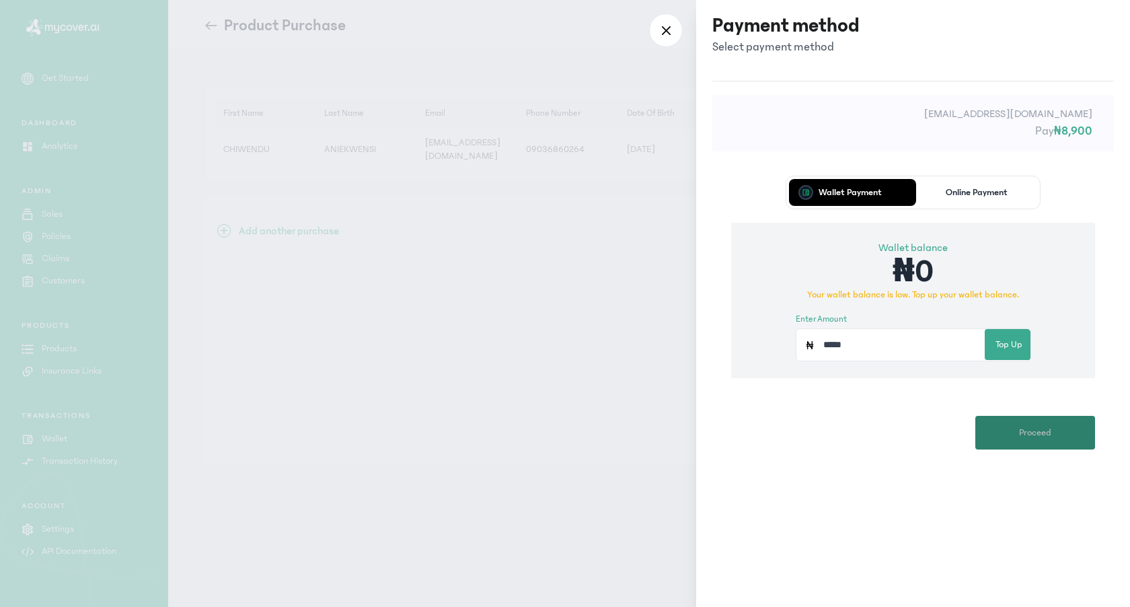
click at [1046, 429] on span "Proceed" at bounding box center [1035, 433] width 32 height 14
click at [672, 40] on div at bounding box center [666, 30] width 34 height 34
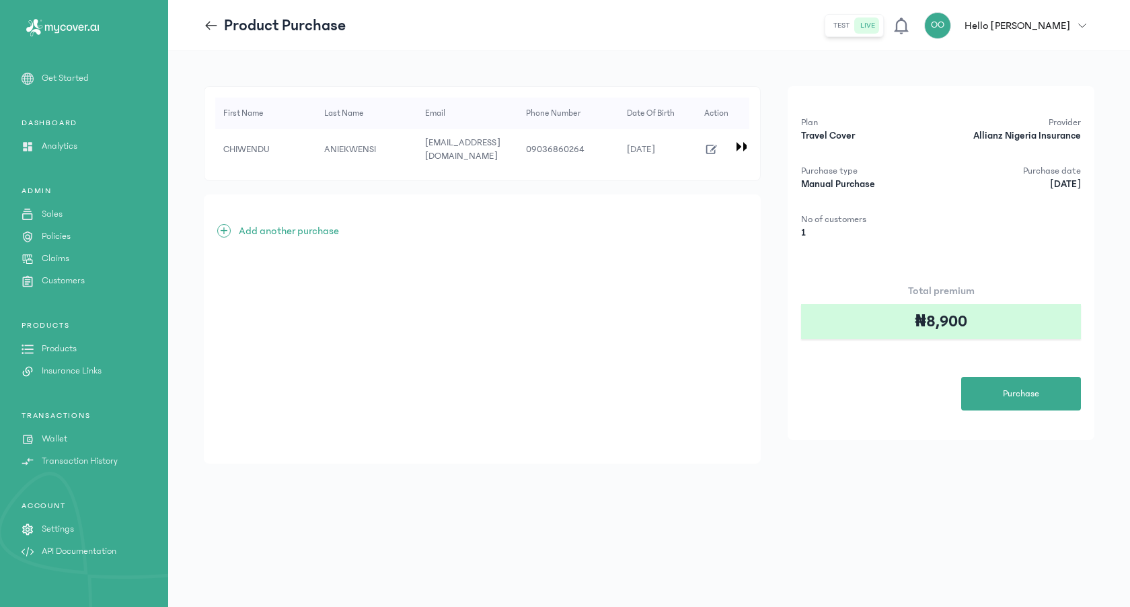
click at [54, 440] on p "Wallet" at bounding box center [55, 439] width 26 height 14
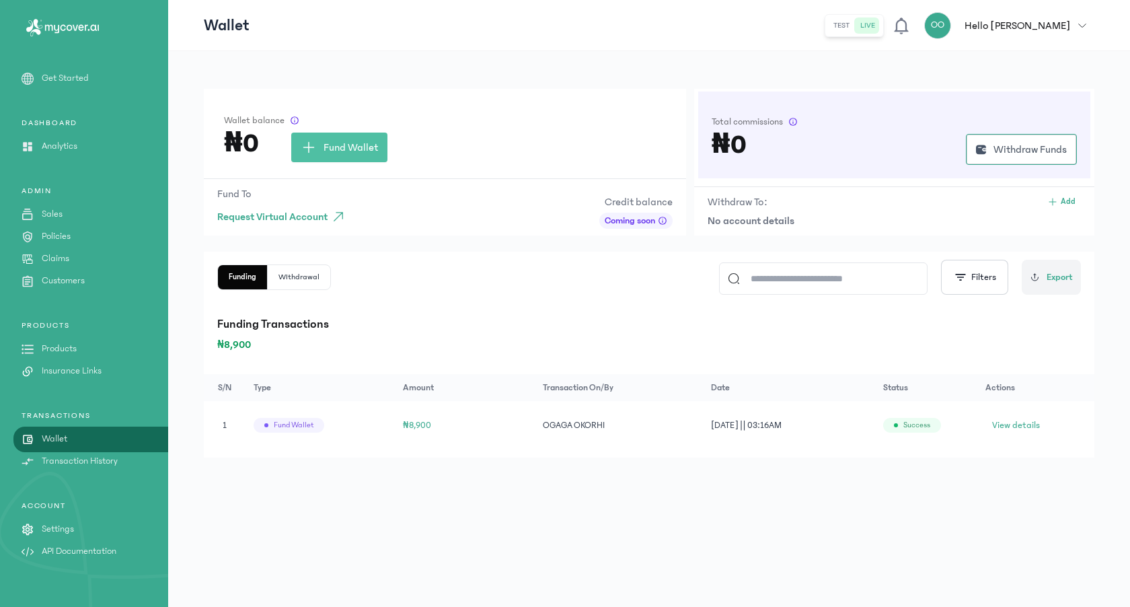
click at [280, 418] on div "Fund wallet" at bounding box center [289, 425] width 71 height 15
click at [430, 423] on span "₦8,900" at bounding box center [417, 424] width 28 height 9
click at [1029, 422] on span "View details" at bounding box center [1016, 424] width 48 height 13
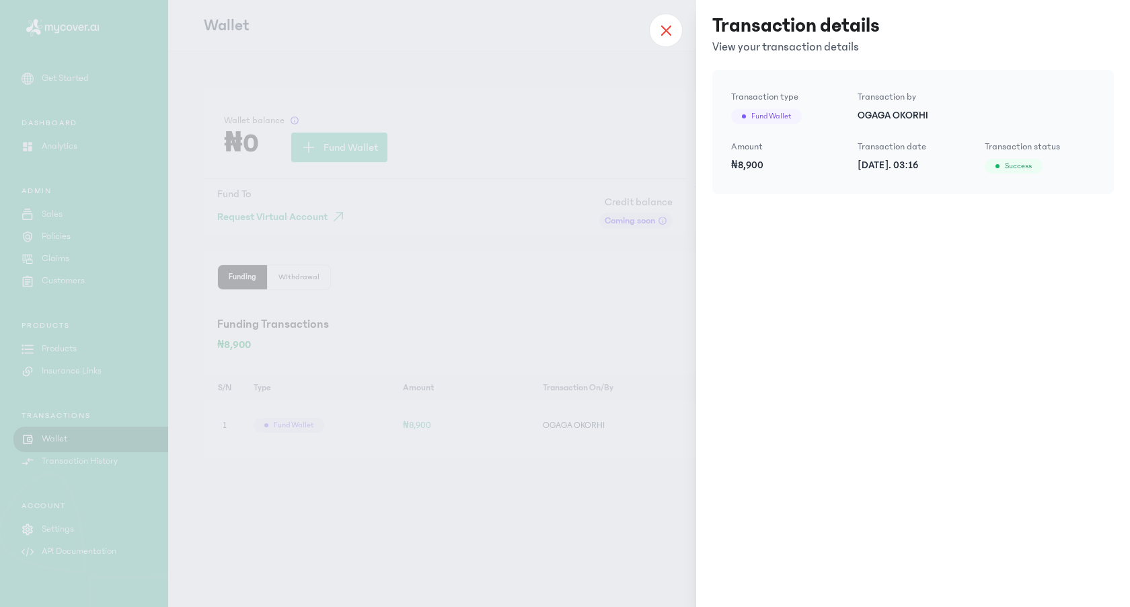
click at [662, 30] on icon at bounding box center [665, 30] width 11 height 12
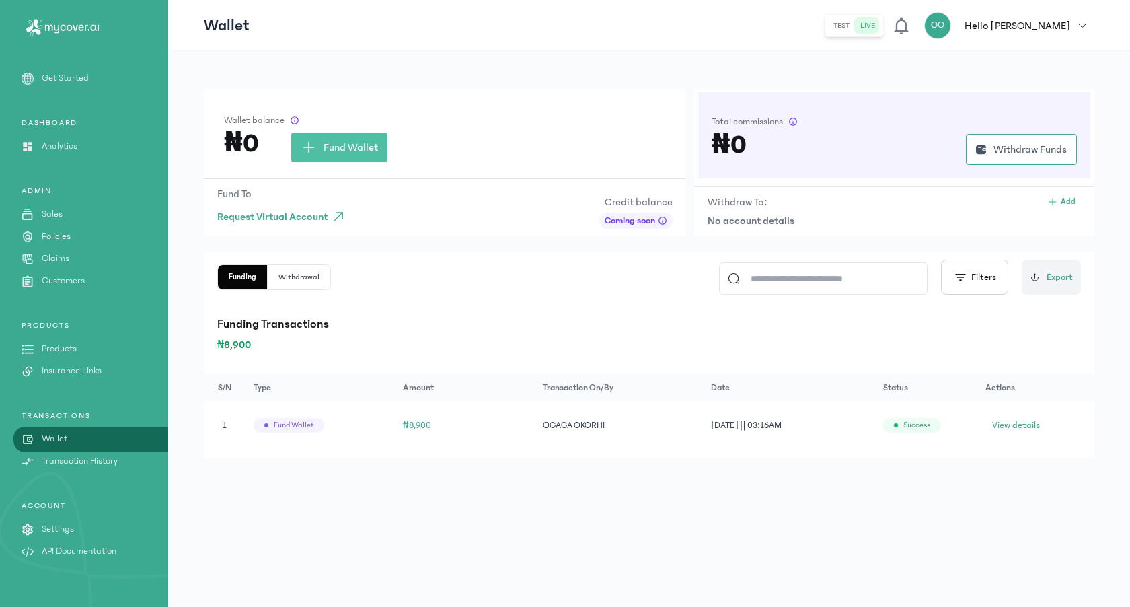
click at [56, 210] on p "Sales" at bounding box center [52, 214] width 21 height 14
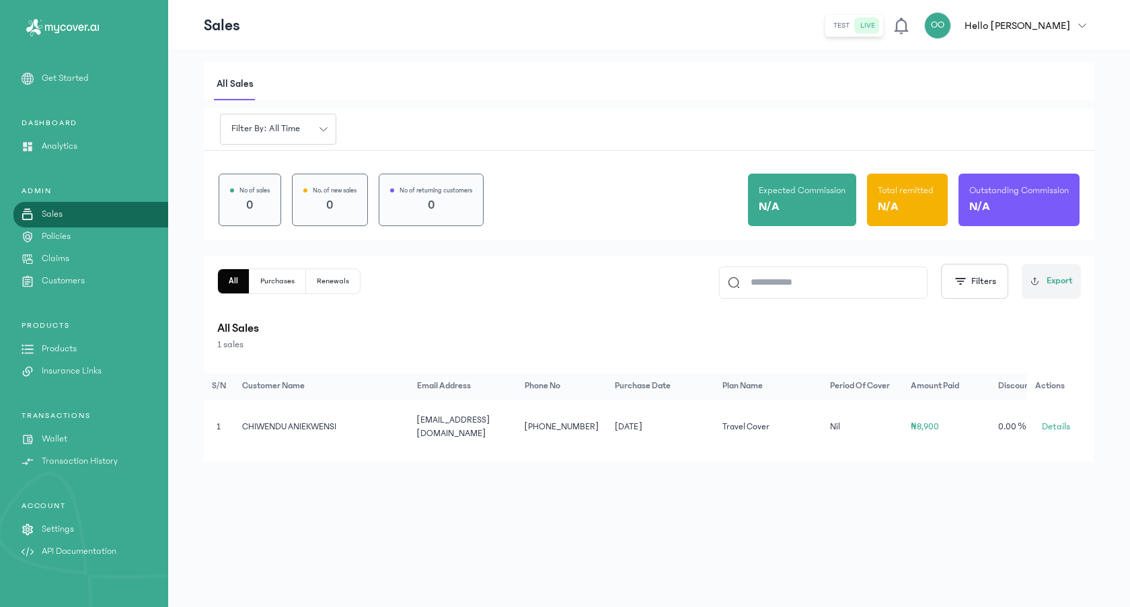
click at [714, 422] on td "CHIWENDU ANIEKWENSI" at bounding box center [768, 426] width 108 height 54
click at [1046, 421] on span "Details" at bounding box center [1056, 426] width 28 height 13
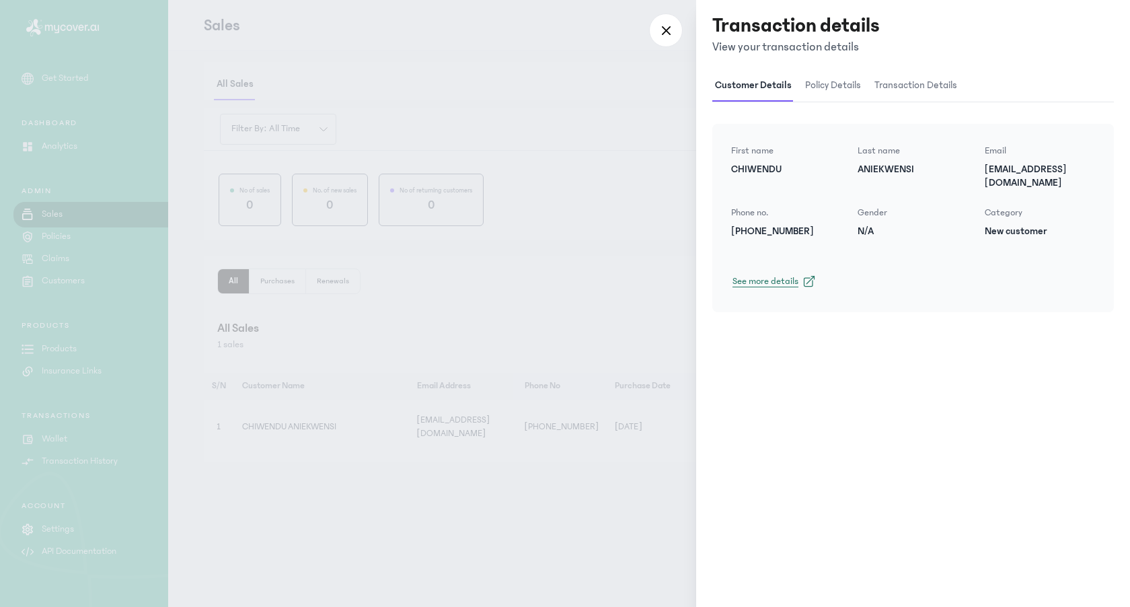
click at [763, 274] on span "See more details" at bounding box center [765, 280] width 66 height 13
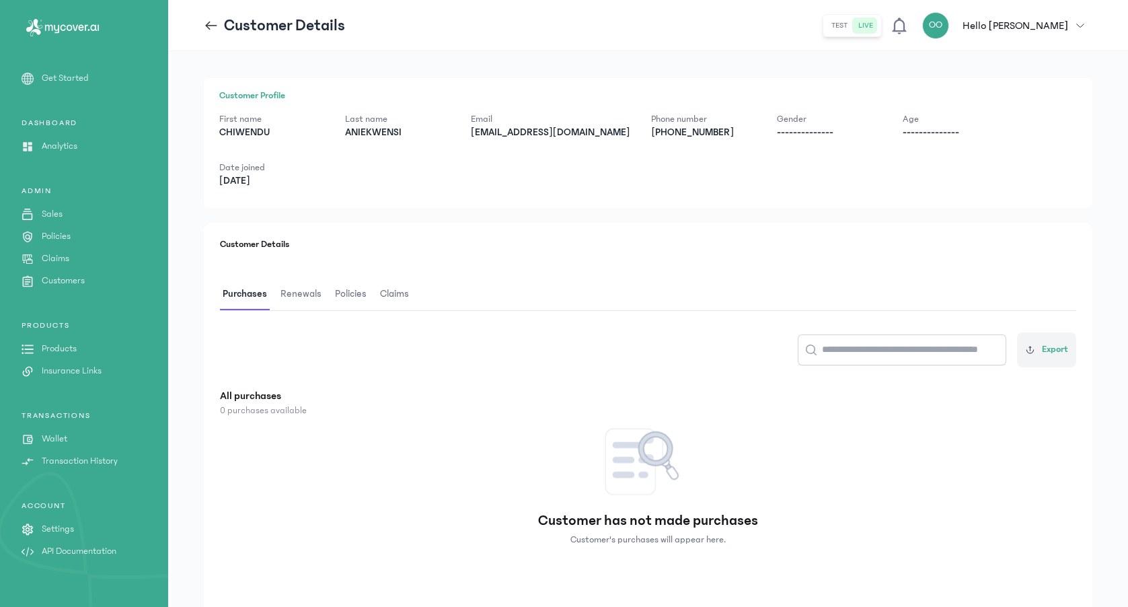
click at [311, 278] on span "Renewals" at bounding box center [301, 294] width 46 height 32
click at [375, 278] on button "Policies" at bounding box center [355, 294] width 45 height 32
click at [404, 278] on span "Claims" at bounding box center [396, 294] width 34 height 32
click at [959, 123] on div "First name [PERSON_NAME] Last name [PERSON_NAME] Email [EMAIL_ADDRESS][DOMAIN_N…" at bounding box center [647, 149] width 857 height 75
click at [375, 149] on div "Customer Profile First name [PERSON_NAME] Last name ANIEKWENSI Email [EMAIL_ADD…" at bounding box center [648, 143] width 888 height 130
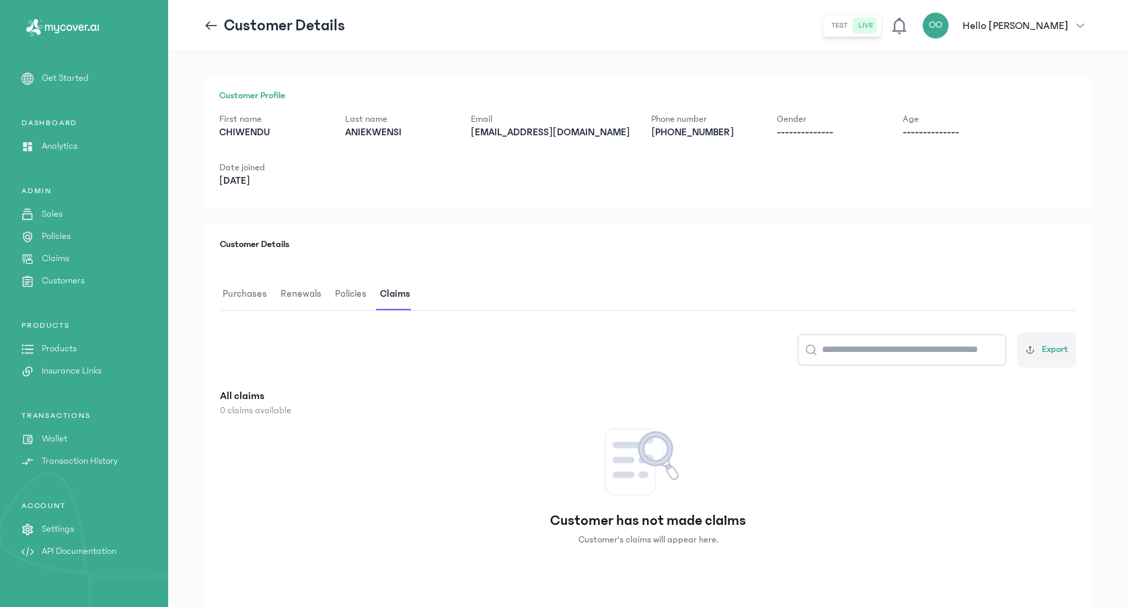
click at [278, 122] on p "First name" at bounding box center [271, 118] width 104 height 13
click at [251, 278] on span "Purchases" at bounding box center [245, 294] width 50 height 32
click at [67, 217] on link "Sales" at bounding box center [84, 214] width 168 height 14
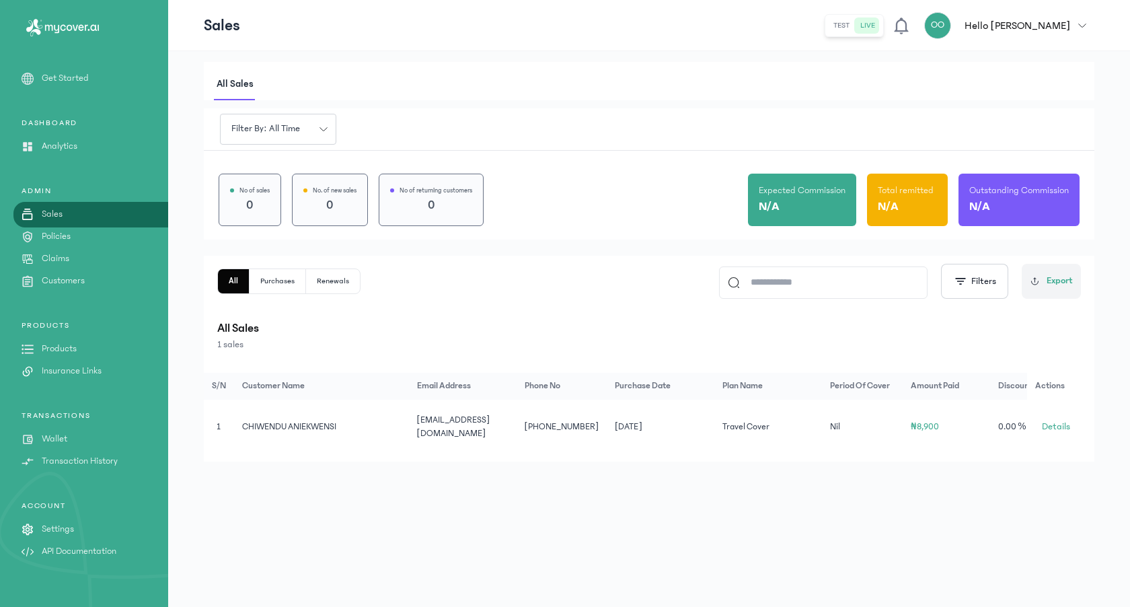
click at [306, 278] on button "Purchases" at bounding box center [333, 281] width 54 height 24
click at [1027, 424] on td "[PHONE_NUMBER]" at bounding box center [1060, 426] width 67 height 54
click at [1045, 422] on span "Details" at bounding box center [1056, 426] width 28 height 13
